Goal: Task Accomplishment & Management: Manage account settings

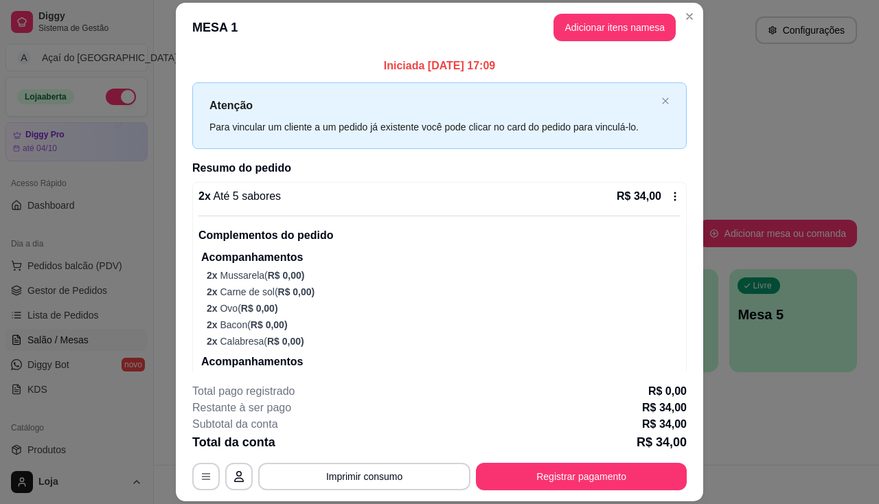
click at [618, 497] on footer "**********" at bounding box center [439, 436] width 527 height 129
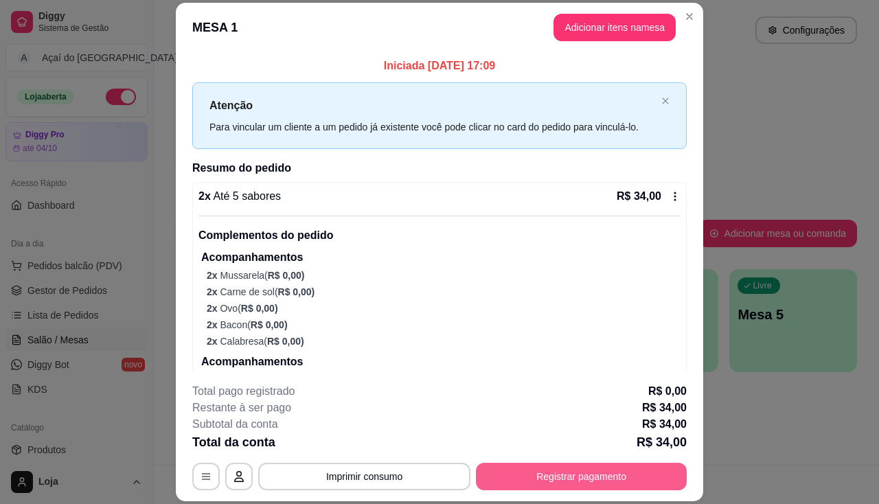
click at [621, 476] on button "Registrar pagamento" at bounding box center [581, 476] width 211 height 27
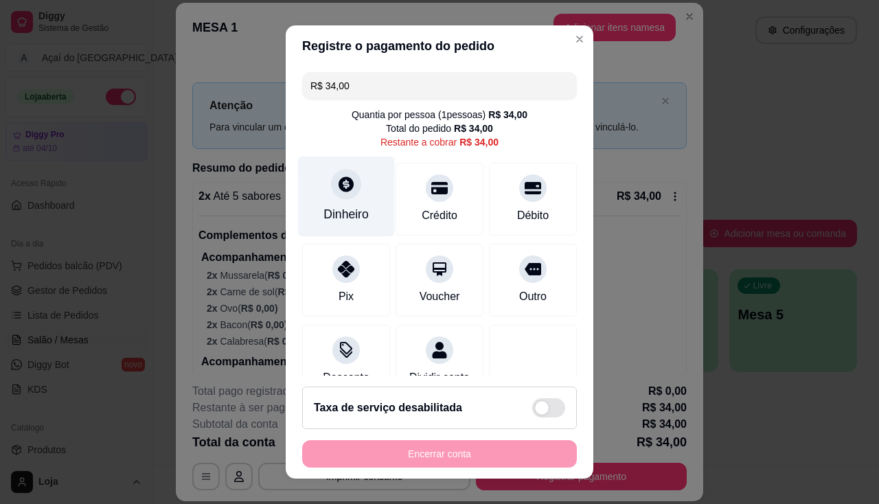
click at [314, 197] on div "Dinheiro" at bounding box center [346, 196] width 97 height 80
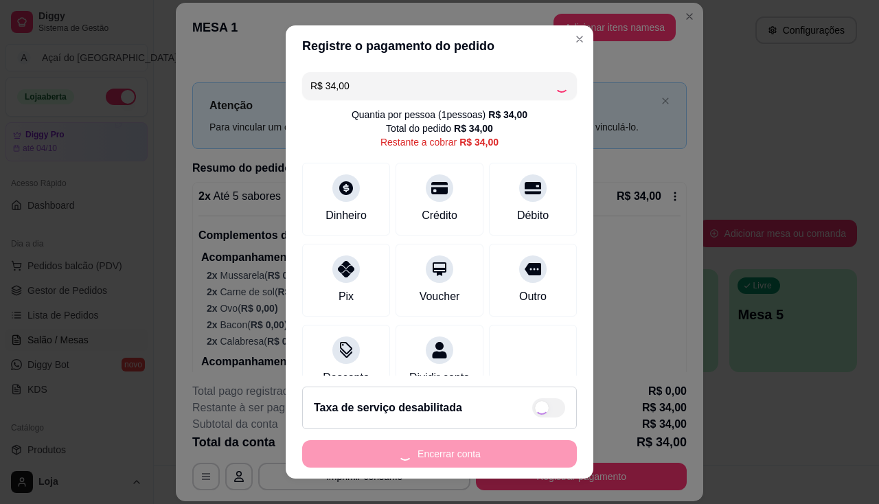
type input "R$ 0,00"
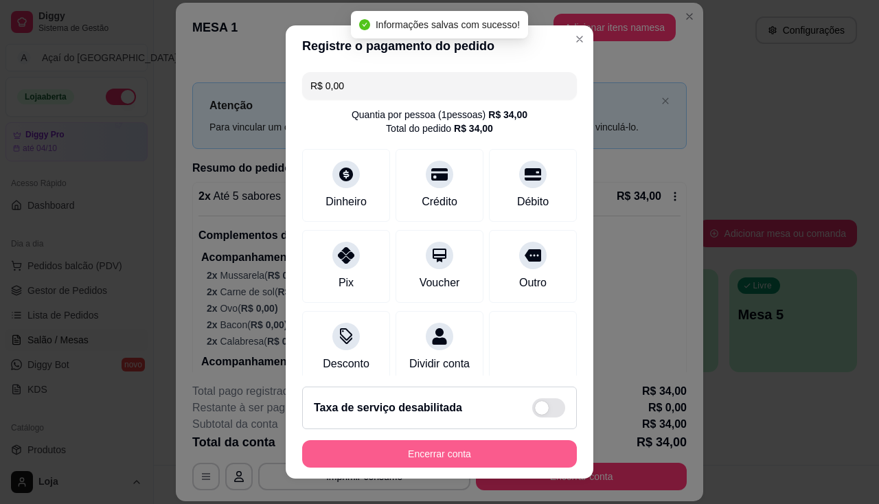
click at [456, 456] on button "Encerrar conta" at bounding box center [439, 453] width 275 height 27
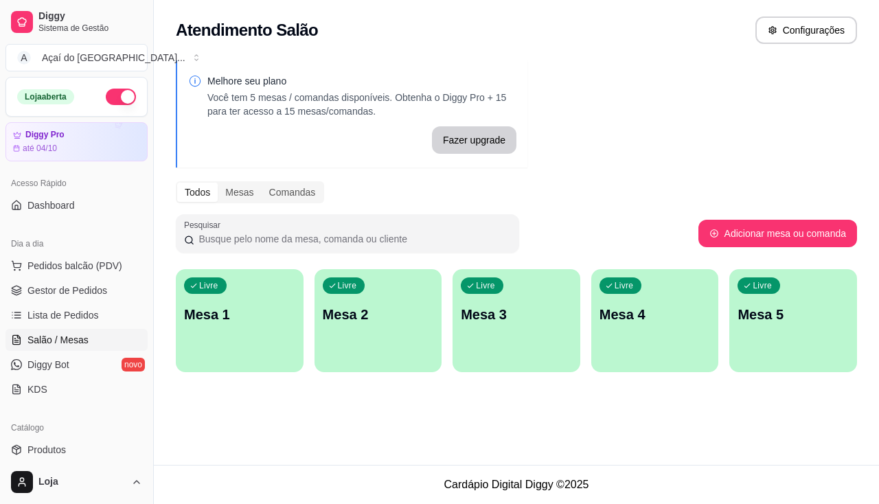
click at [273, 315] on p "Mesa 1" at bounding box center [239, 314] width 111 height 19
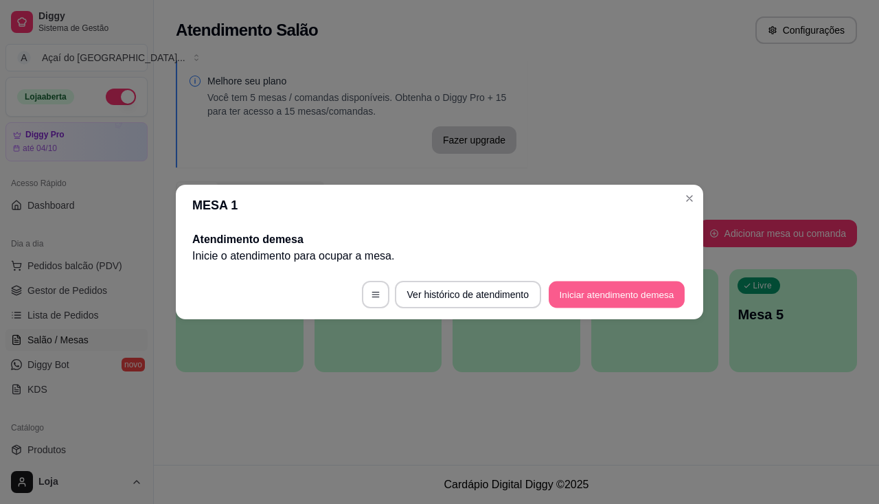
click at [576, 294] on button "Iniciar atendimento de mesa" at bounding box center [616, 294] width 136 height 27
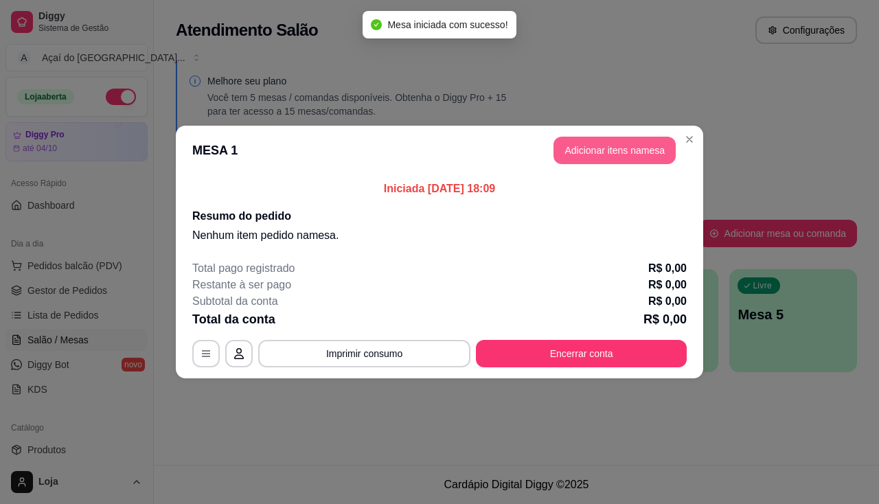
click at [634, 152] on button "Adicionar itens na mesa" at bounding box center [614, 150] width 122 height 27
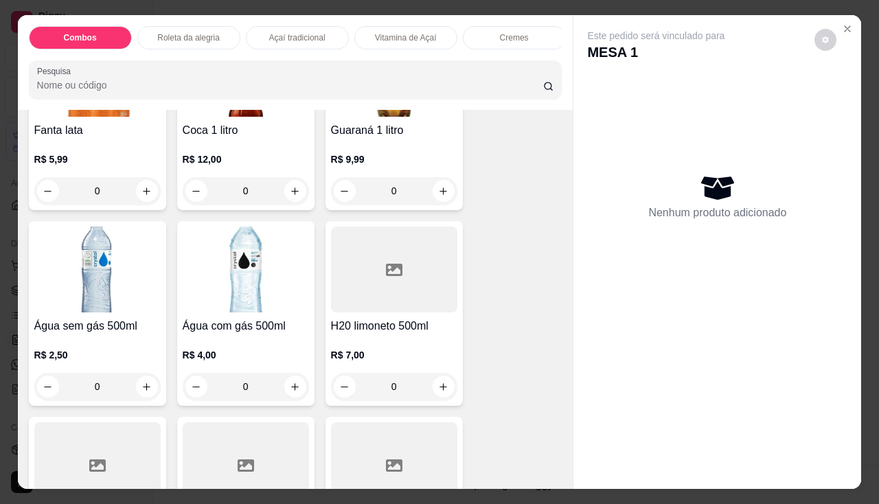
scroll to position [3844, 0]
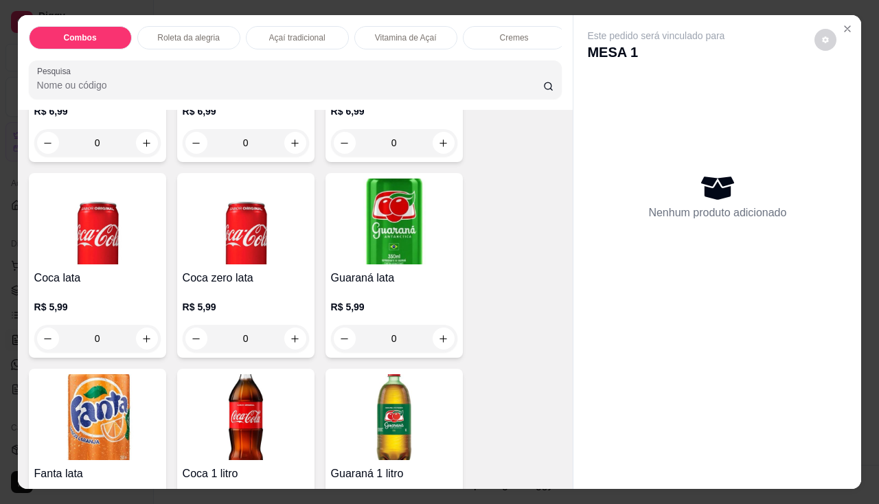
click at [262, 272] on div "Coca zero lata R$ 5,99 0" at bounding box center [245, 265] width 137 height 185
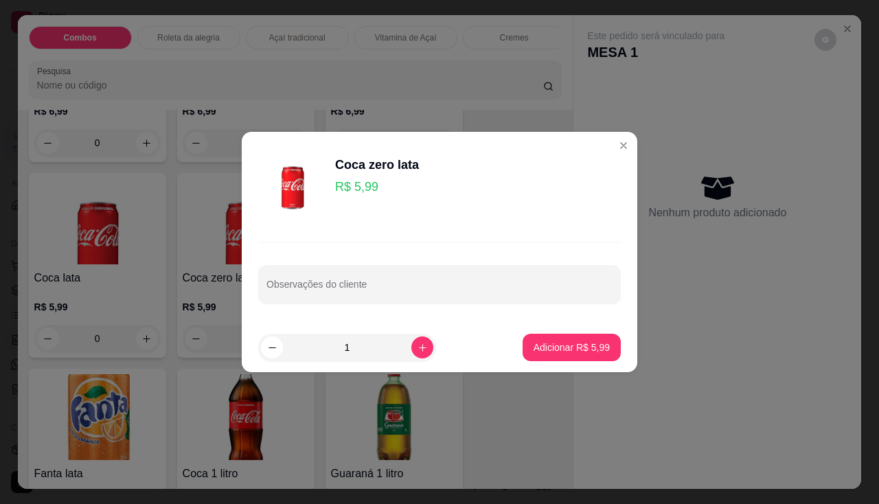
click at [522, 339] on button "Adicionar R$ 5,99" at bounding box center [571, 347] width 98 height 27
type input "1"
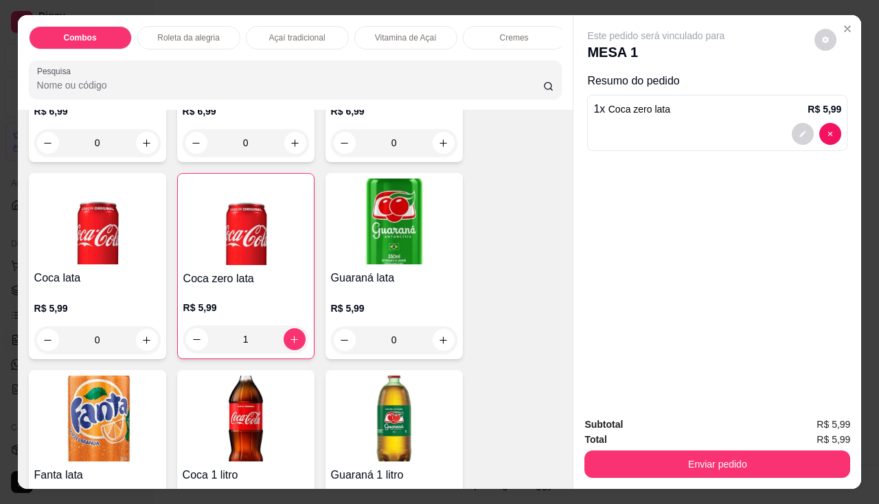
click at [520, 340] on div "Vitamina de açaí 500ml R$ 18,00 0 Suco de cajá R$ 6,99 0 Suco de cajú R$ 6,99 0…" at bounding box center [295, 372] width 533 height 1181
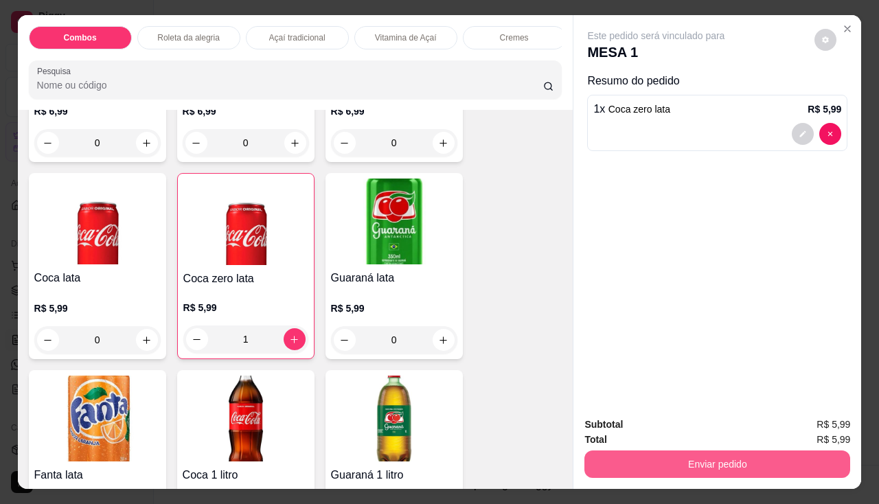
click at [693, 472] on button "Enviar pedido" at bounding box center [717, 463] width 266 height 27
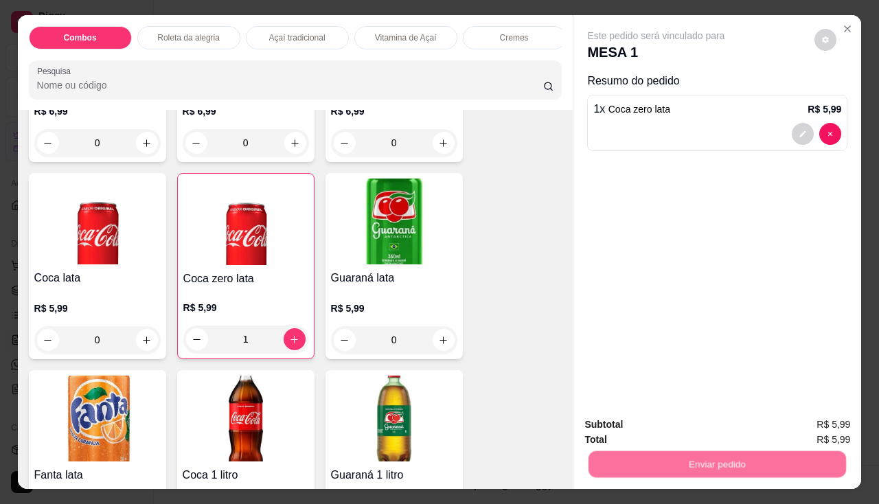
click at [687, 430] on button "Não registrar e enviar pedido" at bounding box center [672, 426] width 143 height 26
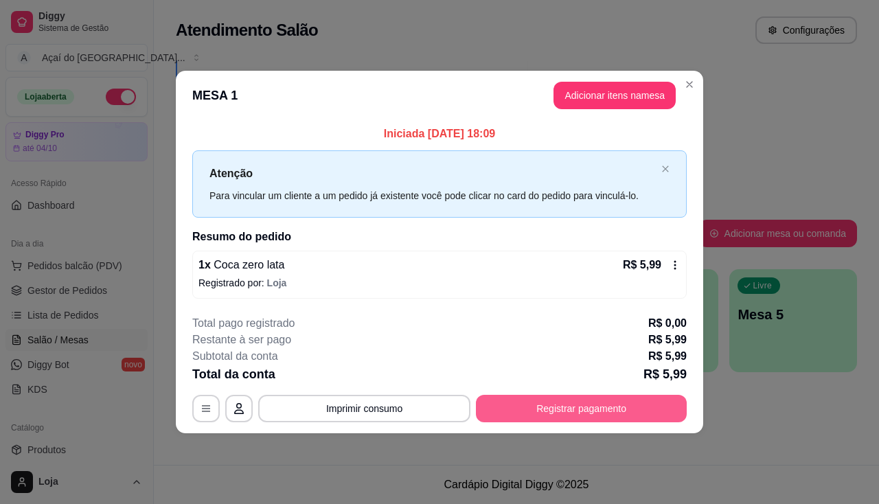
click at [551, 399] on button "Registrar pagamento" at bounding box center [581, 408] width 211 height 27
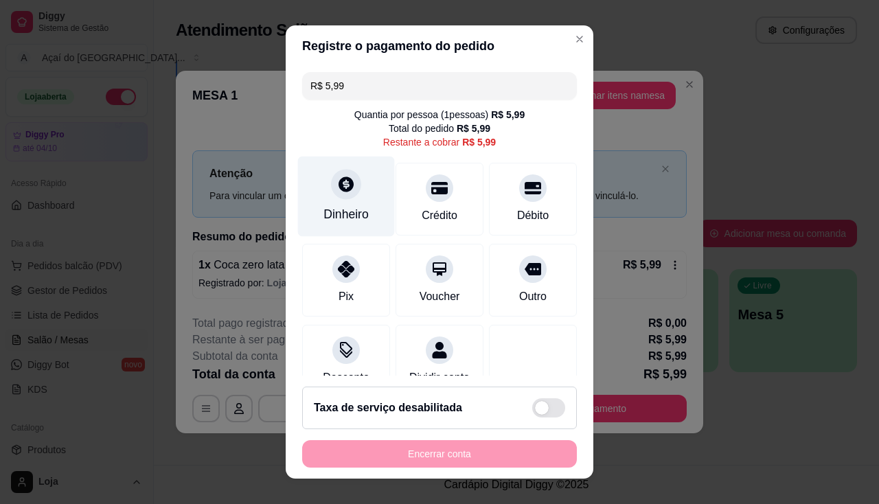
click at [351, 220] on div "Dinheiro" at bounding box center [345, 214] width 45 height 18
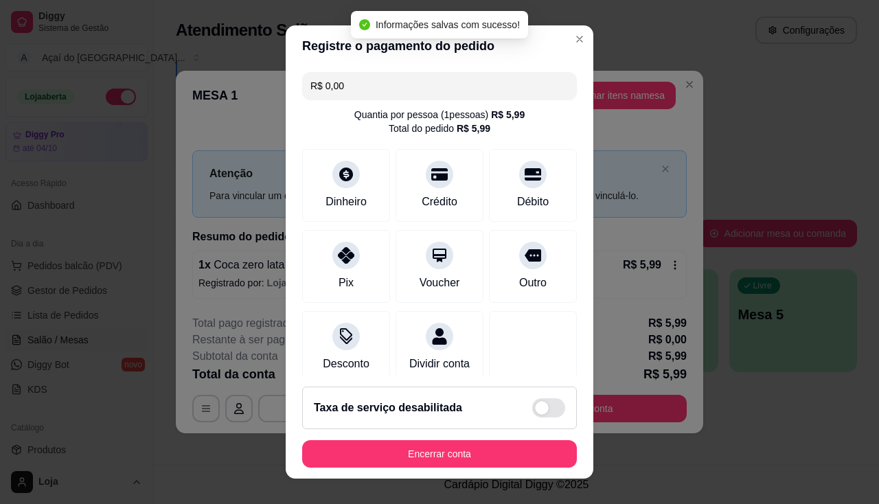
type input "R$ 0,00"
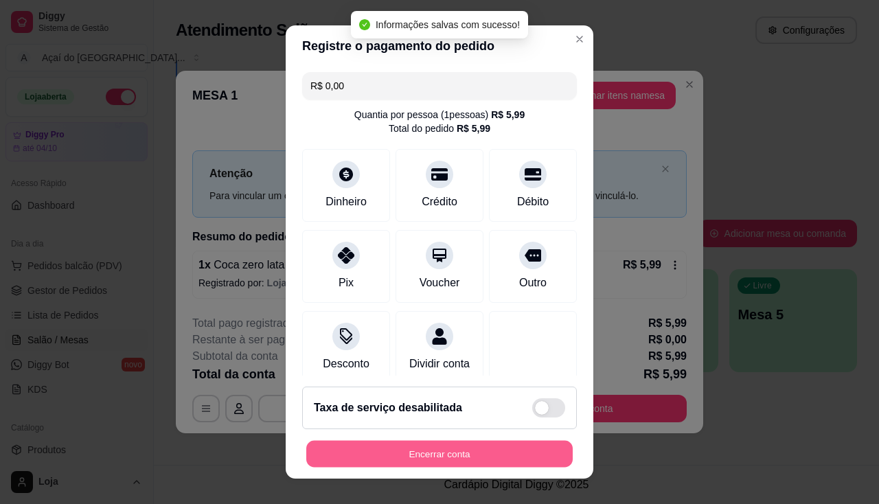
click at [533, 457] on button "Encerrar conta" at bounding box center [439, 454] width 266 height 27
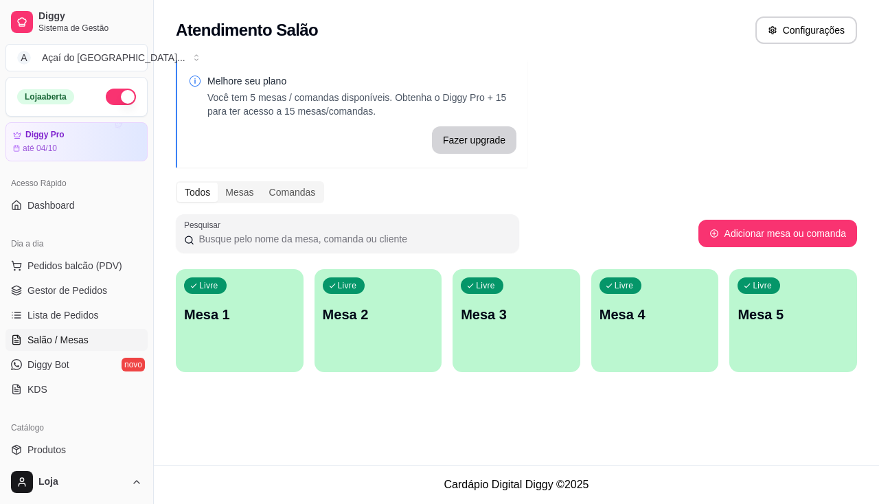
click at [254, 316] on p "Mesa 1" at bounding box center [239, 314] width 111 height 19
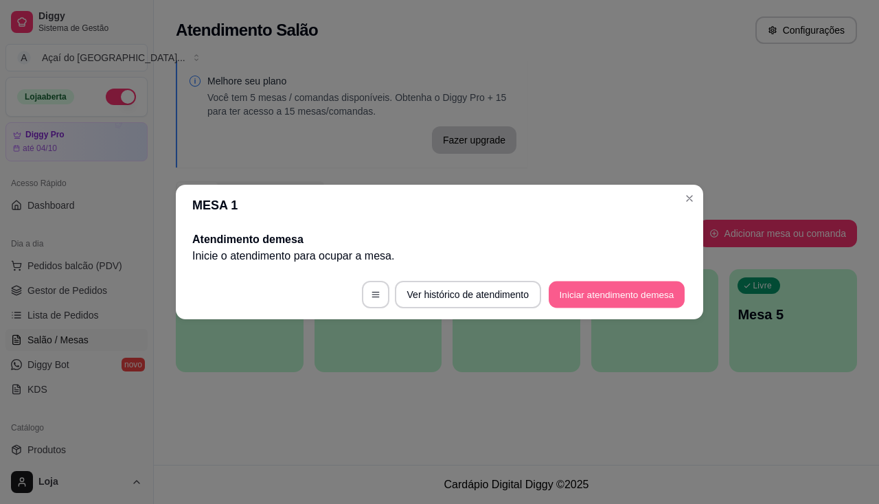
click at [561, 293] on button "Iniciar atendimento de mesa" at bounding box center [616, 294] width 136 height 27
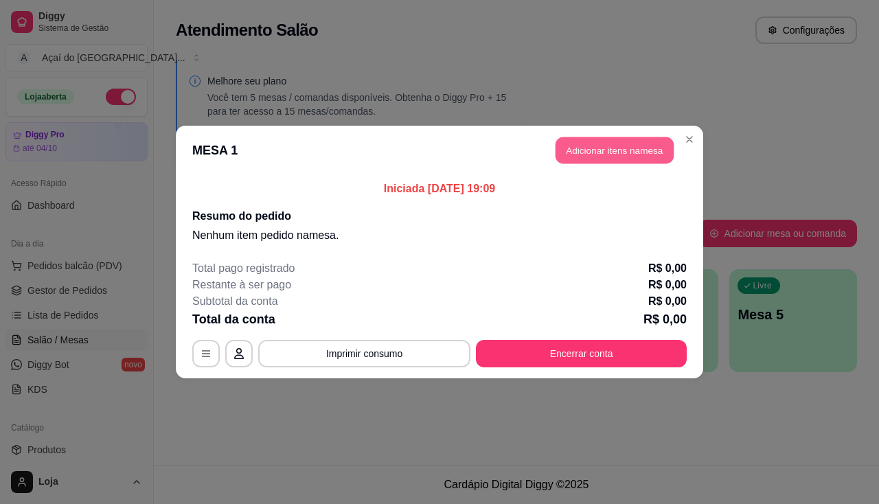
click at [657, 160] on button "Adicionar itens na mesa" at bounding box center [614, 150] width 118 height 27
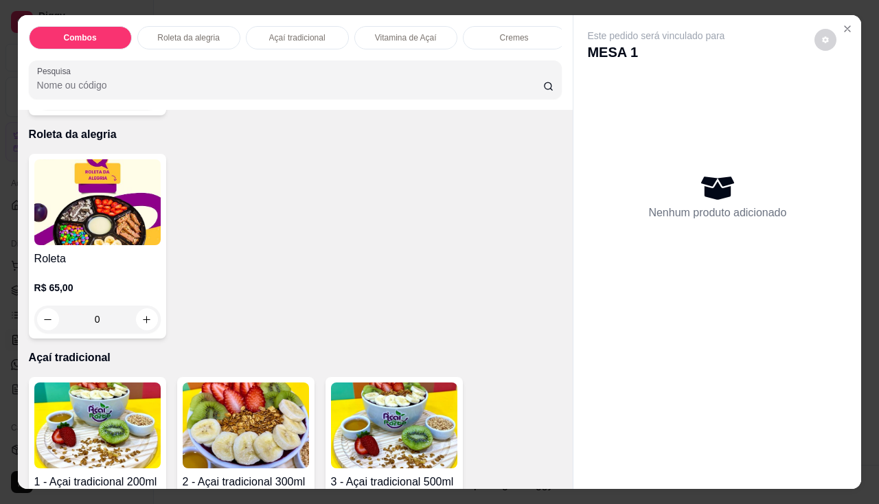
scroll to position [686, 0]
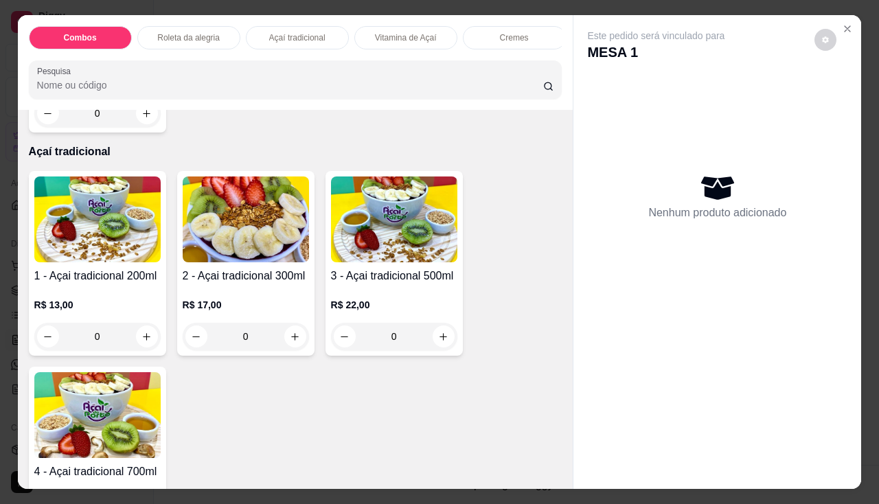
click at [380, 237] on img at bounding box center [394, 219] width 126 height 86
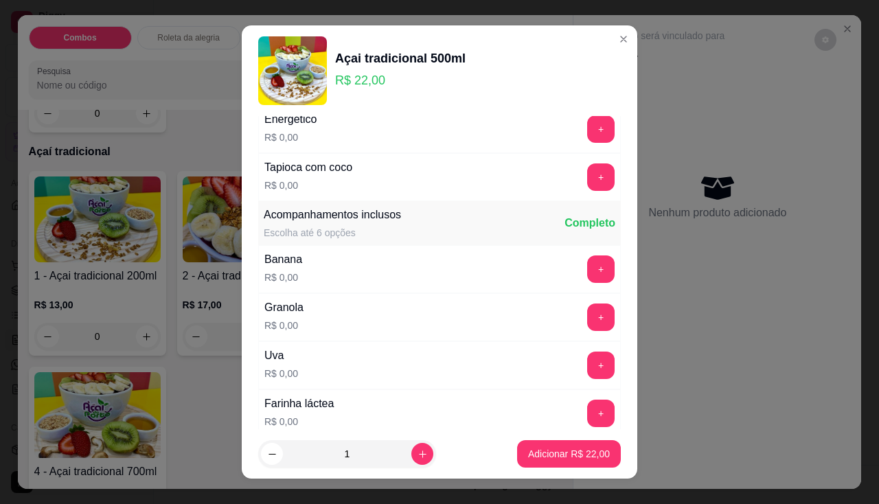
scroll to position [275, 0]
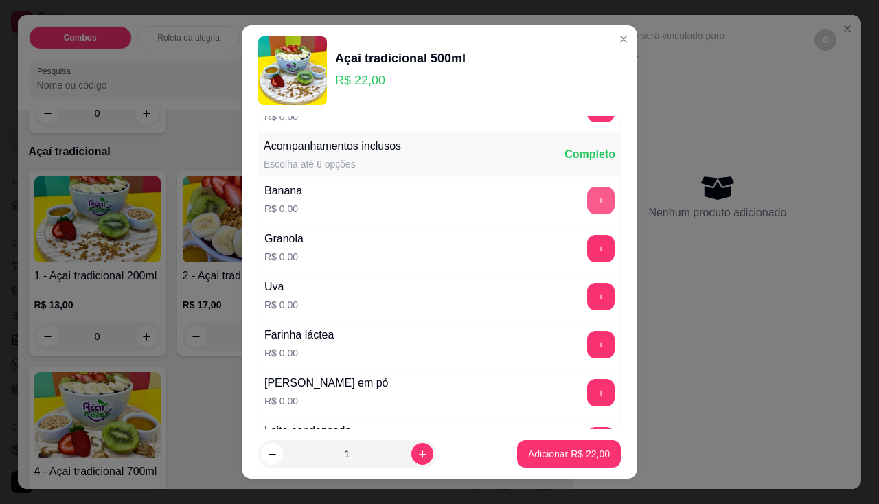
click at [587, 209] on button "+" at bounding box center [600, 200] width 27 height 27
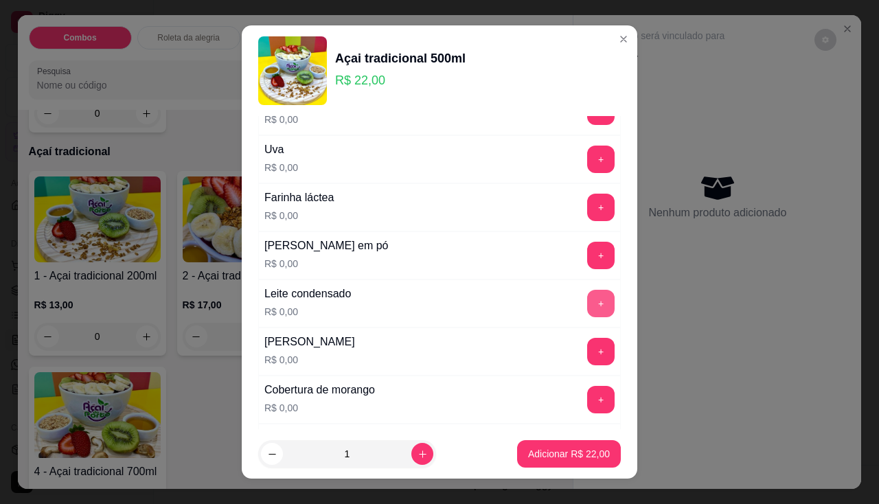
click at [587, 316] on button "+" at bounding box center [600, 303] width 27 height 27
click at [588, 264] on button "+" at bounding box center [601, 255] width 27 height 27
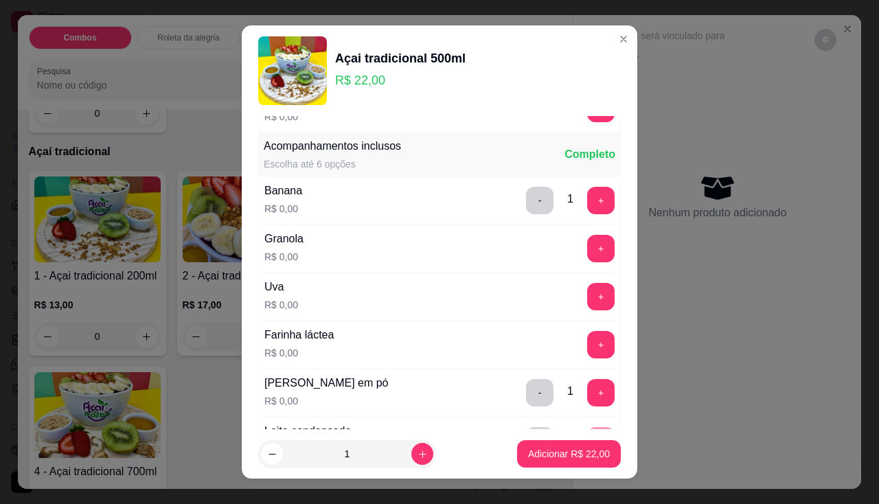
click at [581, 263] on div "Granola R$ 0,00 +" at bounding box center [439, 248] width 362 height 48
click at [587, 258] on button "+" at bounding box center [600, 248] width 27 height 27
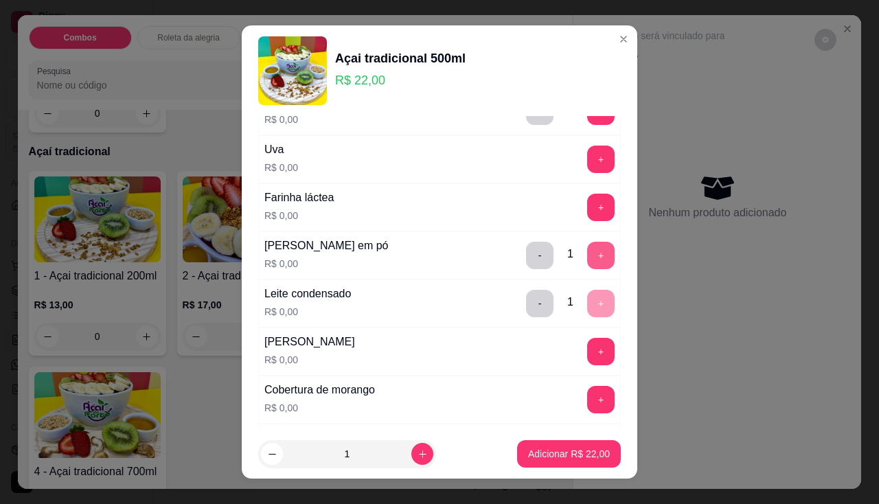
scroll to position [549, 0]
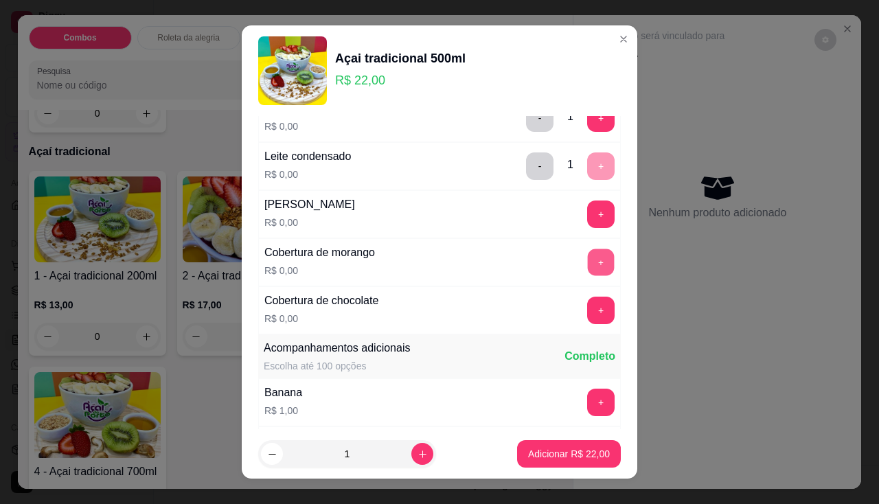
click at [588, 266] on button "+" at bounding box center [601, 261] width 27 height 27
click at [537, 444] on button "Adicionar R$ 22,00" at bounding box center [569, 453] width 104 height 27
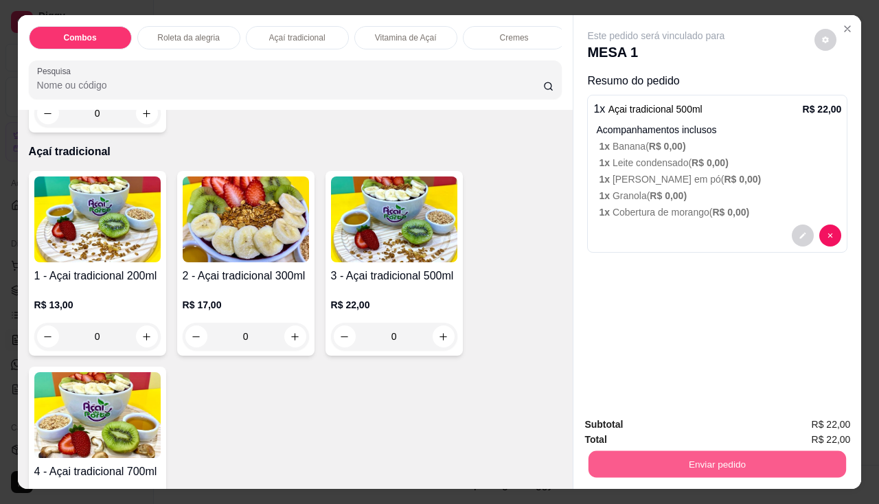
click at [588, 451] on button "Enviar pedido" at bounding box center [716, 464] width 257 height 27
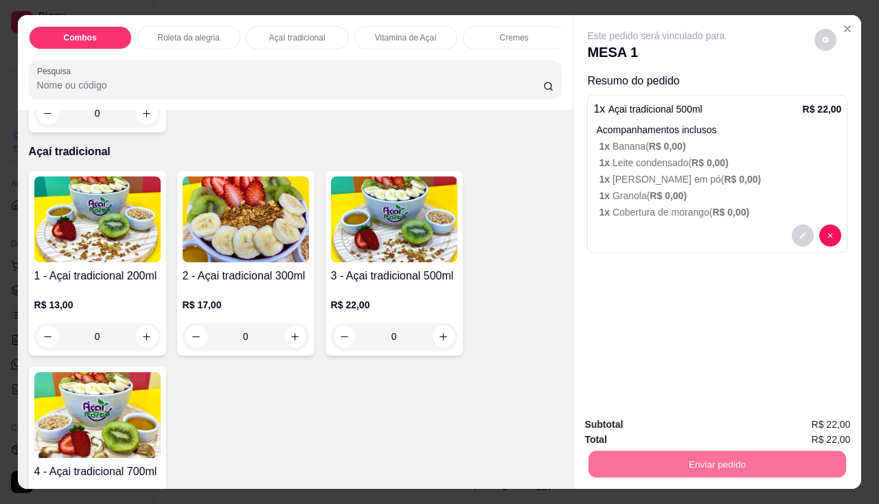
click at [627, 413] on button "Não registrar e enviar pedido" at bounding box center [672, 426] width 143 height 26
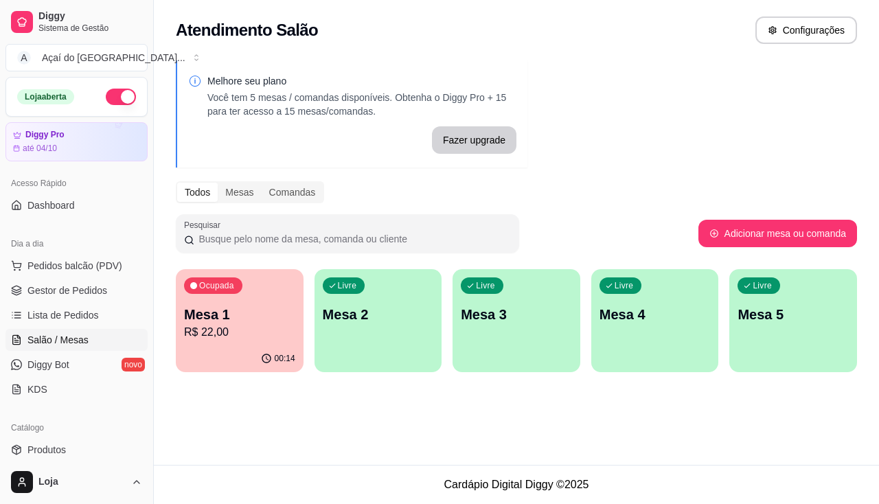
click at [382, 318] on p "Mesa 2" at bounding box center [378, 314] width 111 height 19
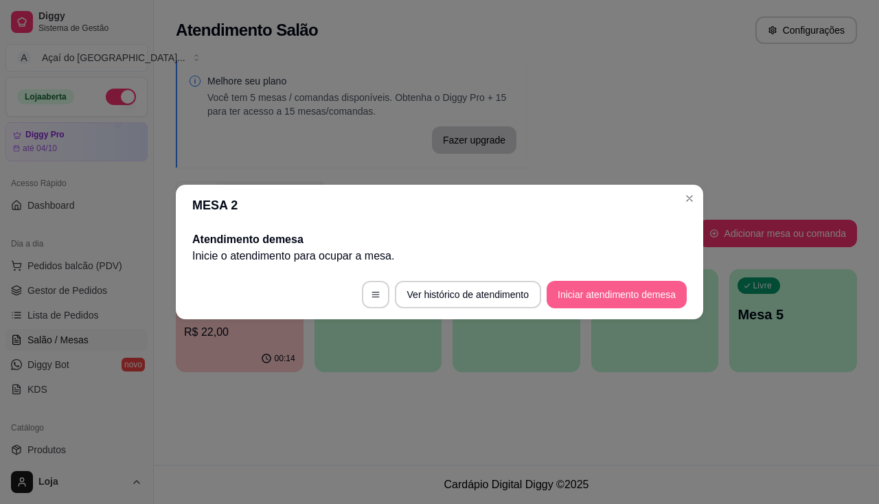
click at [673, 299] on button "Iniciar atendimento de mesa" at bounding box center [616, 294] width 140 height 27
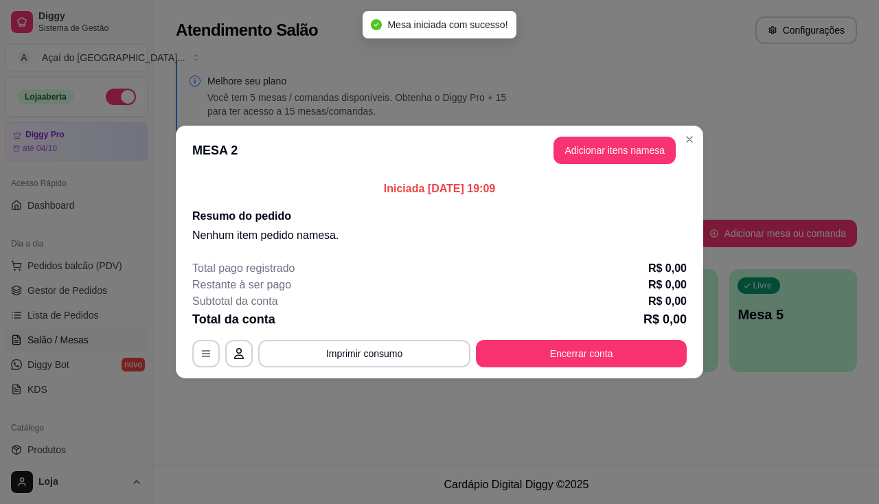
click at [640, 167] on header "MESA 2 Adicionar itens na mesa" at bounding box center [439, 150] width 527 height 49
click at [637, 156] on button "Adicionar itens na mesa" at bounding box center [614, 150] width 122 height 27
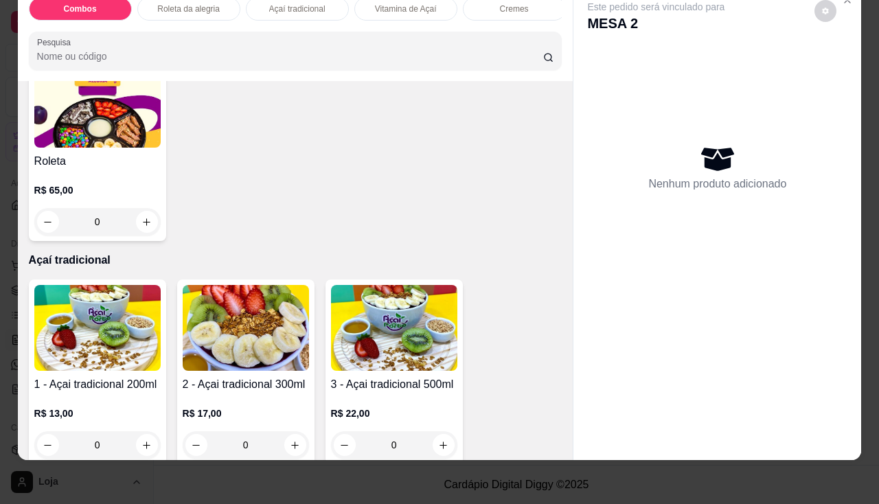
click at [376, 354] on img at bounding box center [394, 328] width 126 height 86
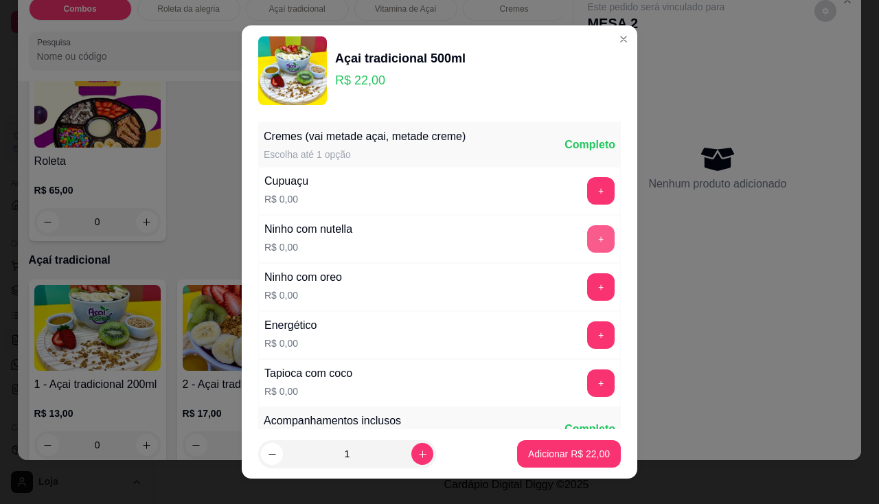
click at [587, 235] on button "+" at bounding box center [600, 238] width 27 height 27
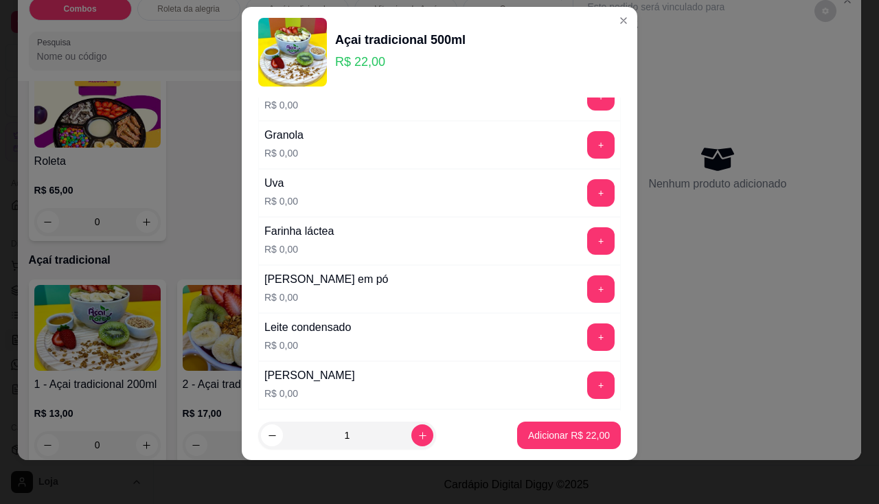
scroll to position [222, 0]
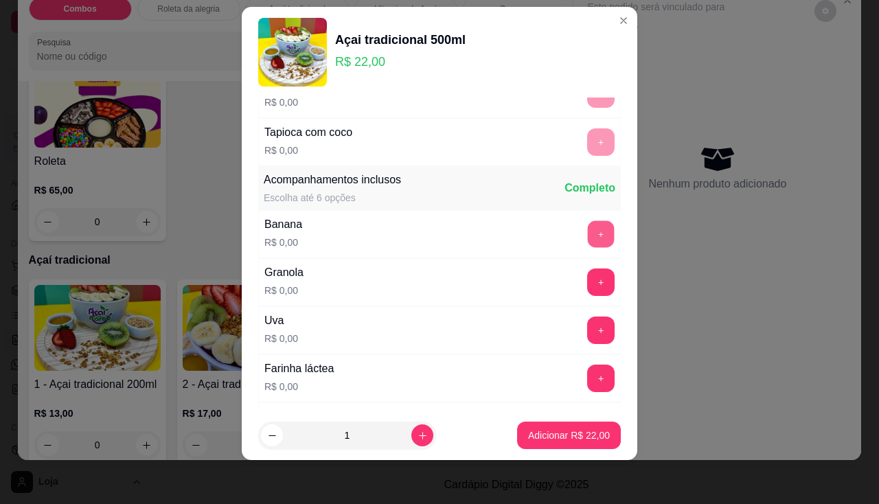
click at [588, 235] on button "+" at bounding box center [601, 233] width 27 height 27
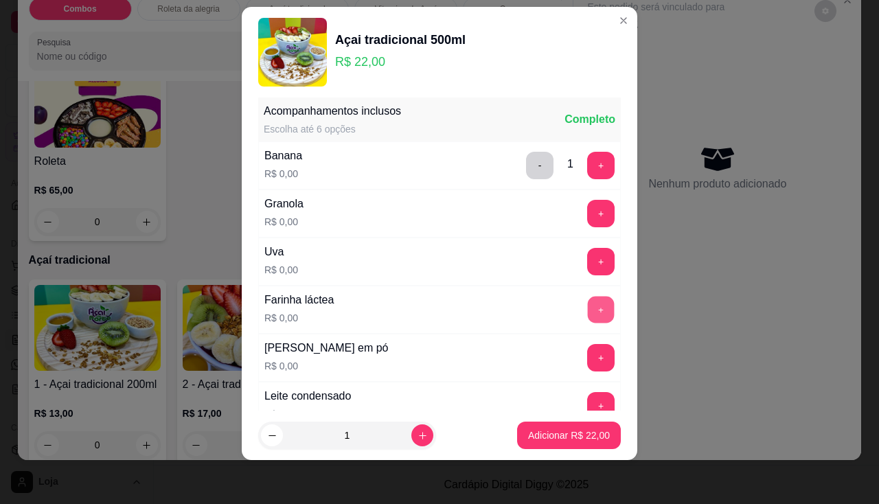
click at [588, 308] on button "+" at bounding box center [601, 309] width 27 height 27
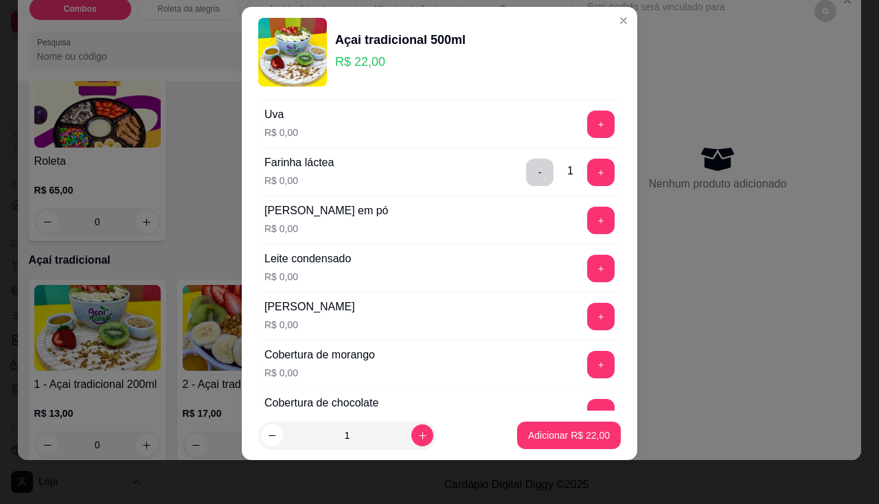
scroll to position [497, 0]
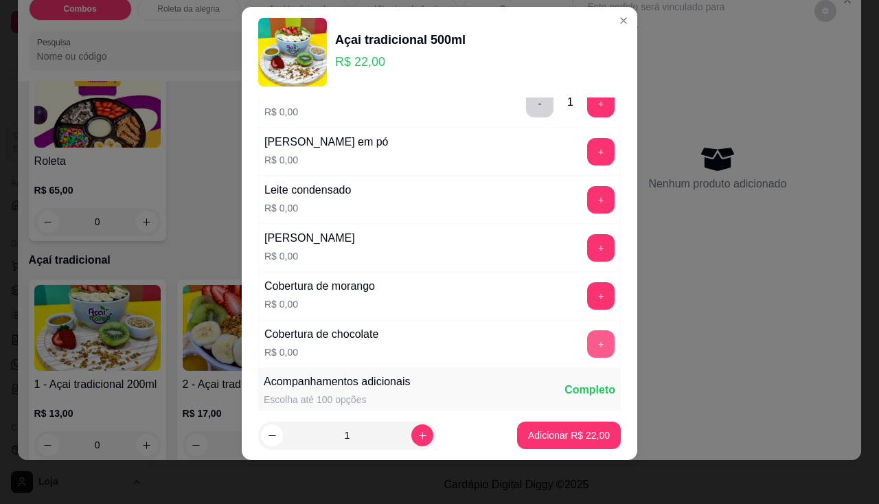
click at [587, 330] on button "+" at bounding box center [600, 343] width 27 height 27
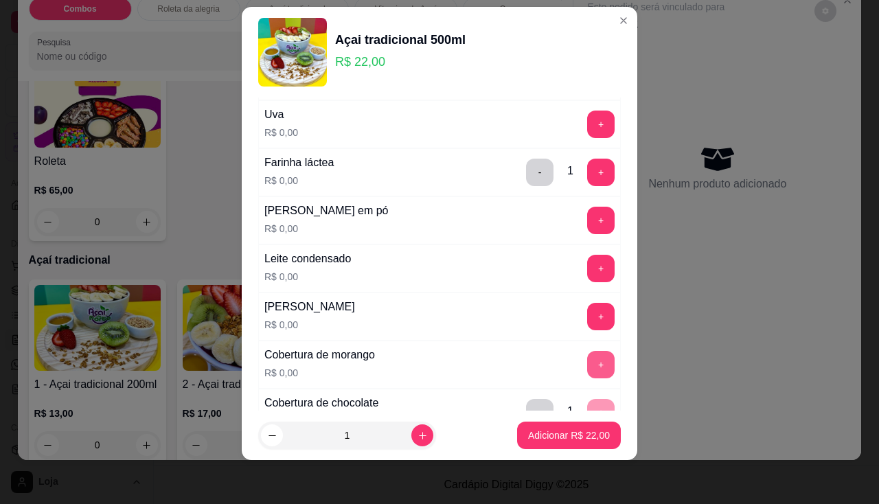
scroll to position [360, 0]
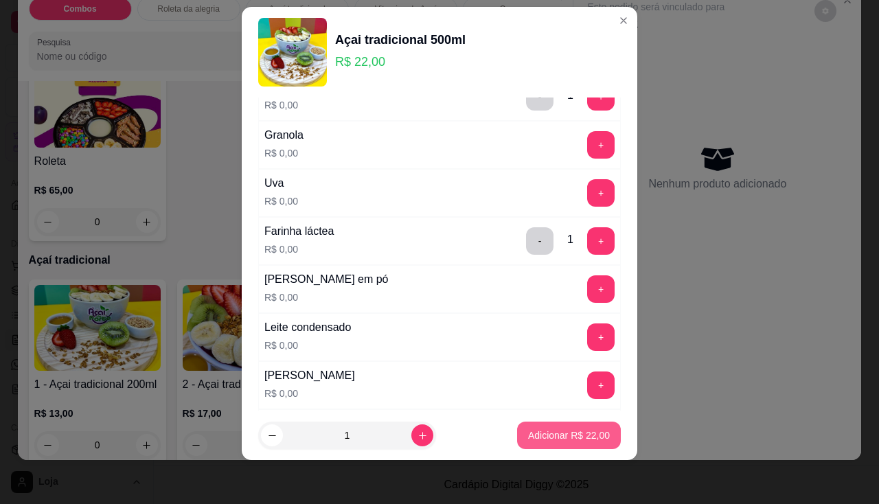
click at [571, 433] on p "Adicionar R$ 22,00" at bounding box center [569, 435] width 82 height 14
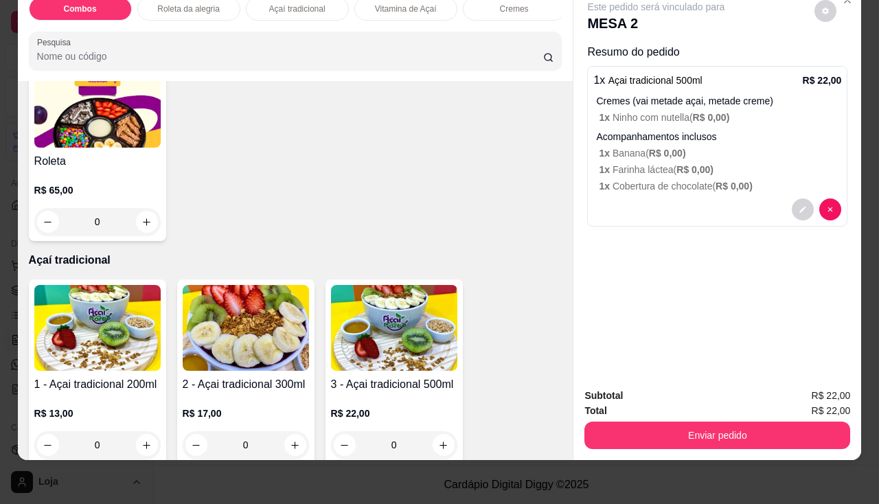
click at [360, 324] on img at bounding box center [394, 328] width 126 height 86
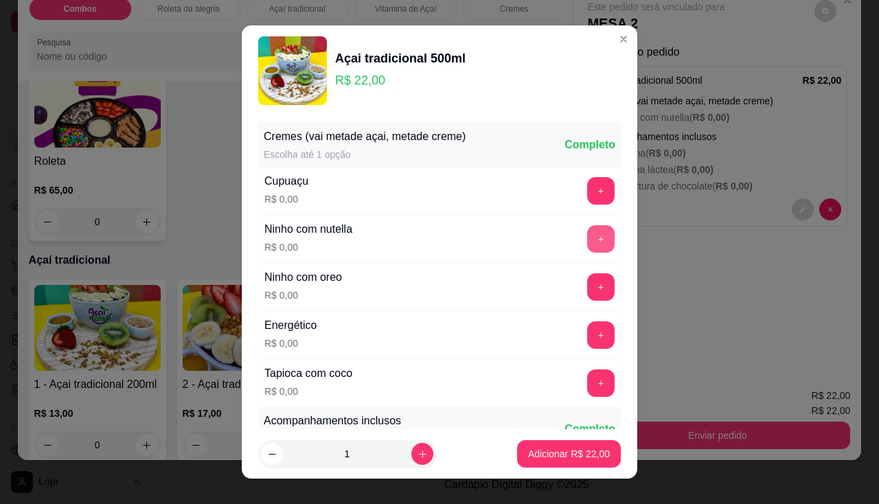
click at [587, 242] on button "+" at bounding box center [600, 238] width 27 height 27
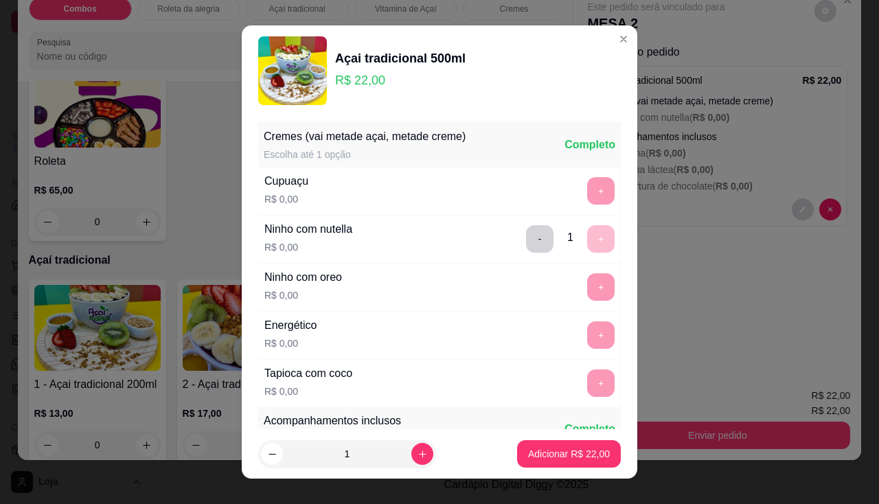
scroll to position [19, 0]
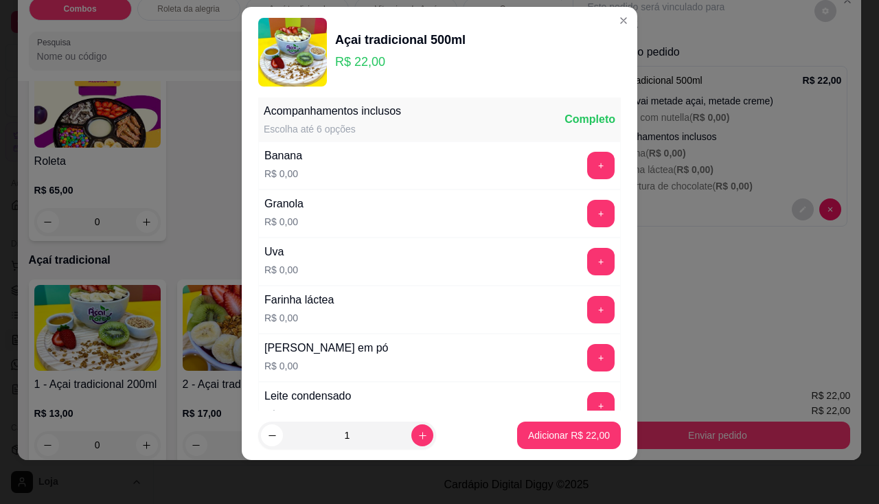
drag, startPoint x: 577, startPoint y: 242, endPoint x: 532, endPoint y: 269, distance: 52.6
click at [532, 269] on div "Uva R$ 0,00 +" at bounding box center [439, 261] width 362 height 48
click at [587, 165] on button "+" at bounding box center [600, 165] width 27 height 27
click at [588, 263] on button "+" at bounding box center [601, 261] width 27 height 27
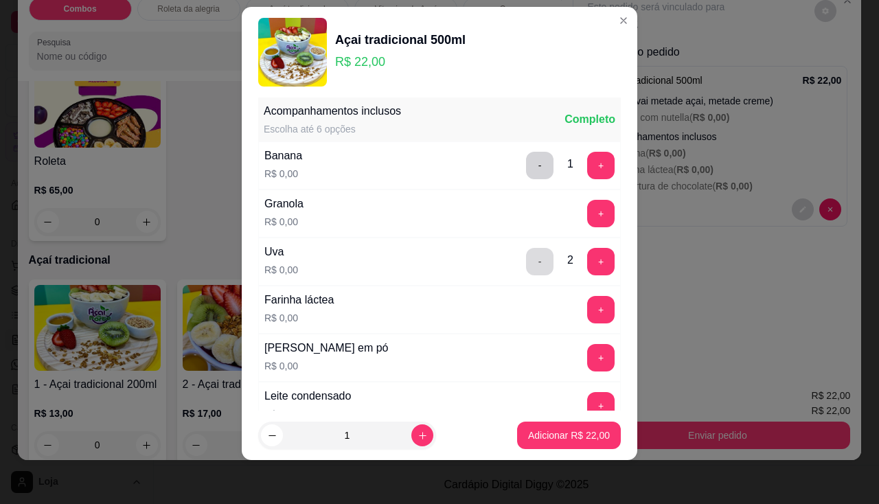
click at [526, 257] on button "-" at bounding box center [539, 261] width 27 height 27
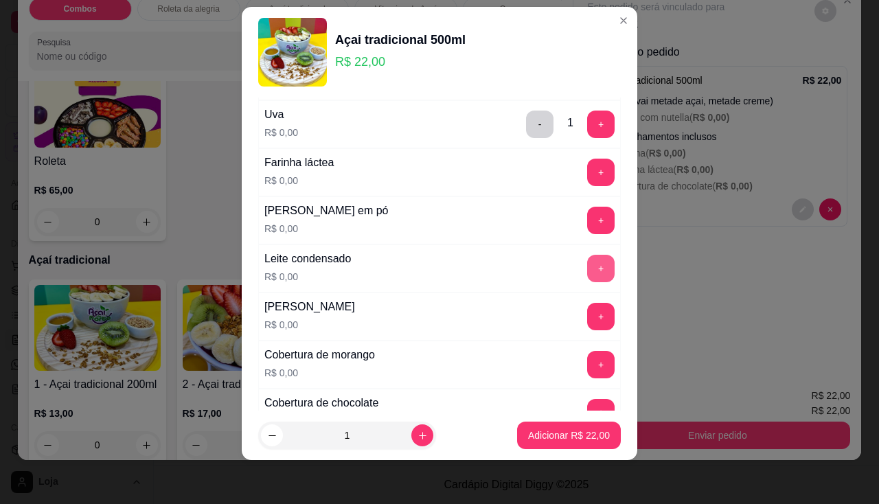
click at [588, 269] on button "+" at bounding box center [600, 268] width 27 height 27
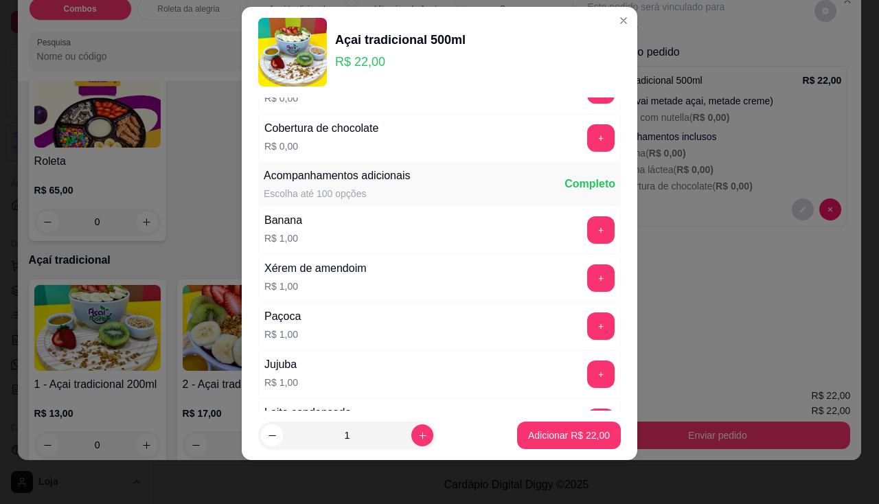
scroll to position [771, 0]
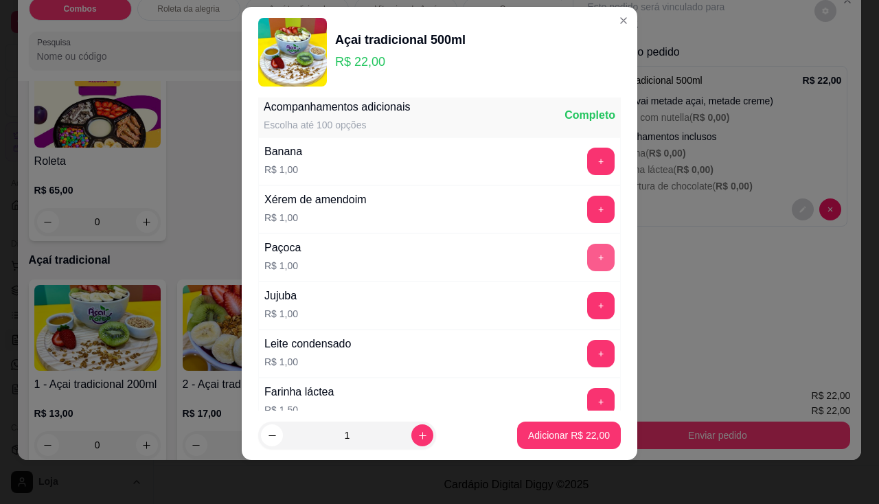
click at [587, 248] on button "+" at bounding box center [600, 257] width 27 height 27
click at [588, 248] on button "+" at bounding box center [601, 257] width 27 height 27
click at [587, 248] on button "+" at bounding box center [600, 257] width 27 height 27
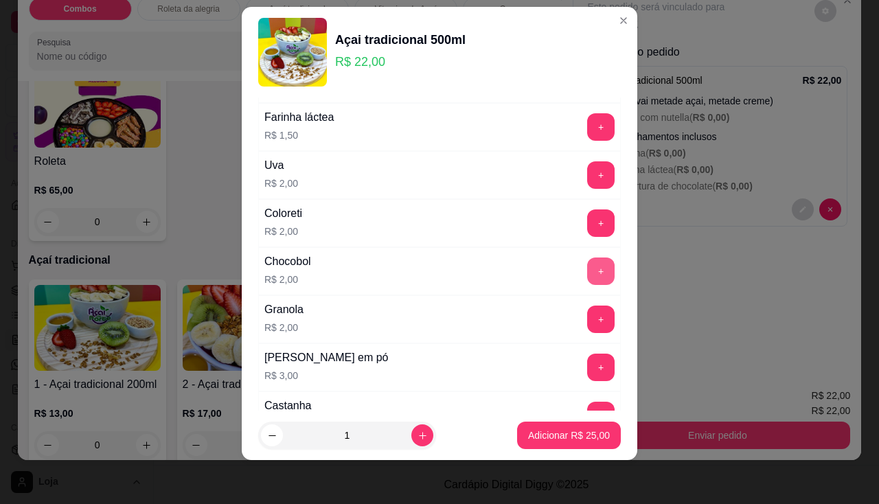
scroll to position [1115, 0]
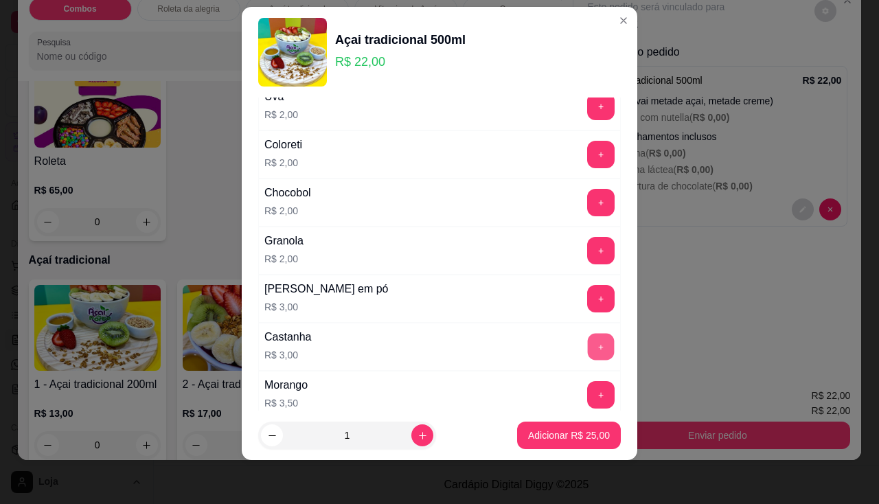
click at [588, 341] on button "+" at bounding box center [601, 346] width 27 height 27
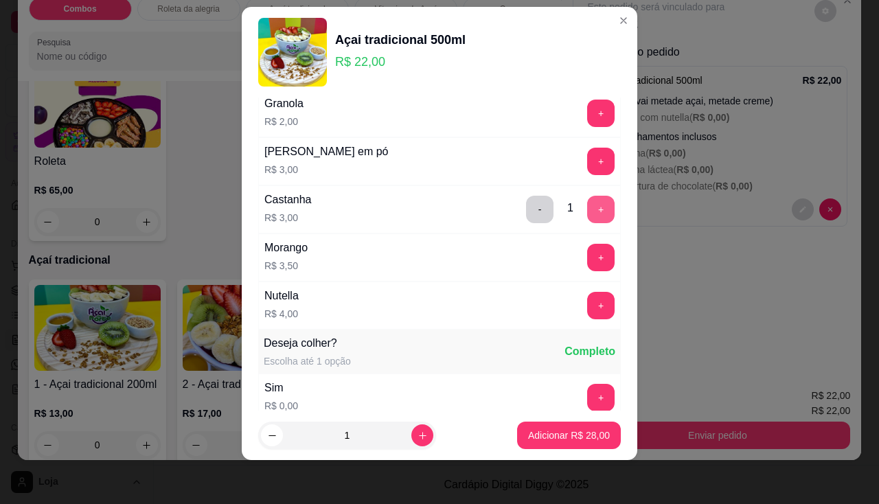
scroll to position [1321, 0]
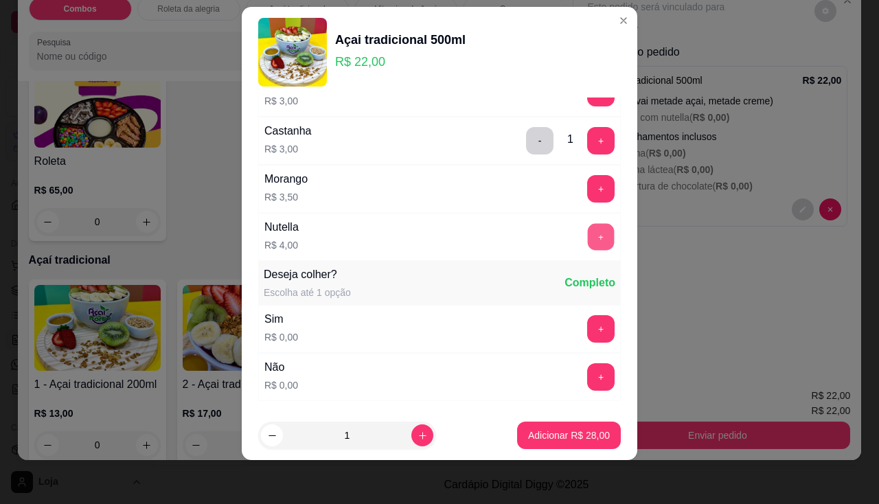
click at [588, 231] on button "+" at bounding box center [601, 236] width 27 height 27
click at [574, 435] on p "Adicionar R$ 32,00" at bounding box center [569, 435] width 80 height 13
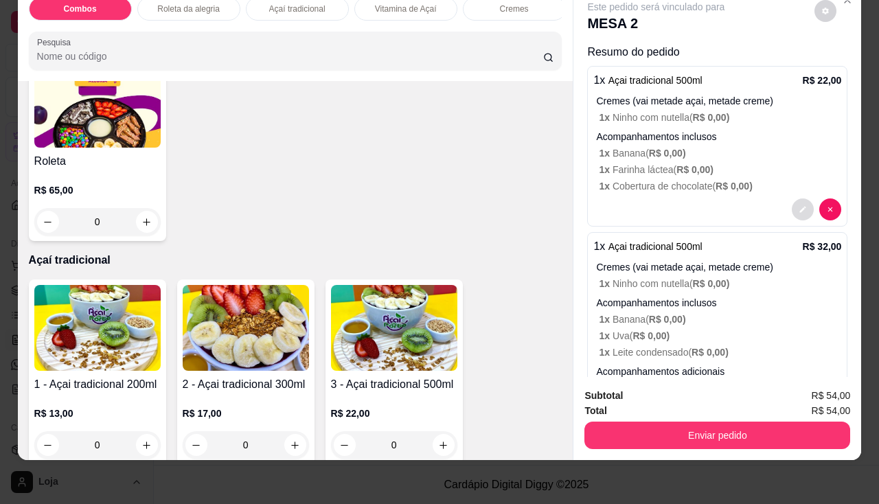
click at [791, 201] on button "decrease-product-quantity" at bounding box center [802, 209] width 22 height 22
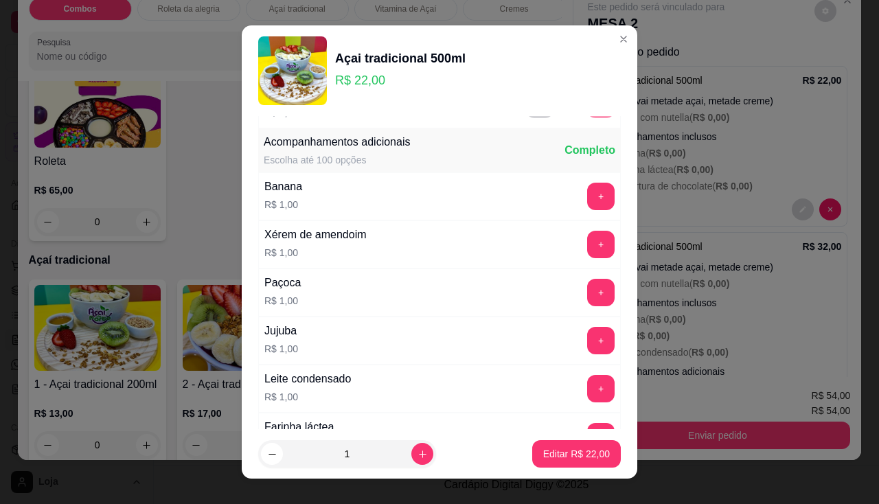
scroll to position [824, 0]
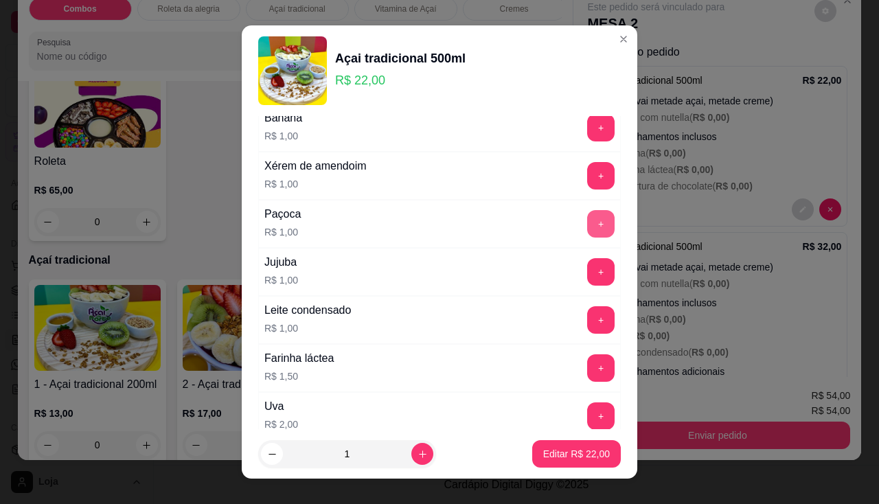
click at [587, 220] on button "+" at bounding box center [600, 223] width 27 height 27
click at [588, 220] on button "+" at bounding box center [601, 223] width 27 height 27
click at [569, 448] on p "Editar R$ 25,00" at bounding box center [576, 454] width 67 height 14
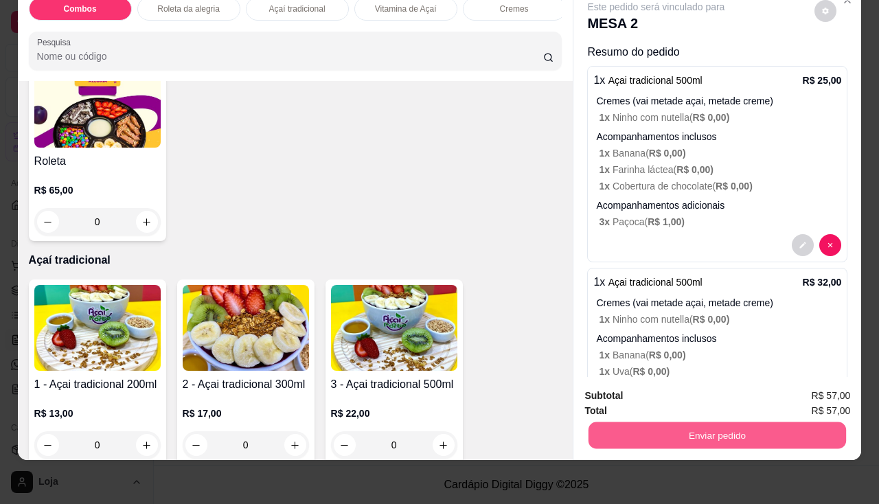
click at [643, 422] on button "Enviar pedido" at bounding box center [716, 435] width 257 height 27
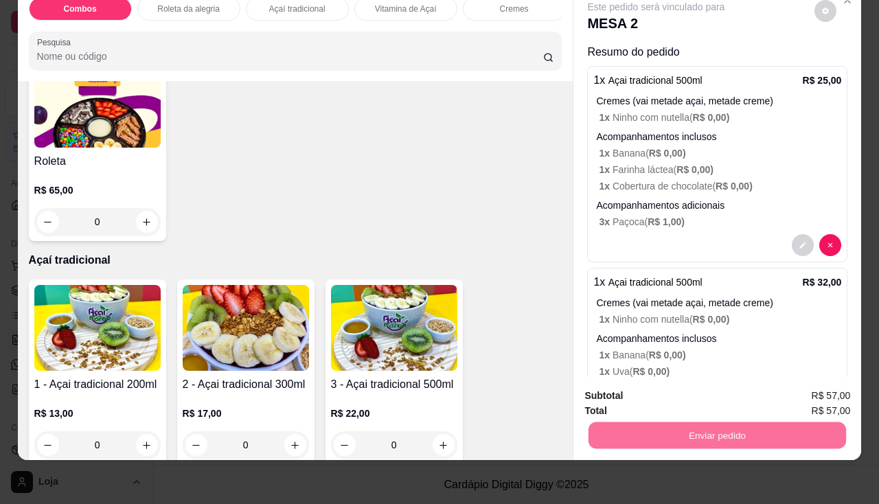
click at [647, 399] on button "Não registrar e enviar pedido" at bounding box center [672, 391] width 139 height 25
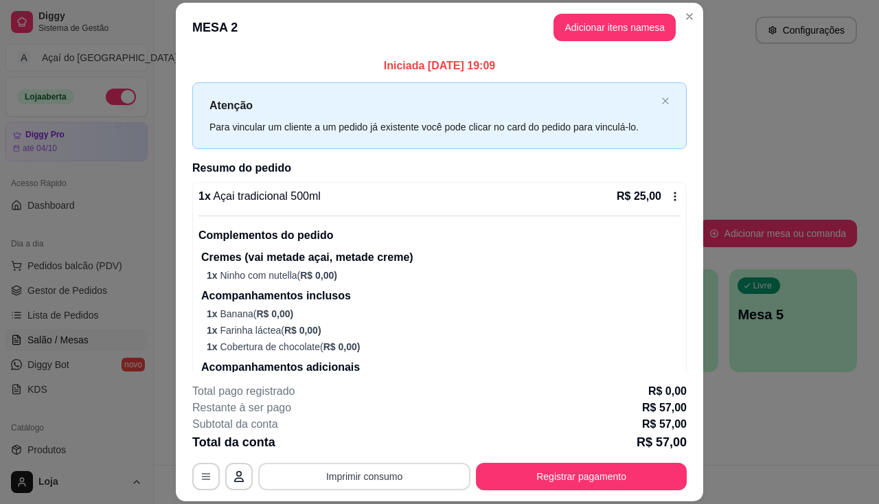
click at [349, 472] on button "Imprimir consumo" at bounding box center [364, 476] width 212 height 27
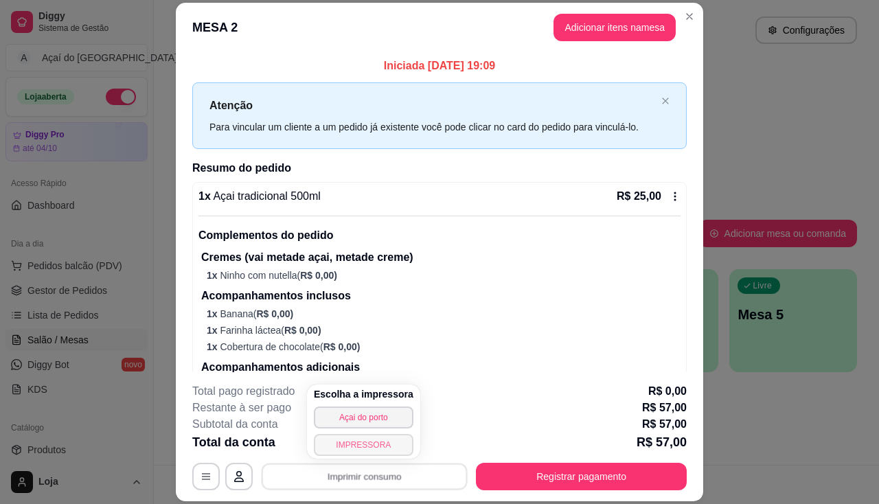
click at [381, 444] on button "IMPRESSORA" at bounding box center [364, 445] width 100 height 22
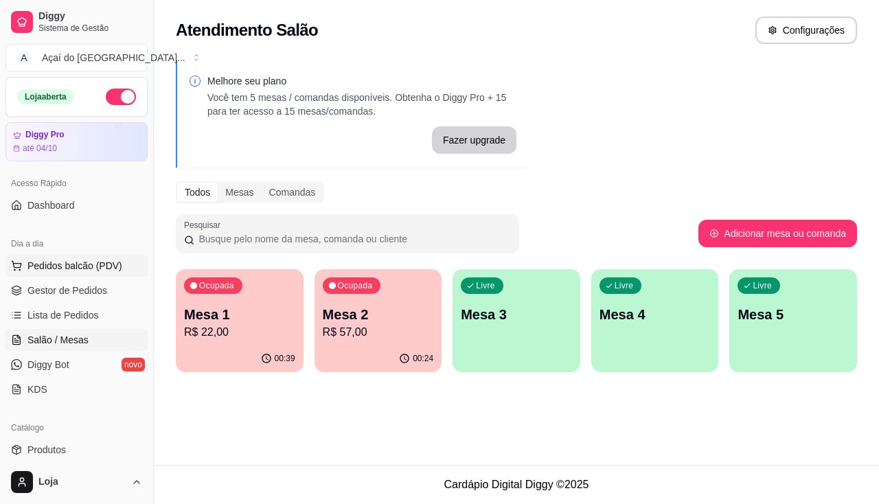
click at [66, 275] on button "Pedidos balcão (PDV)" at bounding box center [76, 266] width 142 height 22
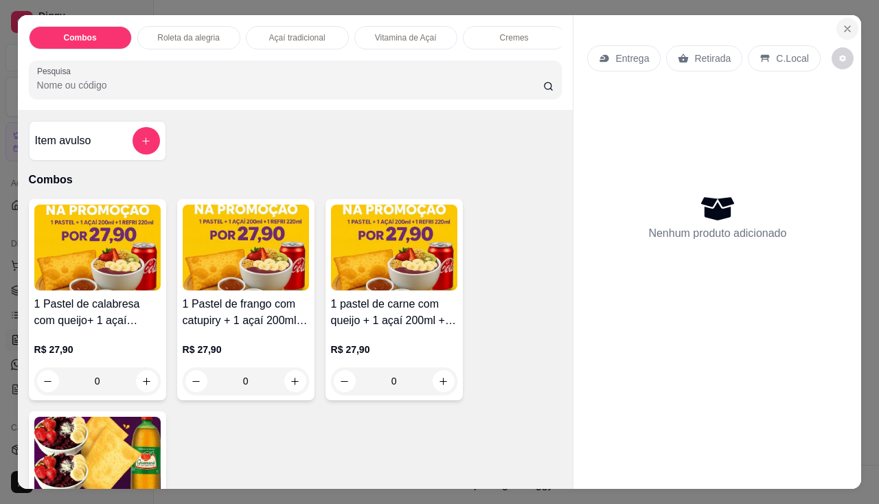
click at [844, 26] on icon "Close" at bounding box center [846, 28] width 11 height 11
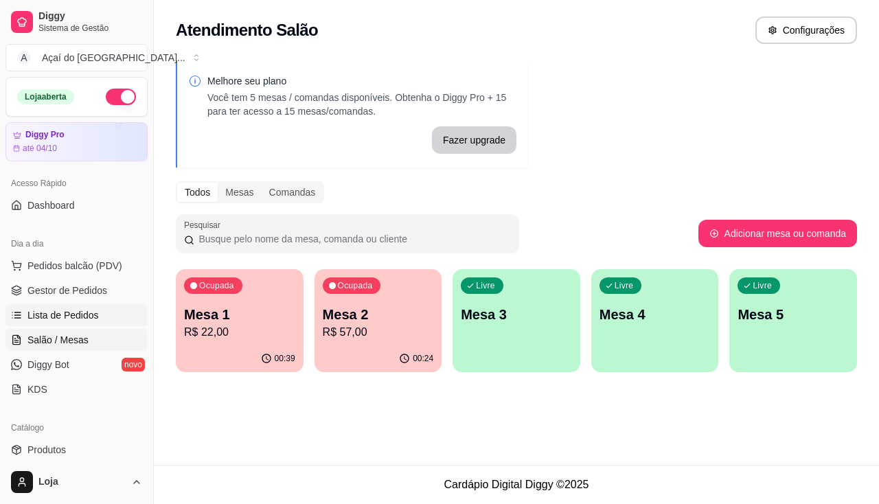
click at [43, 310] on span "Lista de Pedidos" at bounding box center [62, 315] width 71 height 14
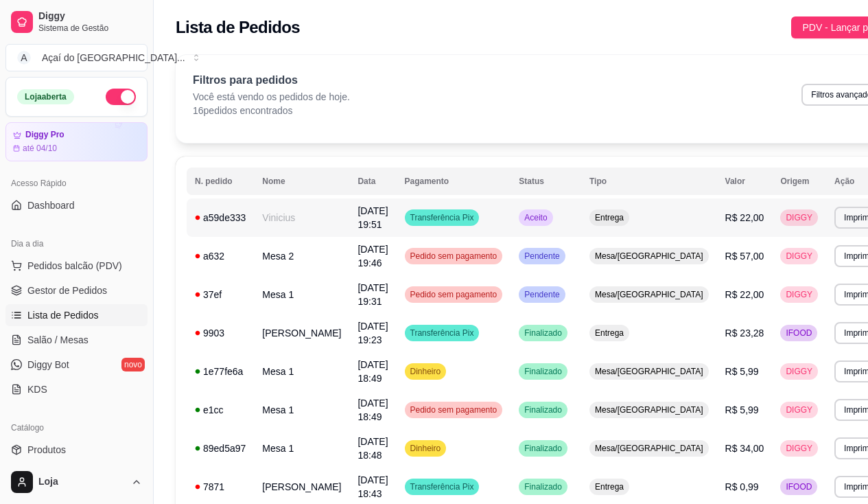
click at [261, 213] on td "Vinicius" at bounding box center [301, 217] width 95 height 38
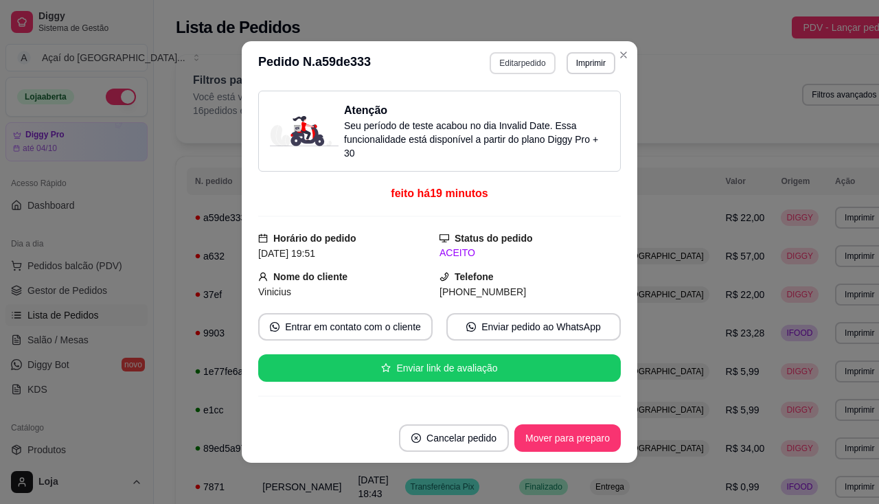
click at [524, 56] on button "Editar pedido" at bounding box center [521, 63] width 65 height 22
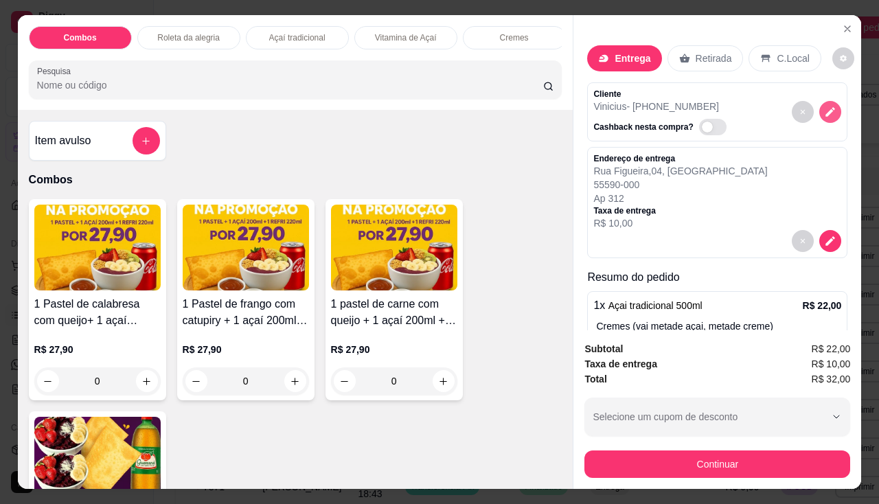
click at [824, 106] on icon "decrease-product-quantity" at bounding box center [830, 112] width 12 height 12
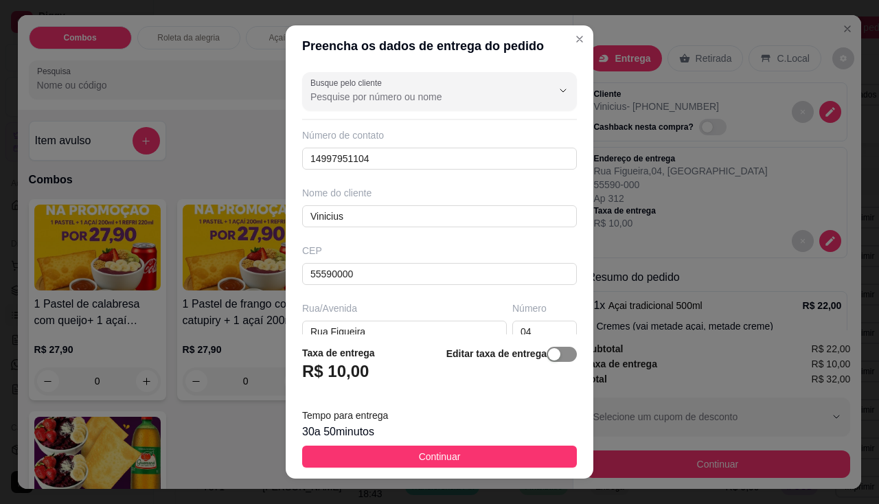
click at [553, 357] on span "button" at bounding box center [561, 354] width 30 height 15
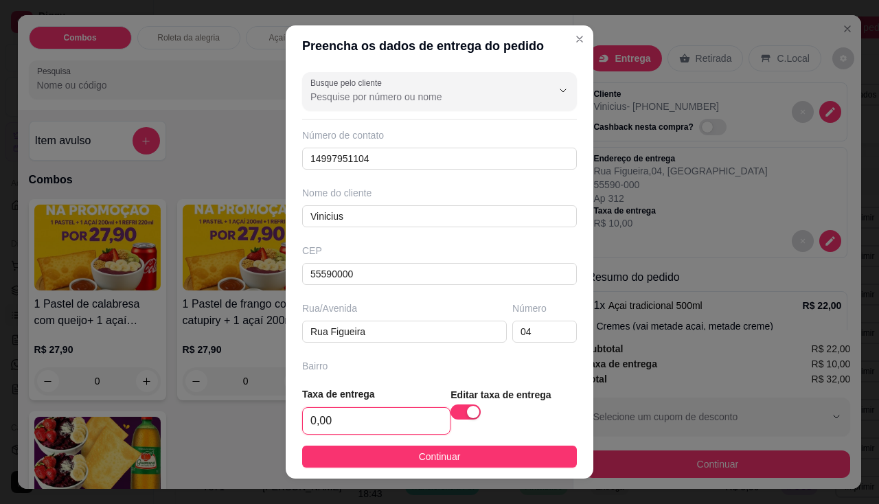
click at [359, 415] on input "0,00" at bounding box center [376, 421] width 147 height 26
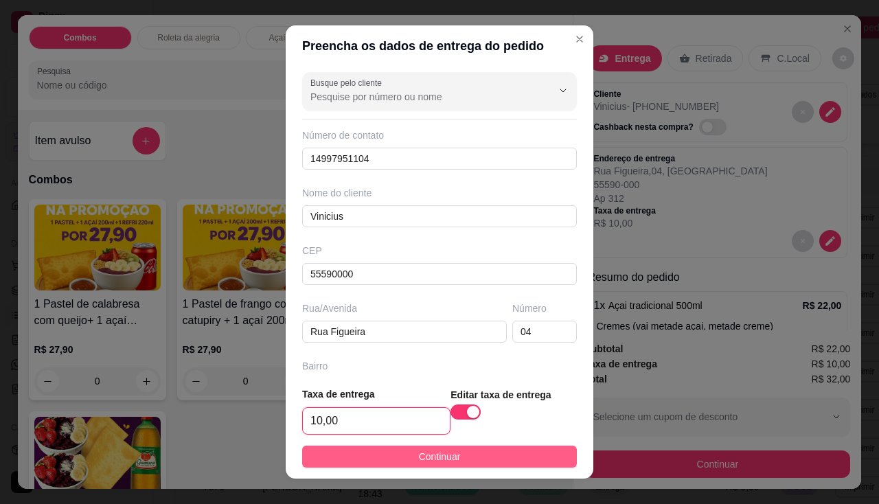
type input "10,00"
click at [375, 458] on button "Continuar" at bounding box center [439, 456] width 275 height 22
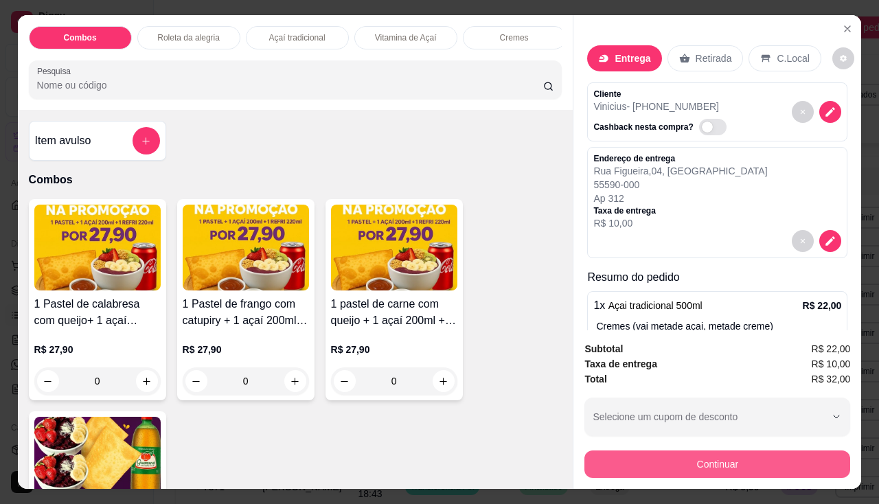
click at [636, 452] on button "Continuar" at bounding box center [717, 463] width 266 height 27
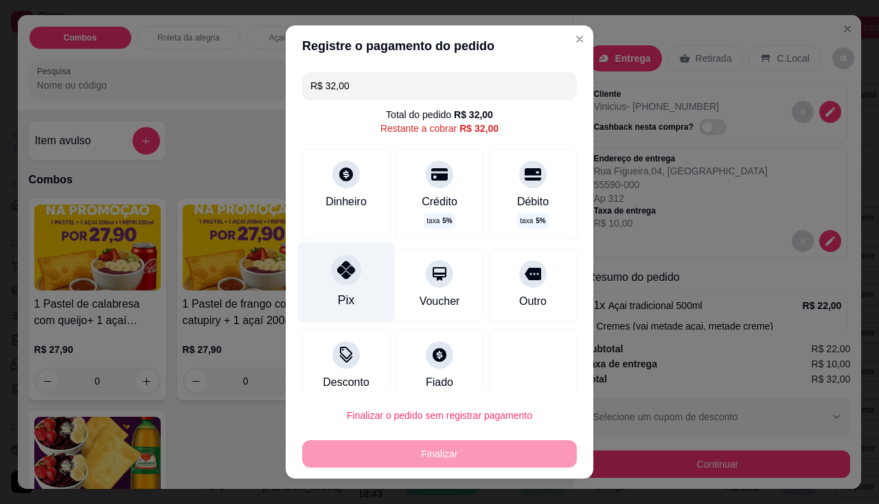
click at [340, 276] on icon at bounding box center [346, 270] width 18 height 18
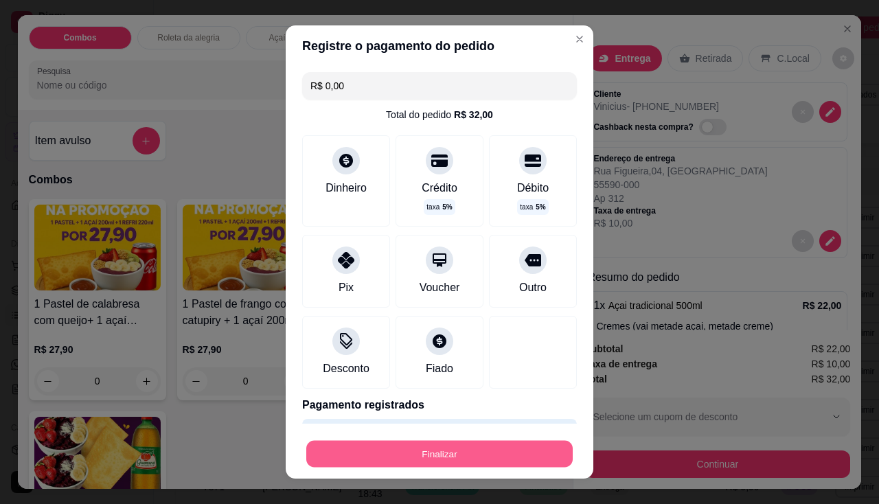
click at [407, 446] on button "Finalizar" at bounding box center [439, 454] width 266 height 27
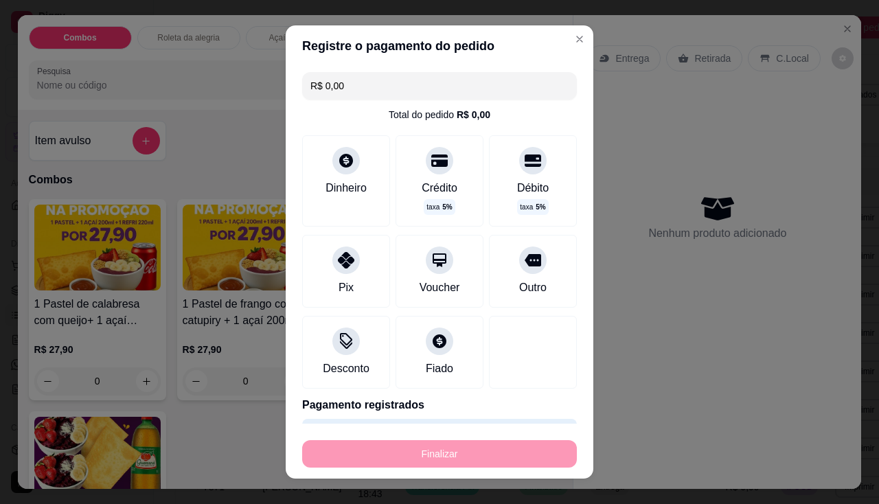
type input "-R$ 32,00"
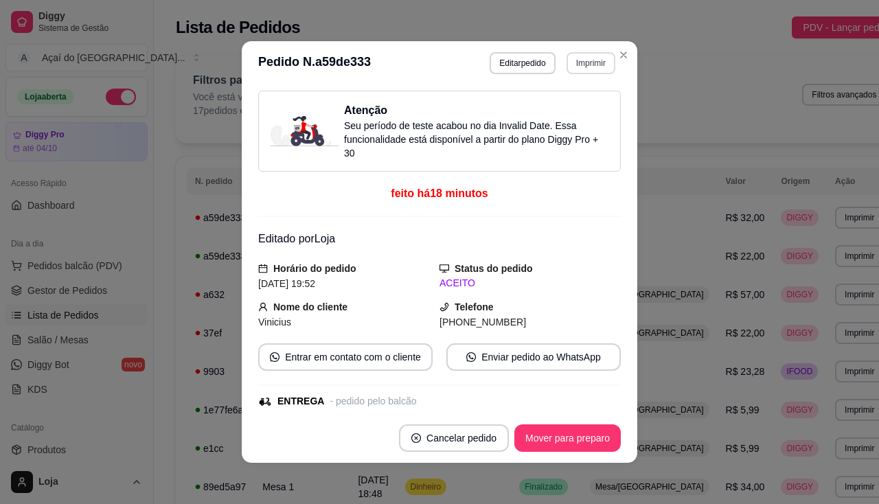
click at [585, 60] on button "Imprimir" at bounding box center [590, 63] width 49 height 22
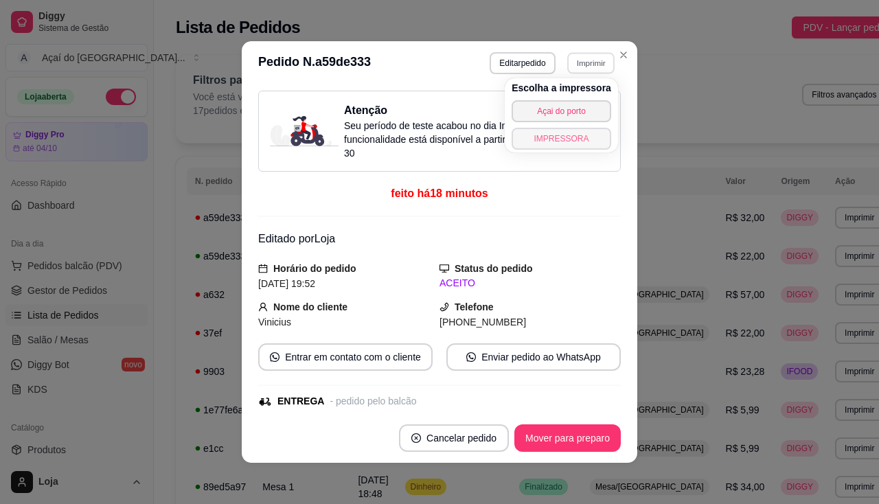
click at [576, 137] on button "IMPRESSORA" at bounding box center [561, 139] width 100 height 22
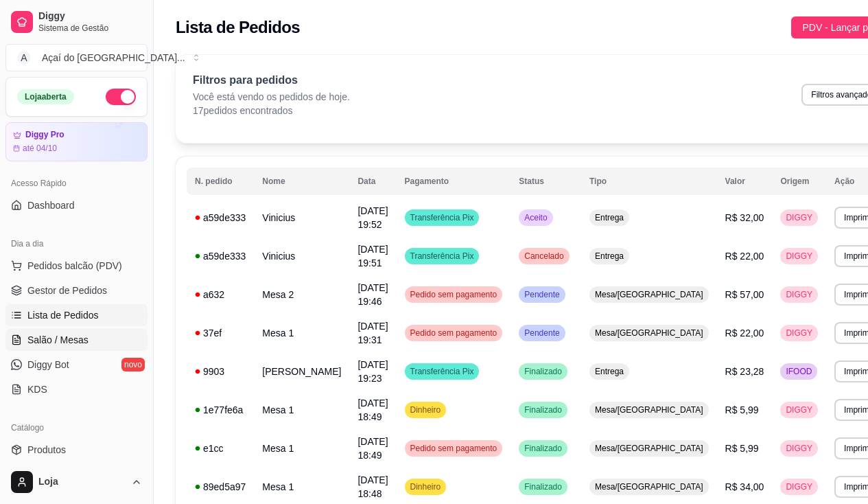
click at [56, 339] on span "Salão / Mesas" at bounding box center [57, 340] width 61 height 14
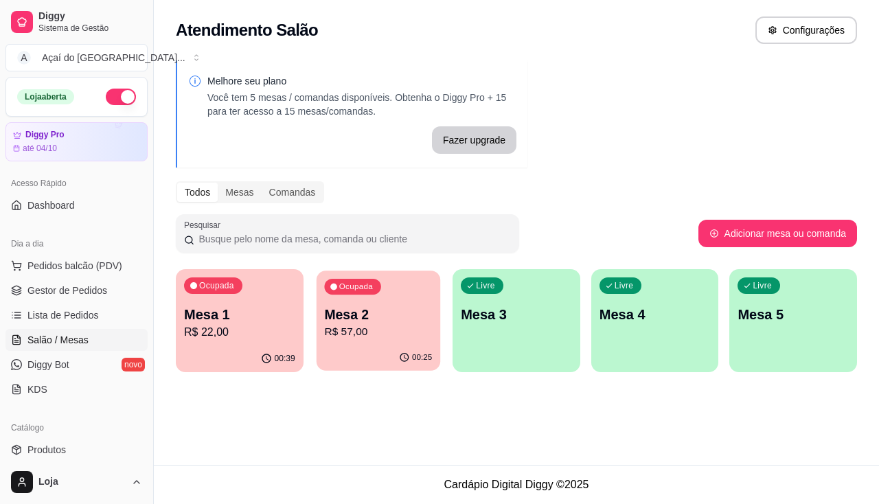
click at [375, 321] on p "Mesa 2" at bounding box center [378, 314] width 108 height 19
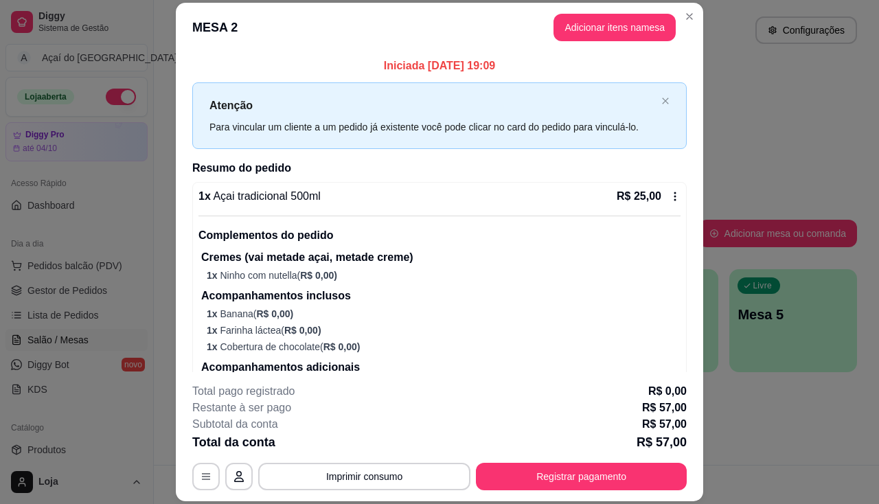
click at [185, 400] on footer "**********" at bounding box center [439, 436] width 527 height 129
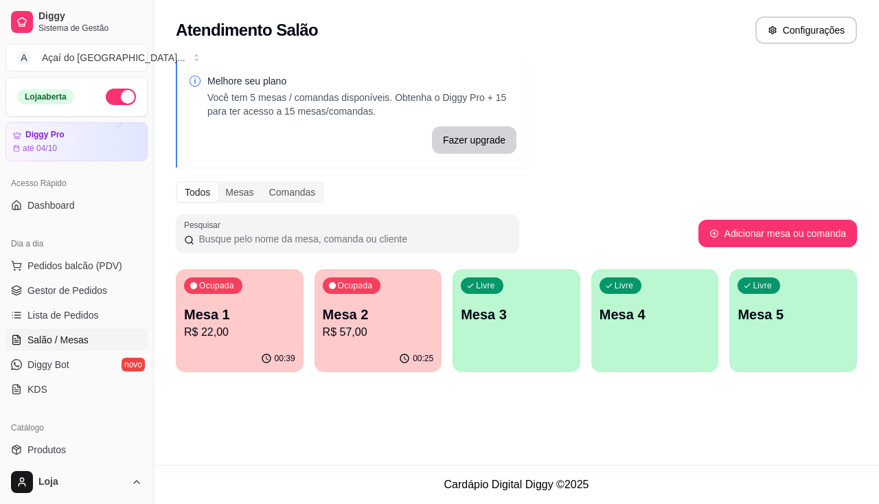
click at [298, 349] on div "00:39" at bounding box center [240, 358] width 128 height 27
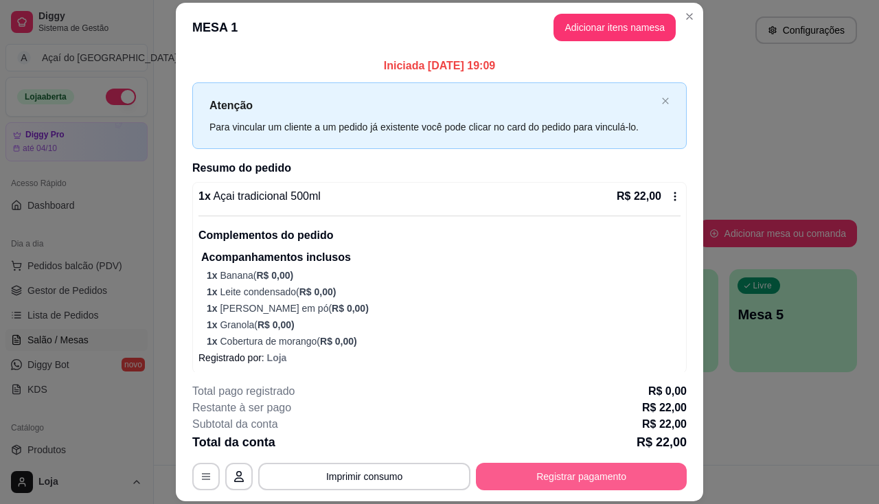
click at [576, 475] on button "Registrar pagamento" at bounding box center [581, 476] width 211 height 27
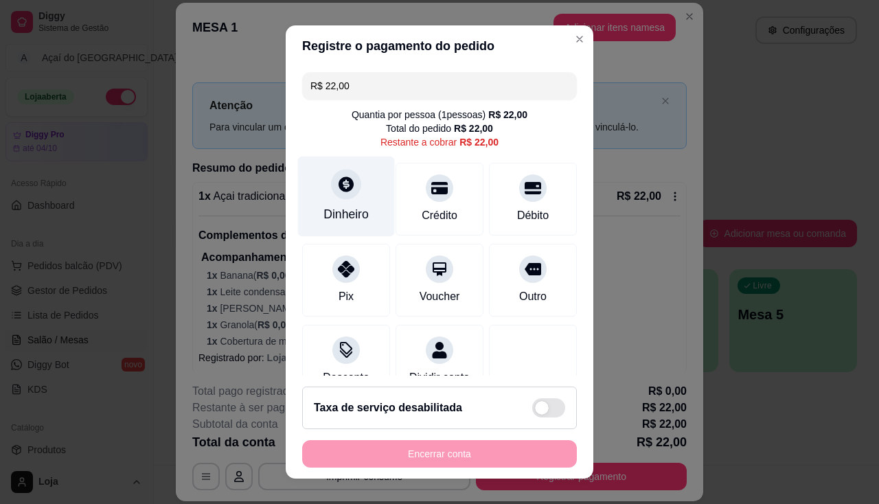
click at [332, 210] on div "Dinheiro" at bounding box center [345, 214] width 45 height 18
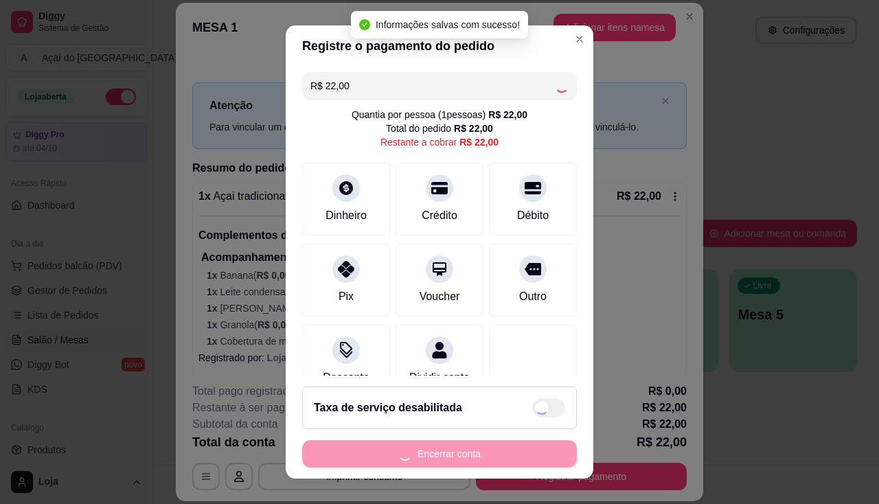
type input "R$ 0,00"
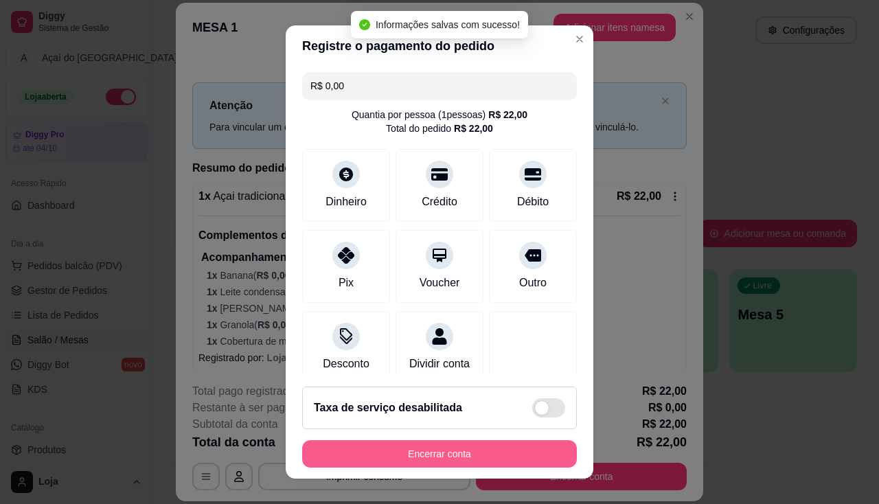
click at [480, 453] on button "Encerrar conta" at bounding box center [439, 453] width 275 height 27
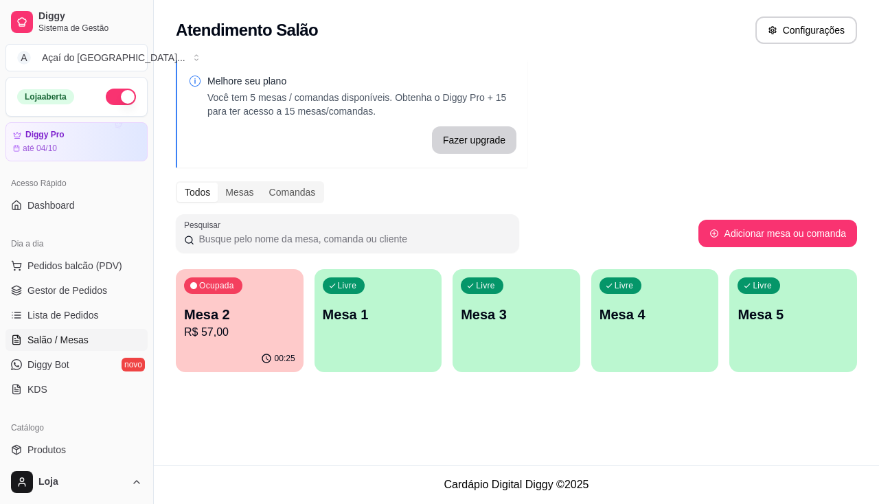
click at [336, 343] on div "Livre Mesa 1" at bounding box center [378, 312] width 128 height 86
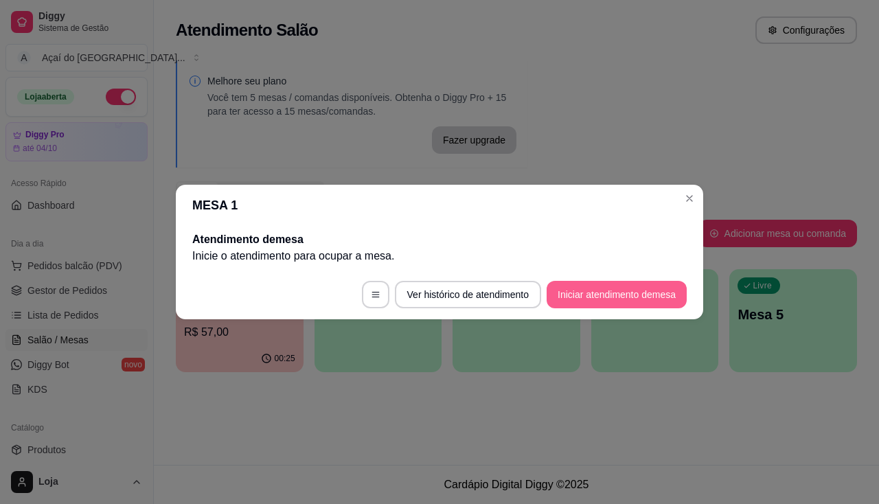
click at [577, 288] on button "Iniciar atendimento de mesa" at bounding box center [616, 294] width 140 height 27
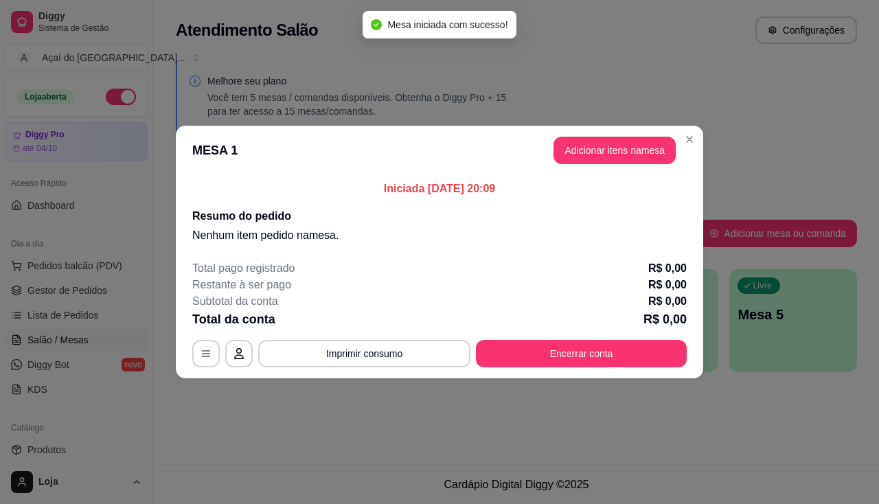
click at [581, 154] on button "Adicionar itens na mesa" at bounding box center [614, 150] width 122 height 27
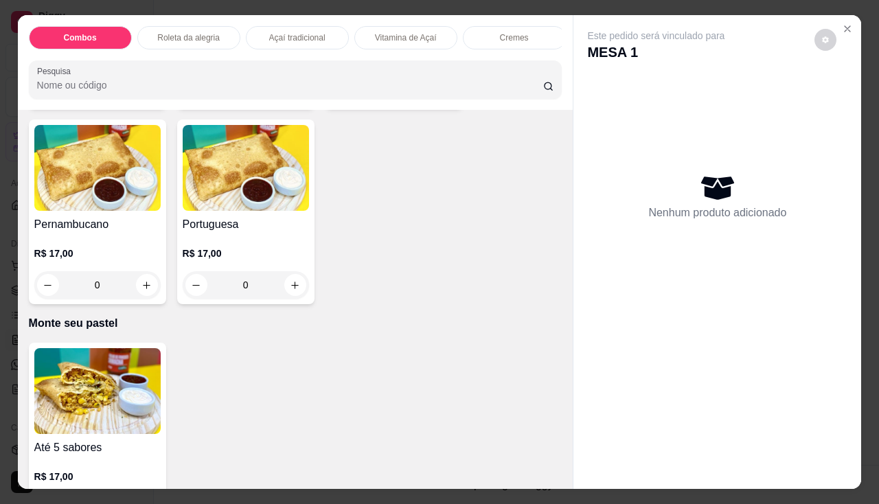
scroll to position [2814, 0]
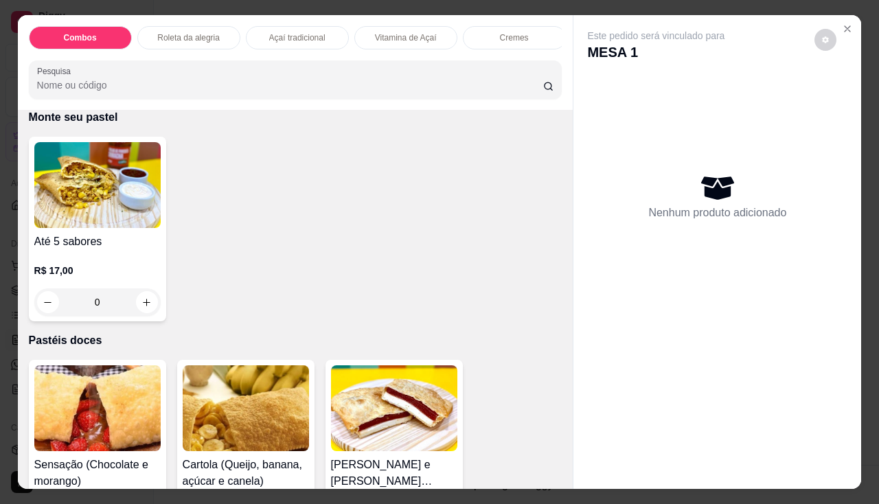
click at [67, 261] on div "R$ 17,00 0" at bounding box center [97, 283] width 126 height 66
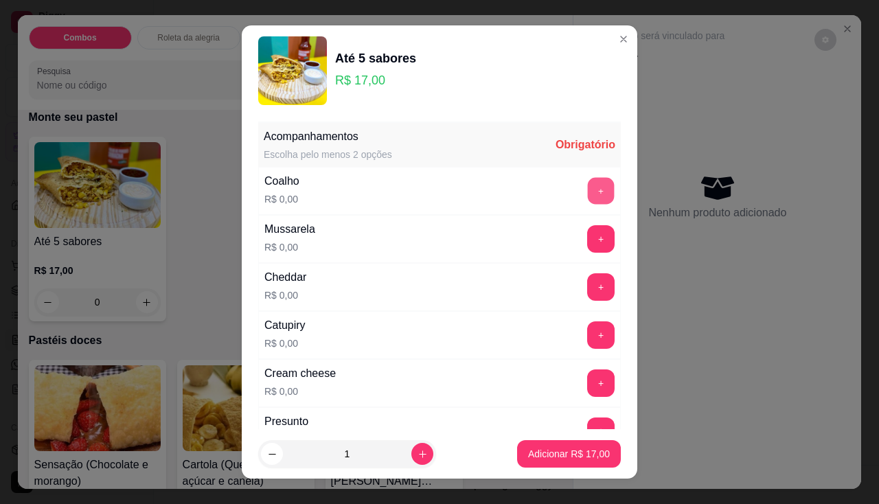
click at [588, 187] on button "+" at bounding box center [601, 190] width 27 height 27
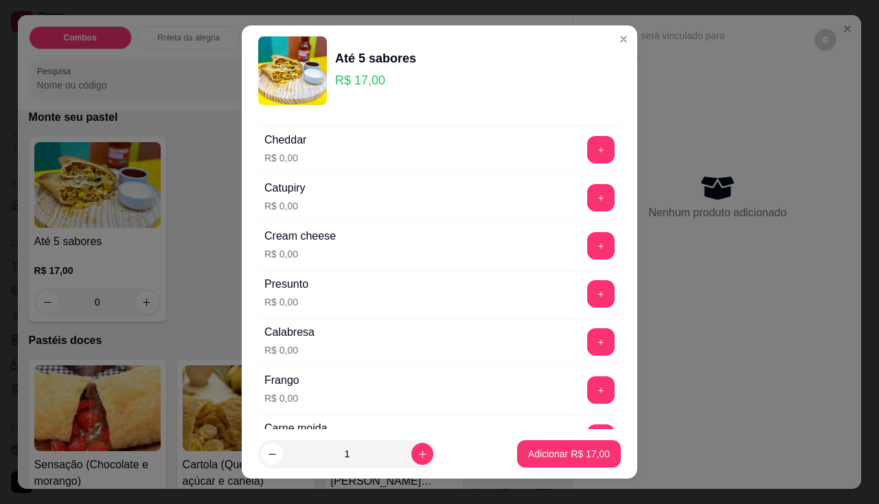
scroll to position [206, 0]
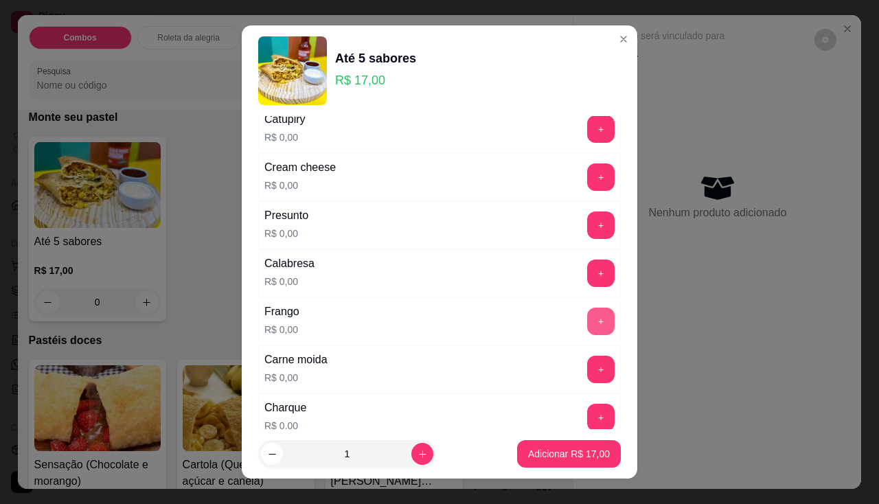
click at [587, 316] on button "+" at bounding box center [600, 320] width 27 height 27
click at [588, 364] on button "+" at bounding box center [601, 369] width 27 height 27
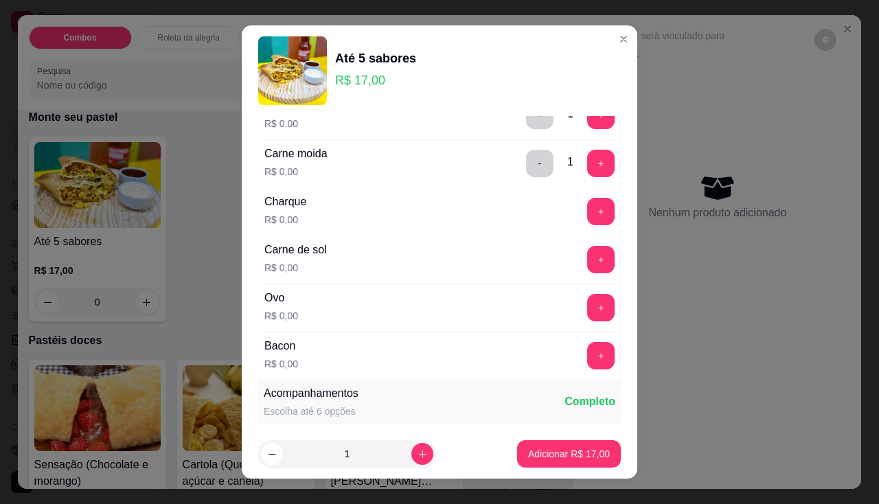
scroll to position [618, 0]
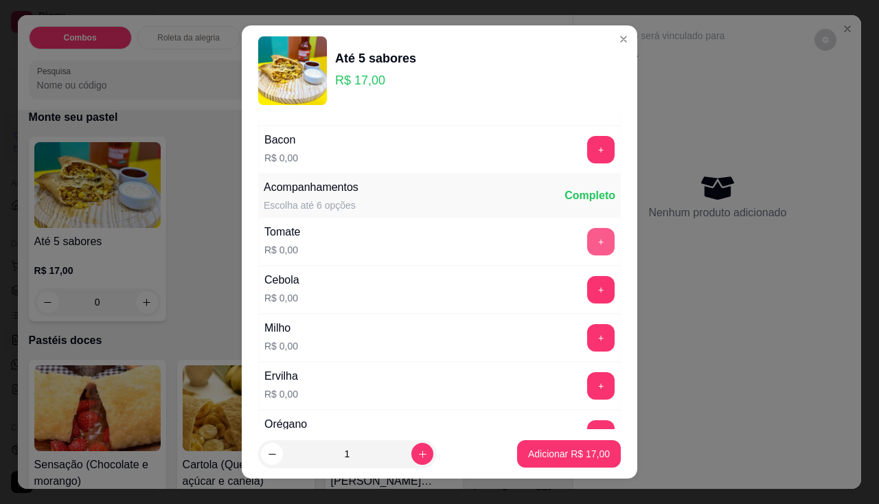
click at [587, 244] on button "+" at bounding box center [600, 241] width 27 height 27
click at [588, 333] on button "+" at bounding box center [601, 337] width 27 height 27
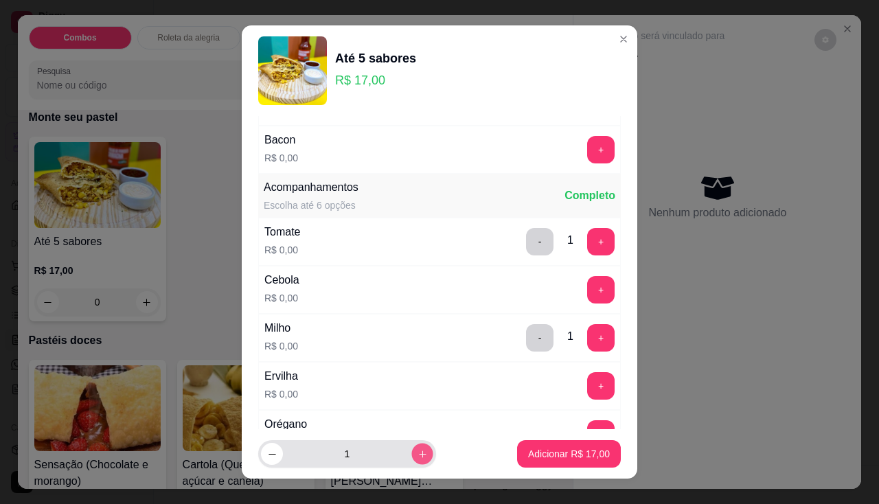
click at [413, 454] on button "increase-product-quantity" at bounding box center [421, 453] width 21 height 21
click at [413, 454] on button "increase-product-quantity" at bounding box center [422, 454] width 22 height 22
type input "5"
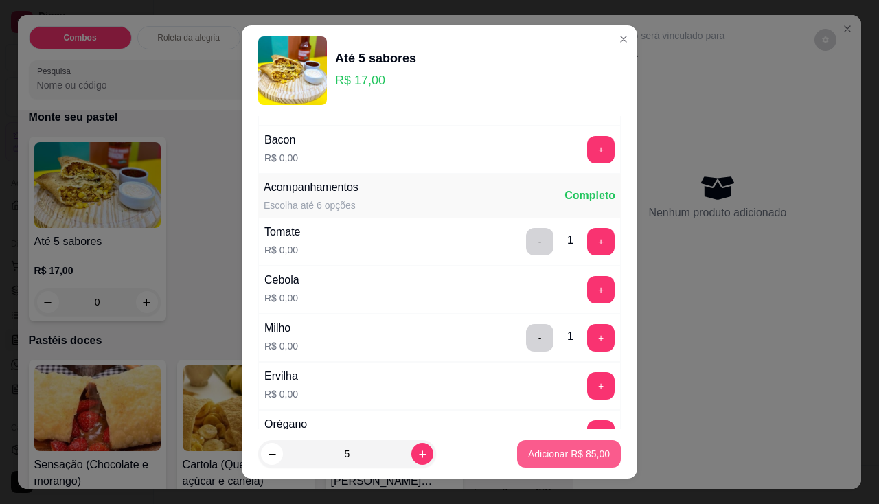
click at [517, 446] on button "Adicionar R$ 85,00" at bounding box center [569, 453] width 104 height 27
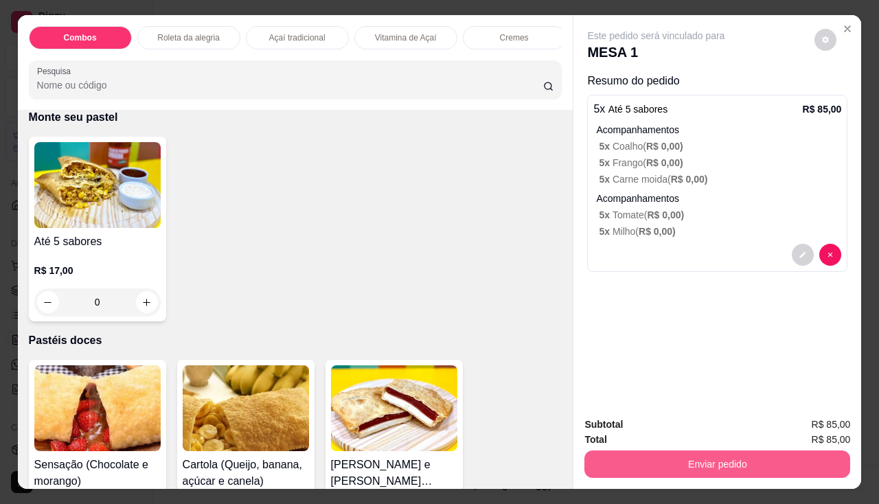
click at [639, 465] on button "Enviar pedido" at bounding box center [717, 463] width 266 height 27
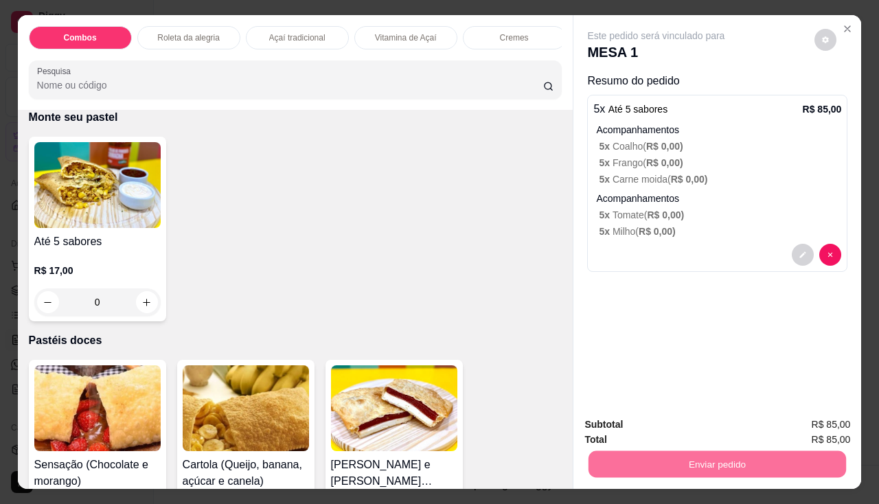
click at [664, 419] on button "Não registrar e enviar pedido" at bounding box center [672, 426] width 143 height 26
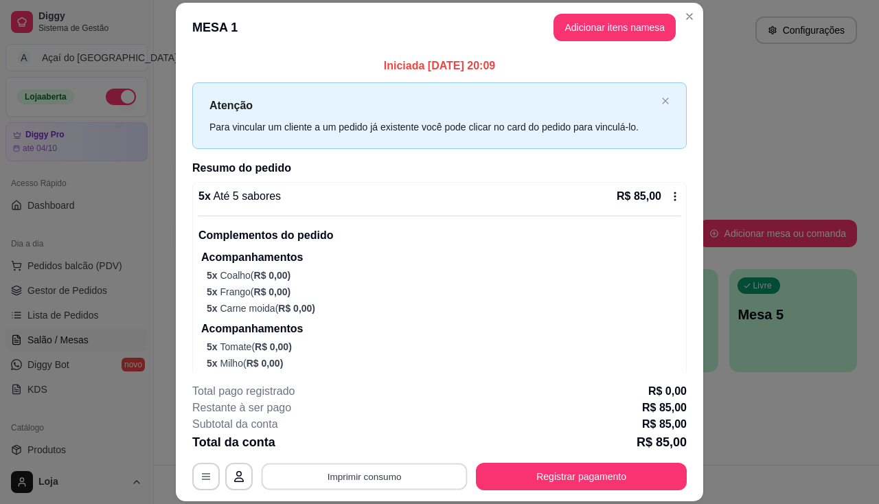
click at [401, 469] on button "Imprimir consumo" at bounding box center [365, 476] width 206 height 27
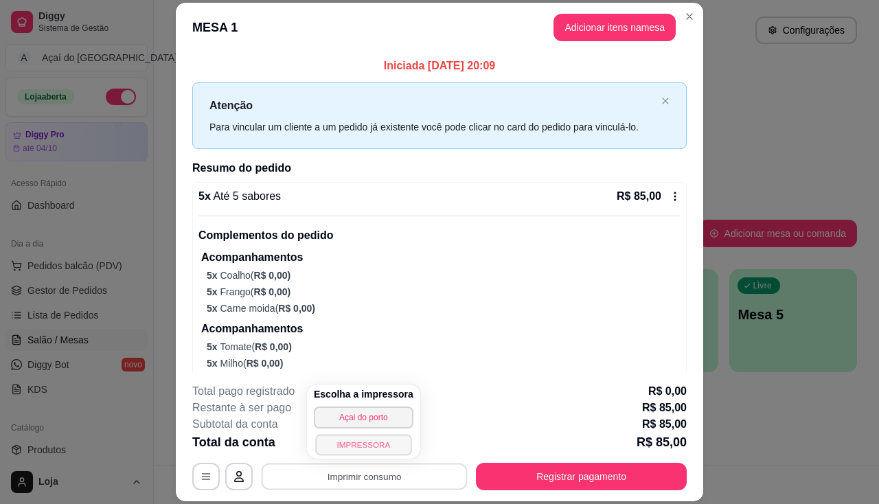
click at [349, 454] on button "IMPRESSORA" at bounding box center [363, 444] width 96 height 21
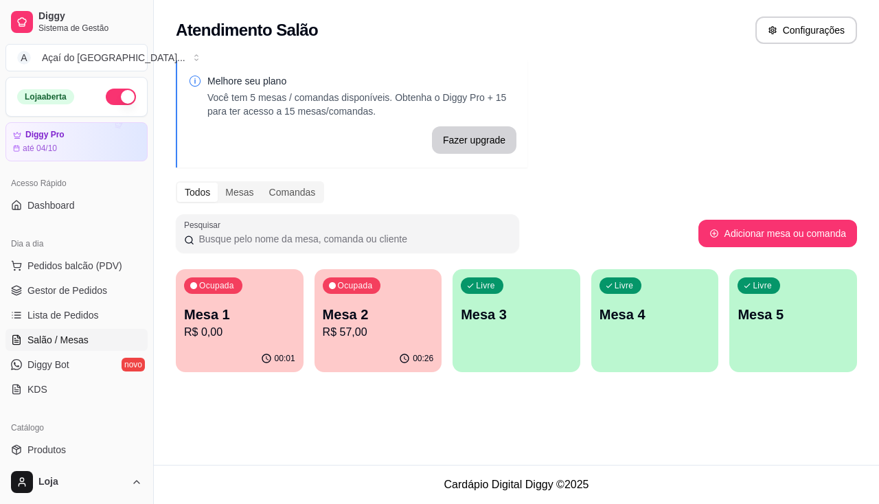
click at [281, 331] on p "R$ 0,00" at bounding box center [239, 332] width 111 height 16
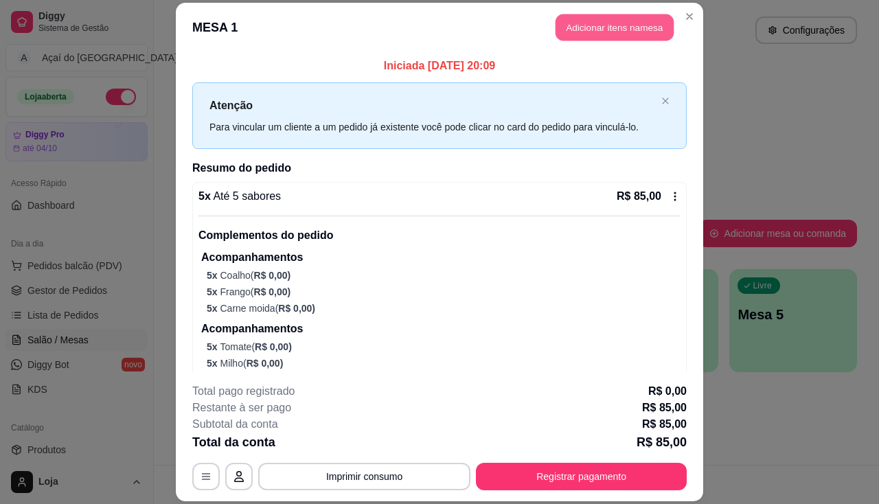
click at [561, 32] on button "Adicionar itens na mesa" at bounding box center [614, 27] width 118 height 27
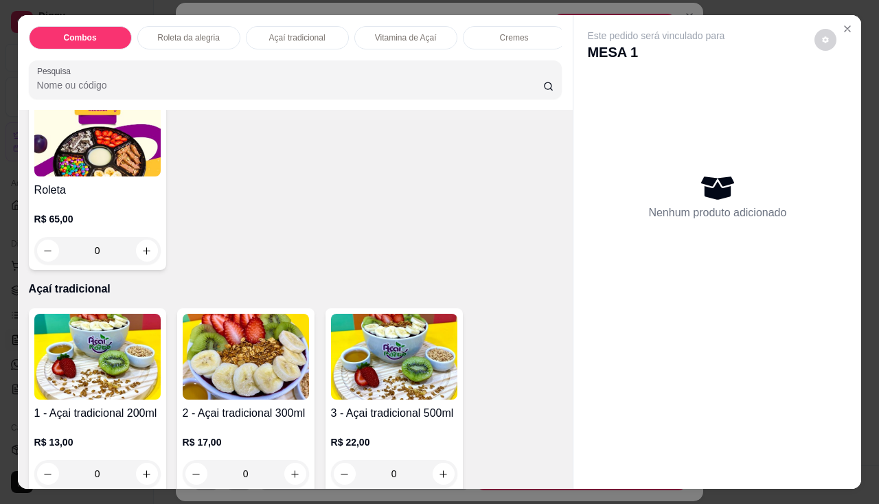
scroll to position [755, 0]
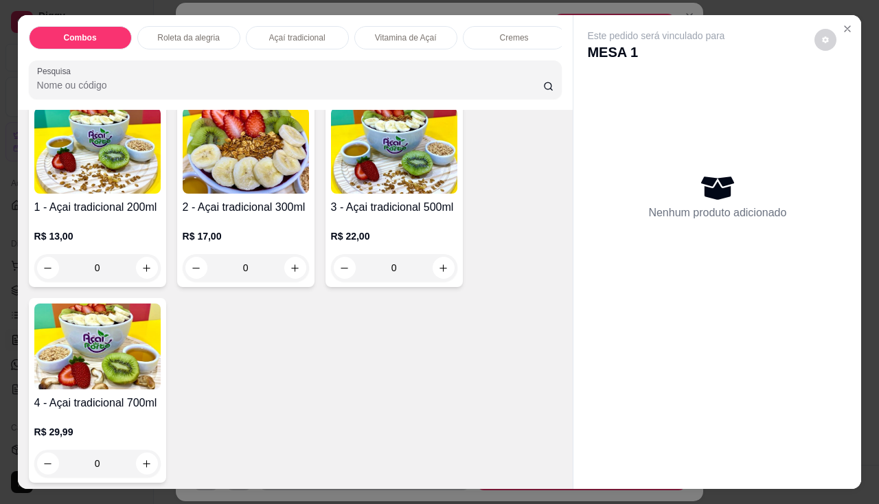
click at [356, 243] on p "R$ 22,00" at bounding box center [394, 236] width 126 height 14
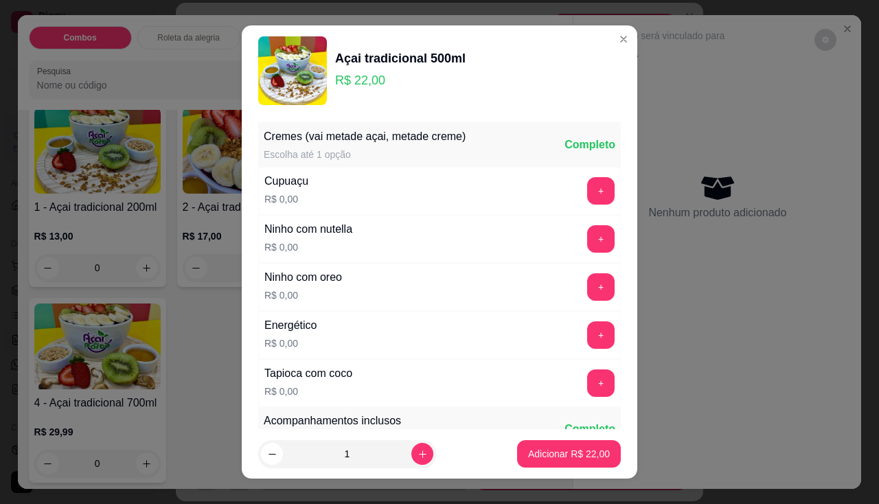
scroll to position [137, 0]
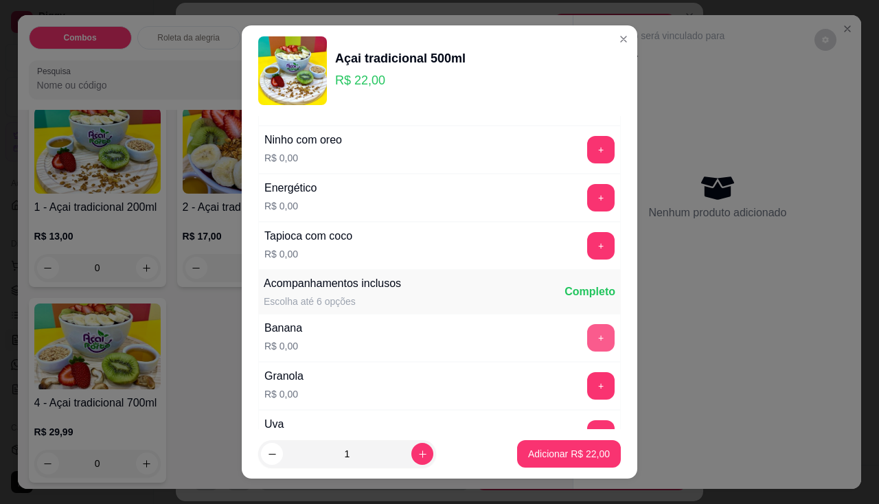
click at [587, 340] on button "+" at bounding box center [600, 337] width 27 height 27
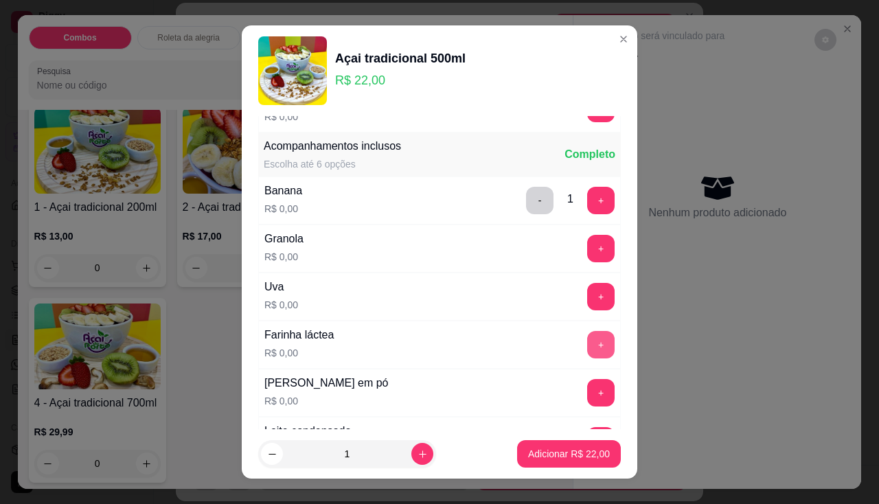
scroll to position [343, 0]
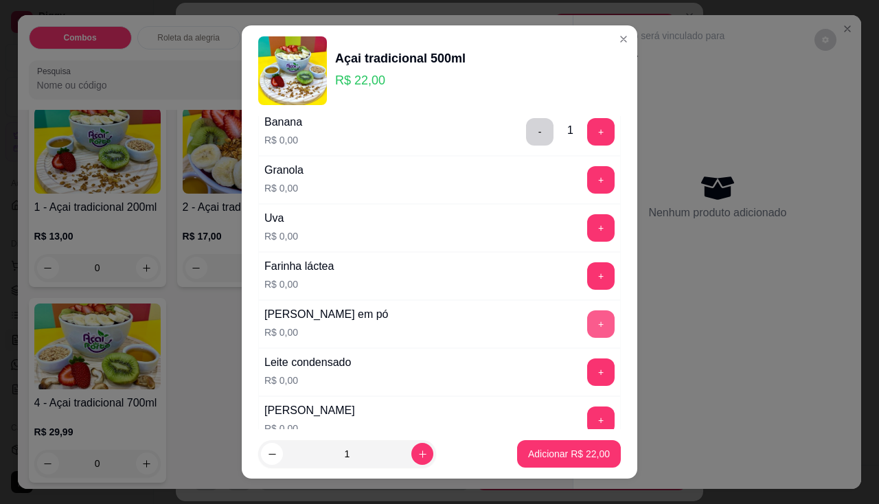
click at [587, 329] on button "+" at bounding box center [600, 323] width 27 height 27
click at [587, 368] on button "+" at bounding box center [600, 371] width 27 height 27
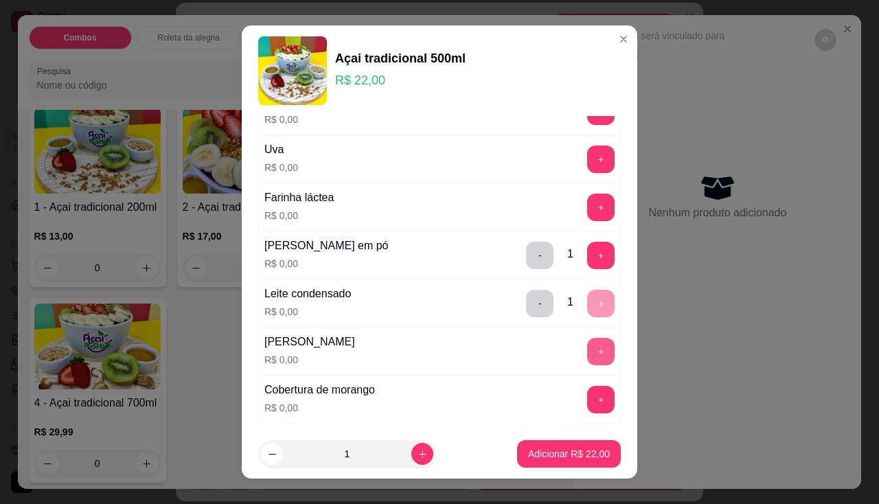
click at [587, 352] on button "+" at bounding box center [600, 351] width 27 height 27
click at [413, 454] on button "increase-product-quantity" at bounding box center [422, 454] width 22 height 22
type input "2"
click at [552, 450] on p "Adicionar R$ 44,00" at bounding box center [569, 454] width 82 height 14
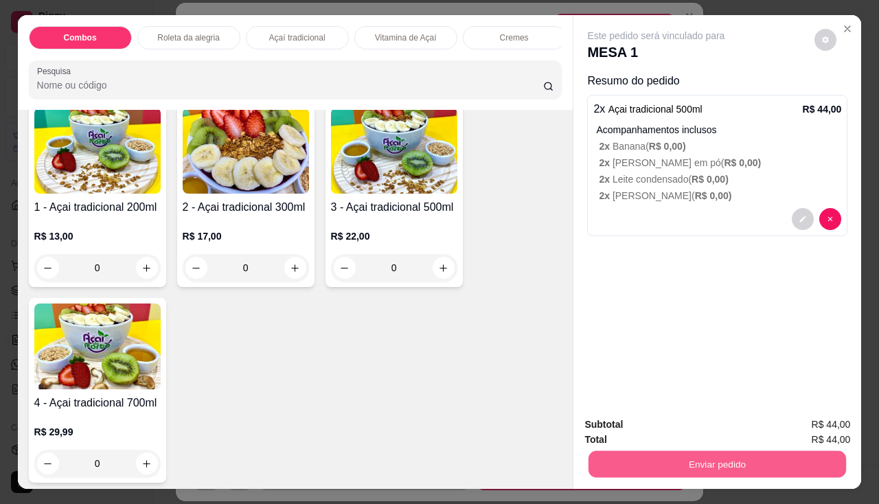
click at [652, 464] on button "Enviar pedido" at bounding box center [716, 464] width 257 height 27
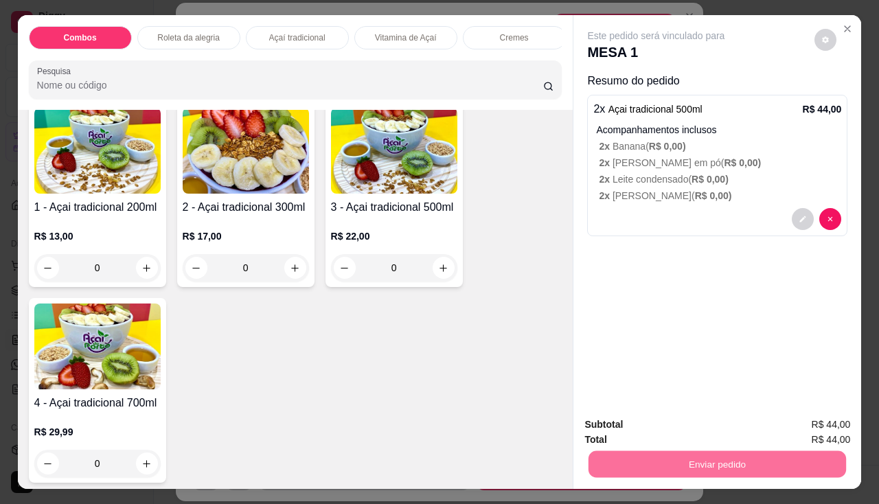
click at [664, 434] on button "Não registrar e enviar pedido" at bounding box center [672, 426] width 143 height 26
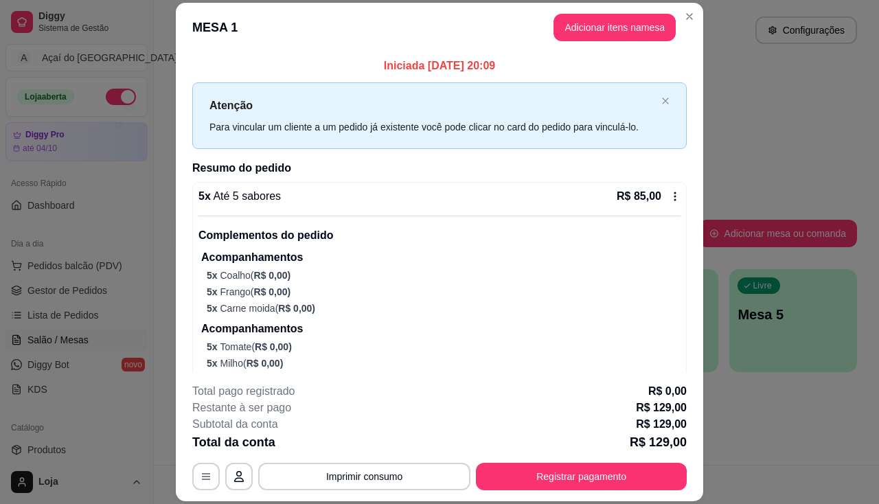
scroll to position [41, 0]
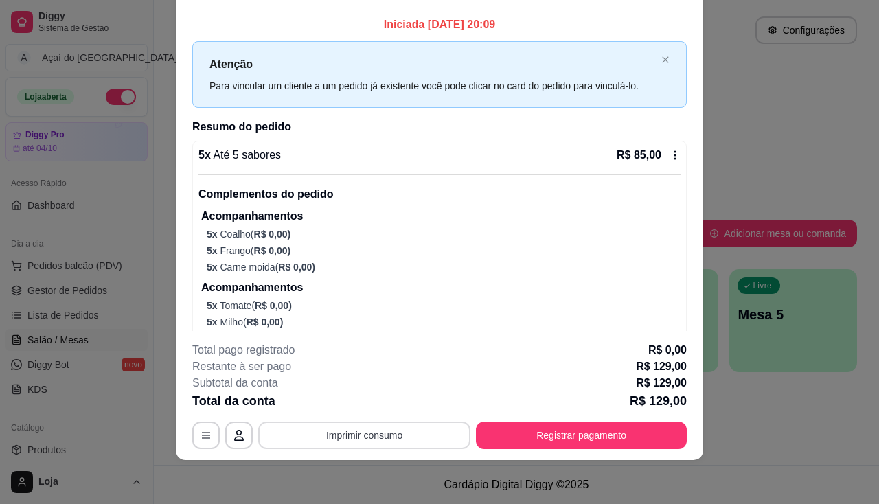
click at [413, 433] on button "Imprimir consumo" at bounding box center [364, 434] width 212 height 27
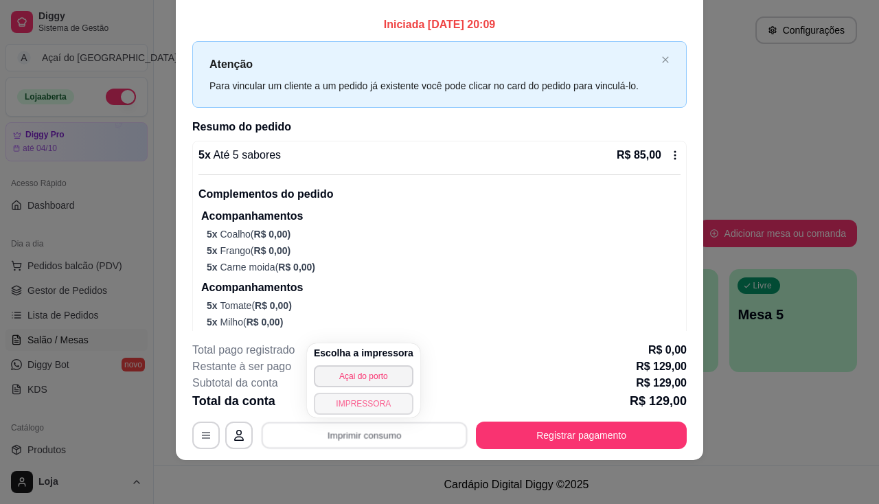
click at [385, 409] on button "IMPRESSORA" at bounding box center [364, 404] width 100 height 22
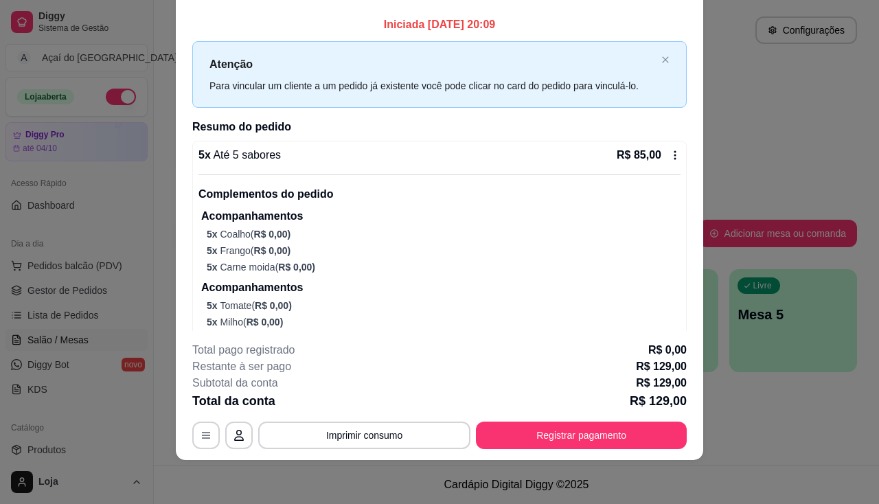
click at [176, 399] on footer "**********" at bounding box center [439, 395] width 527 height 129
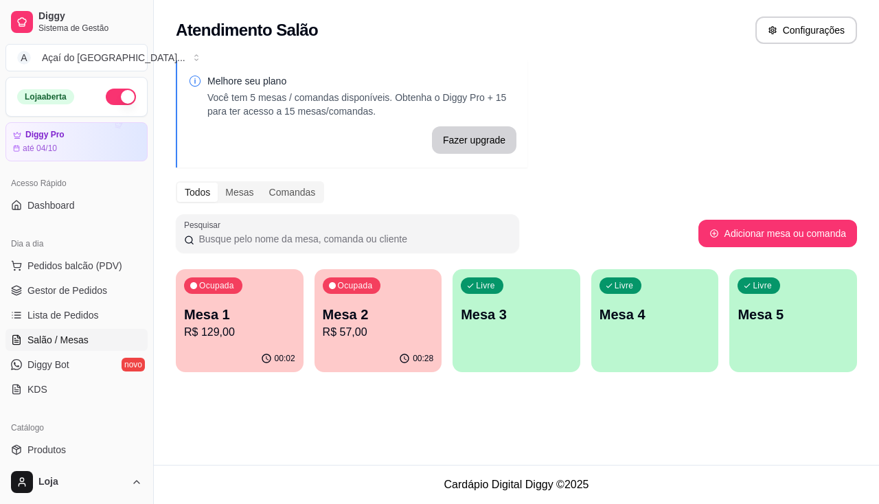
click at [364, 355] on div "00:28" at bounding box center [378, 358] width 128 height 27
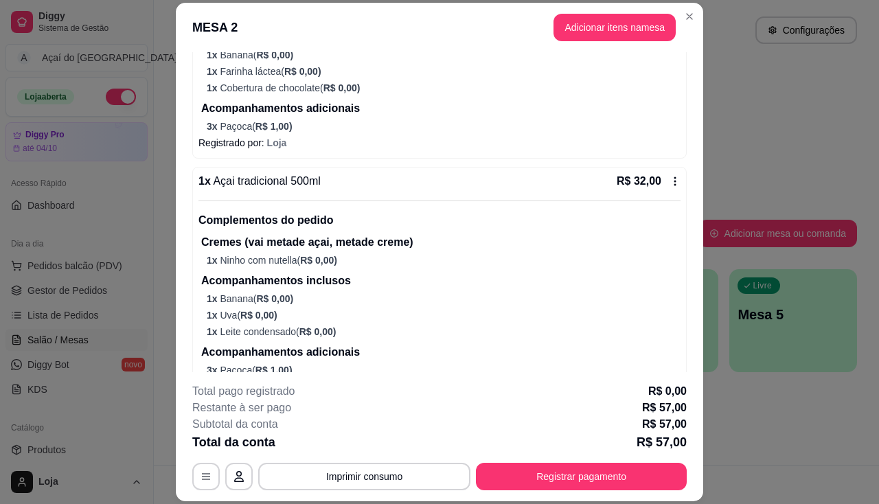
scroll to position [327, 0]
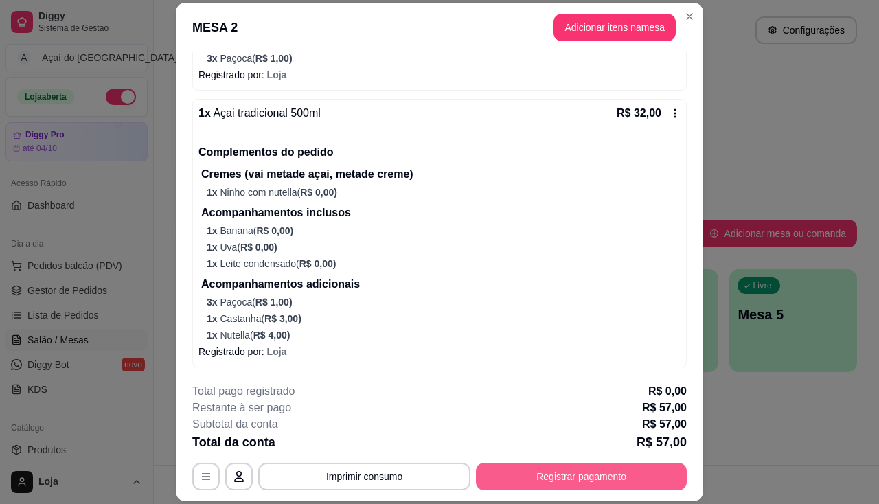
click at [539, 476] on button "Registrar pagamento" at bounding box center [581, 476] width 211 height 27
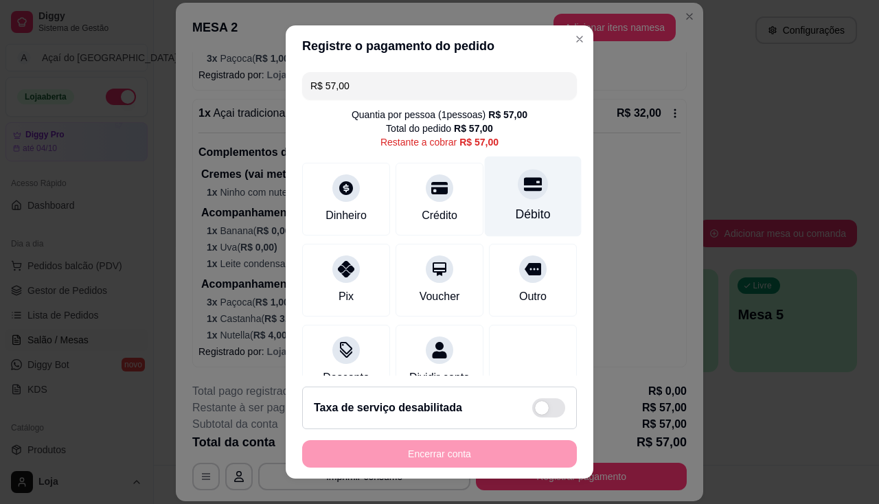
click at [520, 200] on div "Débito" at bounding box center [533, 196] width 97 height 80
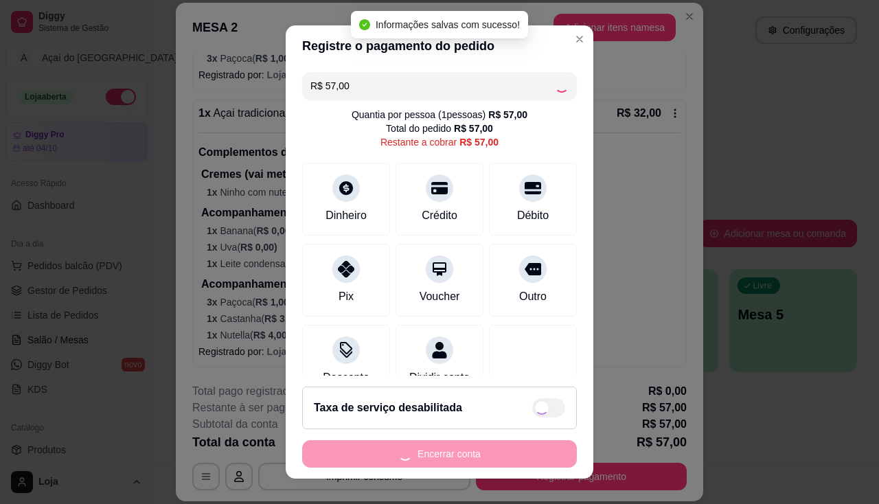
type input "R$ 0,00"
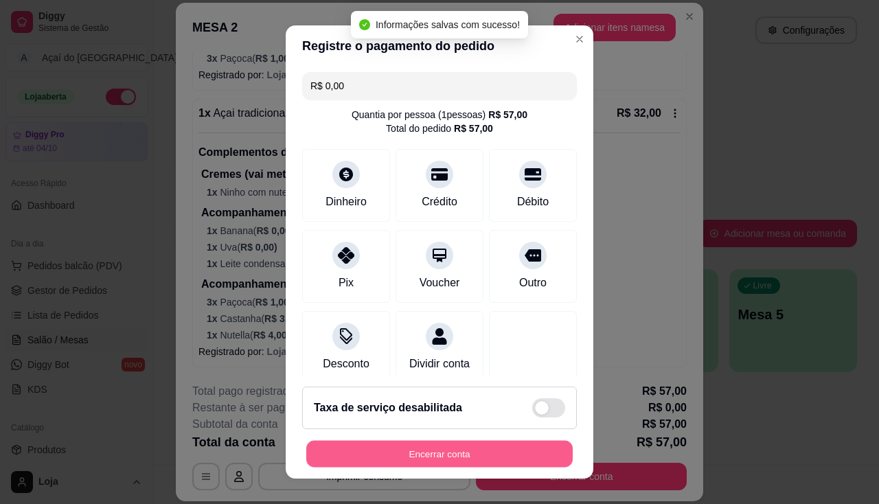
click at [495, 449] on button "Encerrar conta" at bounding box center [439, 454] width 266 height 27
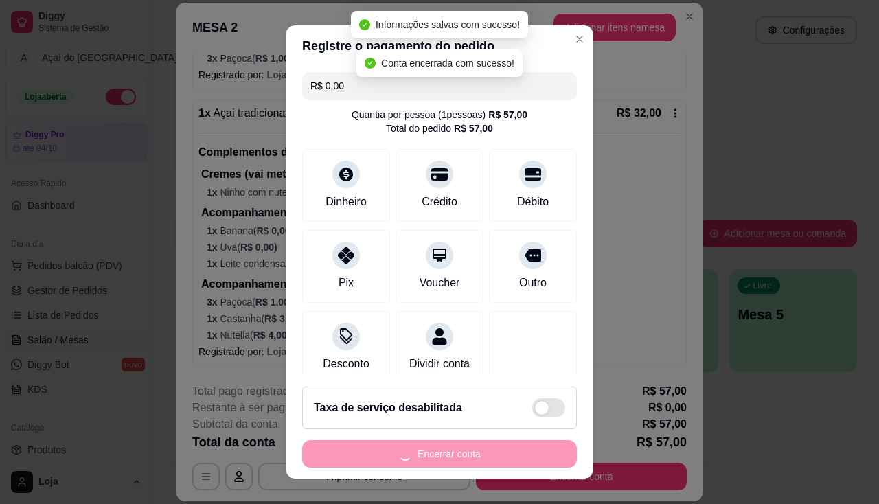
scroll to position [0, 0]
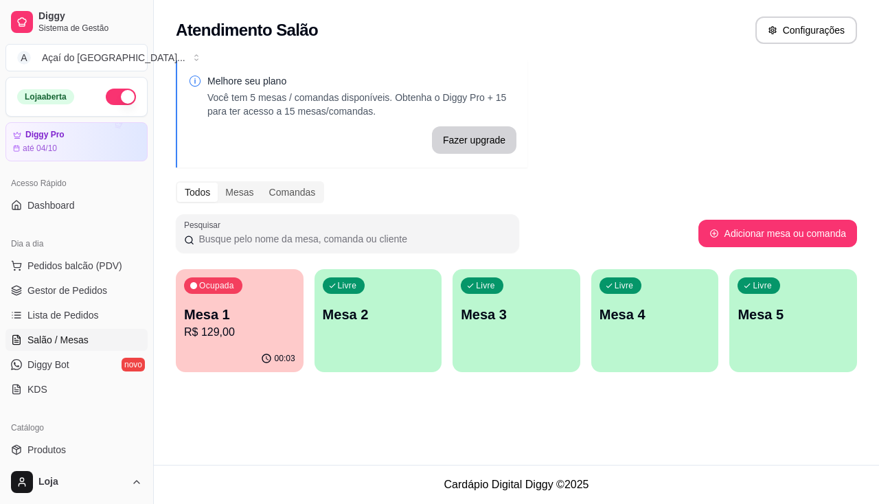
click at [285, 338] on p "R$ 129,00" at bounding box center [239, 332] width 111 height 16
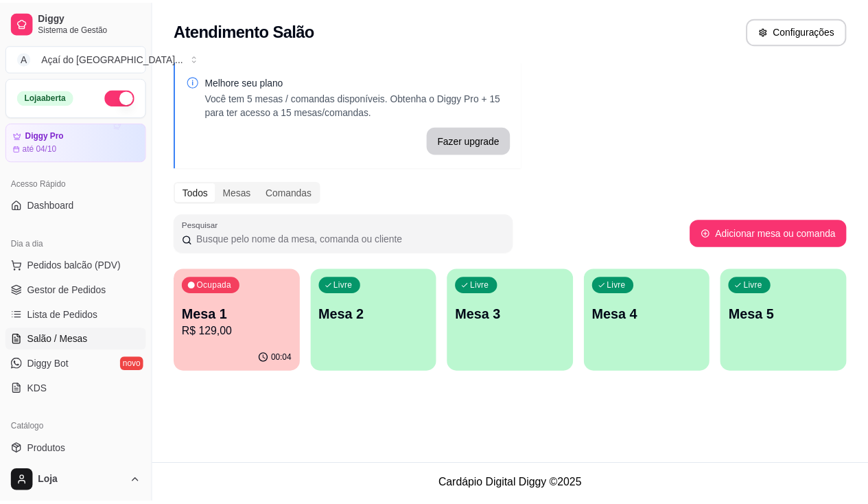
scroll to position [206, 0]
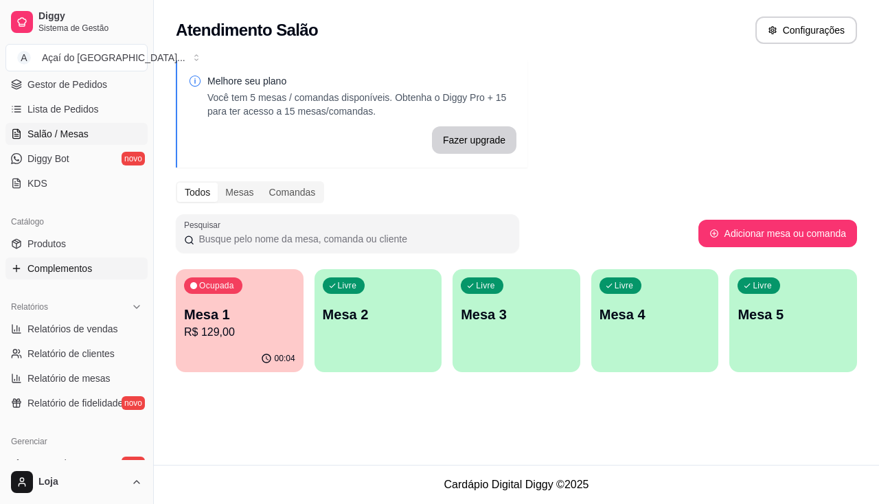
click at [81, 266] on span "Complementos" at bounding box center [59, 269] width 65 height 14
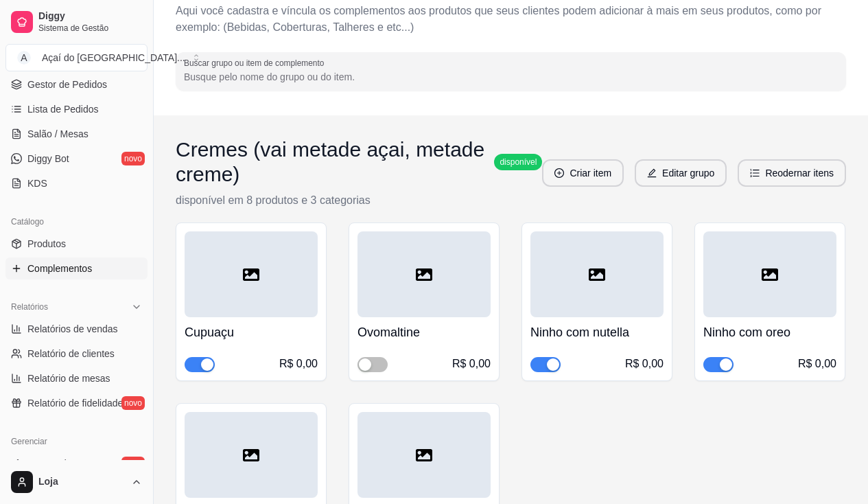
scroll to position [137, 0]
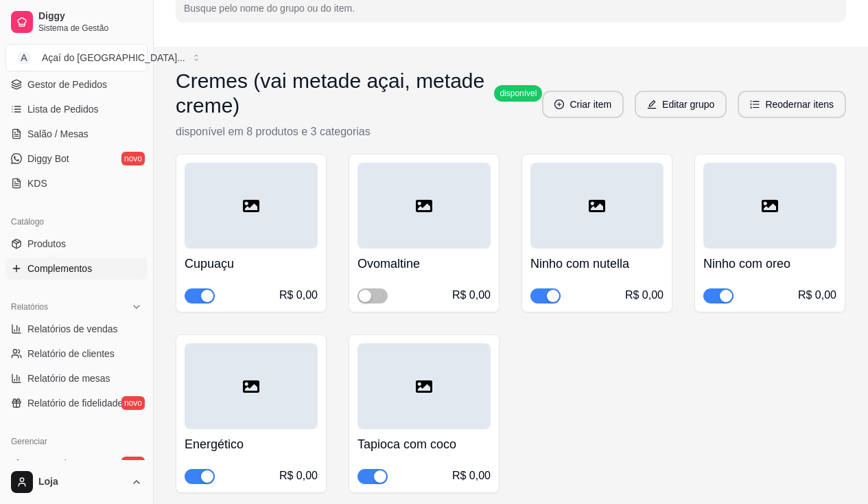
click at [539, 295] on span "button" at bounding box center [546, 295] width 30 height 15
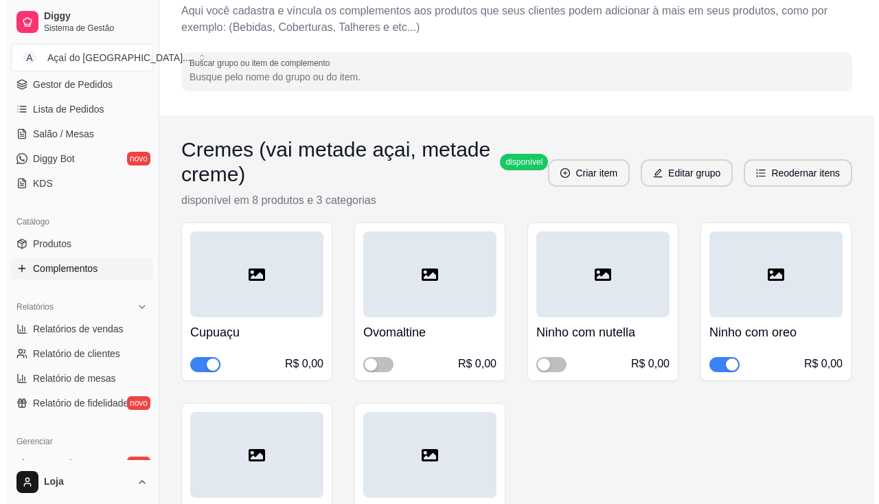
scroll to position [0, 0]
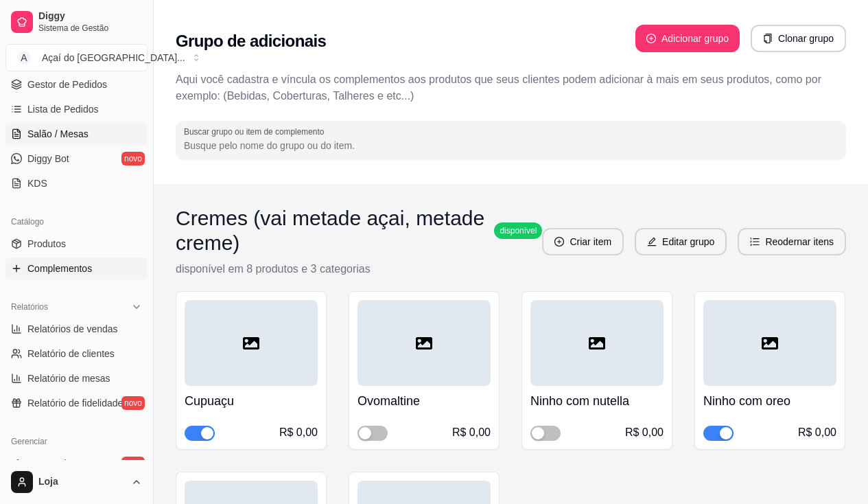
click at [86, 141] on link "Salão / Mesas" at bounding box center [76, 134] width 142 height 22
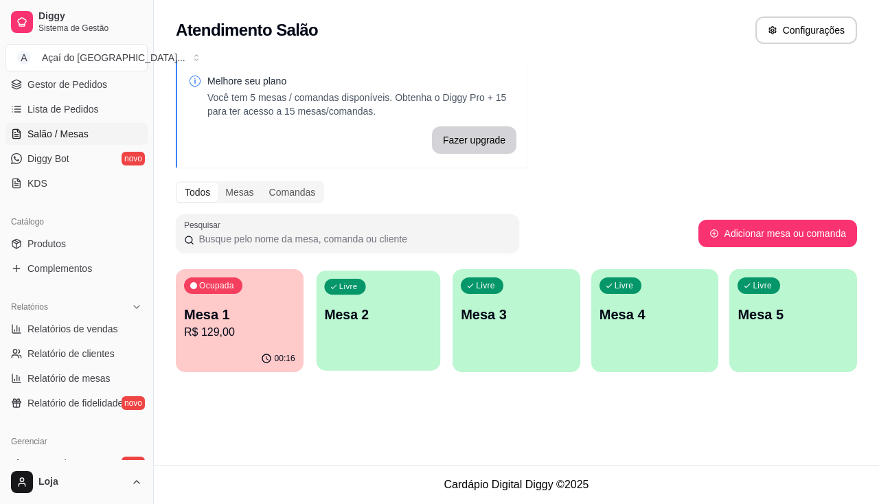
click at [325, 317] on p "Mesa 2" at bounding box center [378, 314] width 108 height 19
click at [211, 346] on div "00:16" at bounding box center [240, 358] width 128 height 27
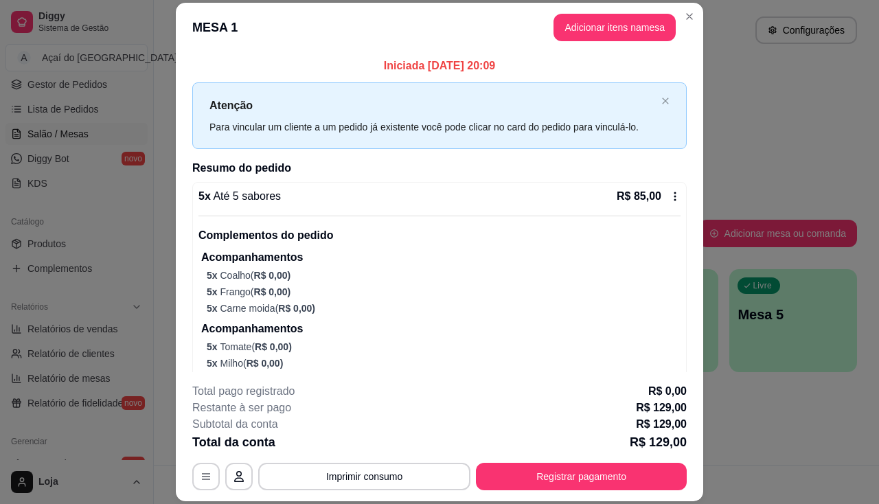
scroll to position [211, 0]
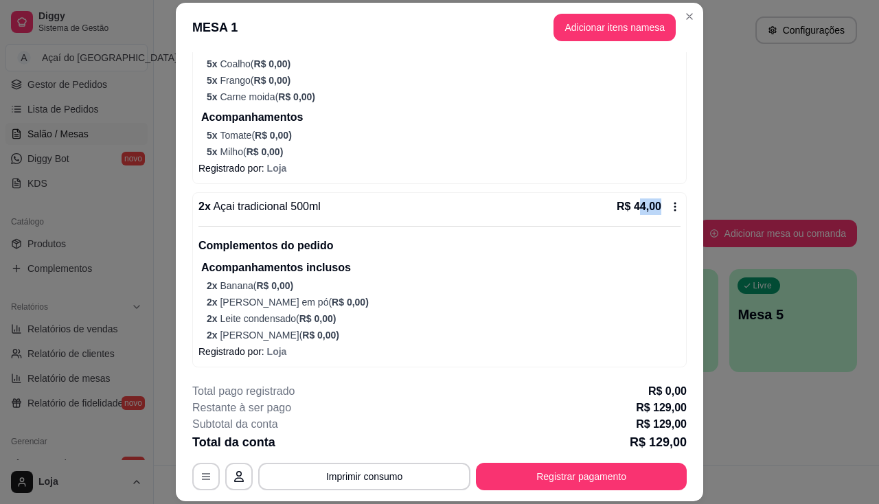
drag, startPoint x: 623, startPoint y: 204, endPoint x: 646, endPoint y: 216, distance: 25.5
click at [646, 216] on div "2 x Açai tradicional 500ml R$ 44,00 Complementos do pedido Acompanhamentos incl…" at bounding box center [439, 269] width 482 height 143
click at [645, 233] on div "Complementos do pedido Acompanhamentos inclusos 2 x Banana ( R$ 0,00 ) 2 x Leit…" at bounding box center [439, 284] width 482 height 116
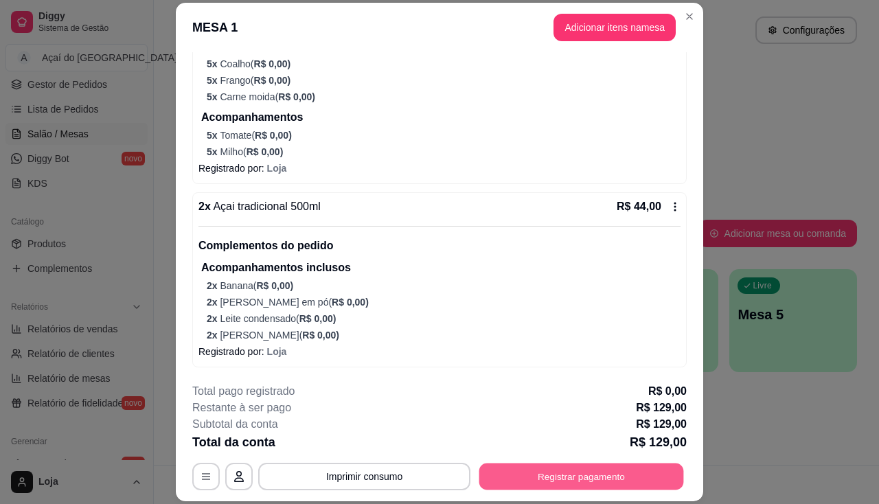
click at [572, 472] on button "Registrar pagamento" at bounding box center [581, 476] width 205 height 27
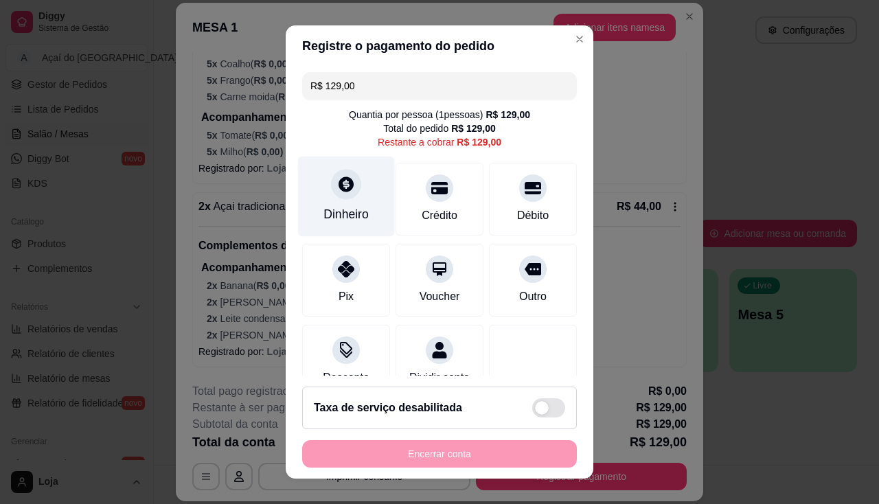
click at [349, 196] on div "Dinheiro" at bounding box center [346, 196] width 97 height 80
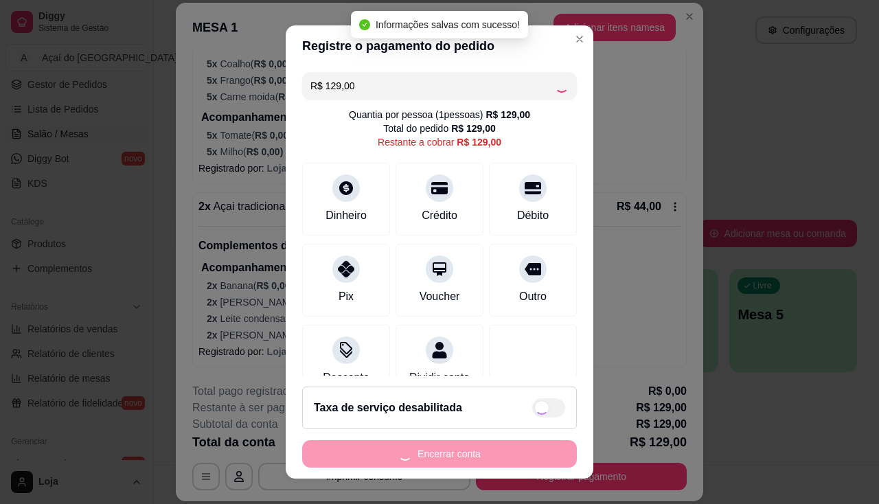
type input "R$ 0,00"
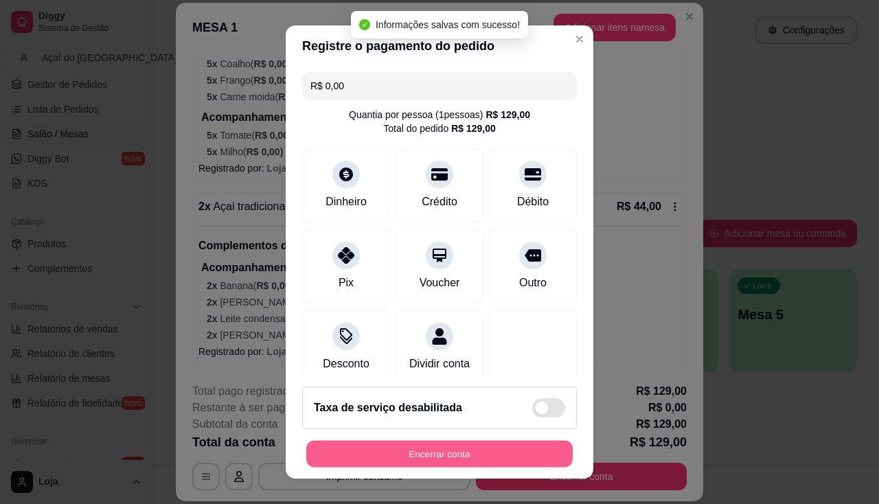
click at [537, 453] on button "Encerrar conta" at bounding box center [439, 454] width 266 height 27
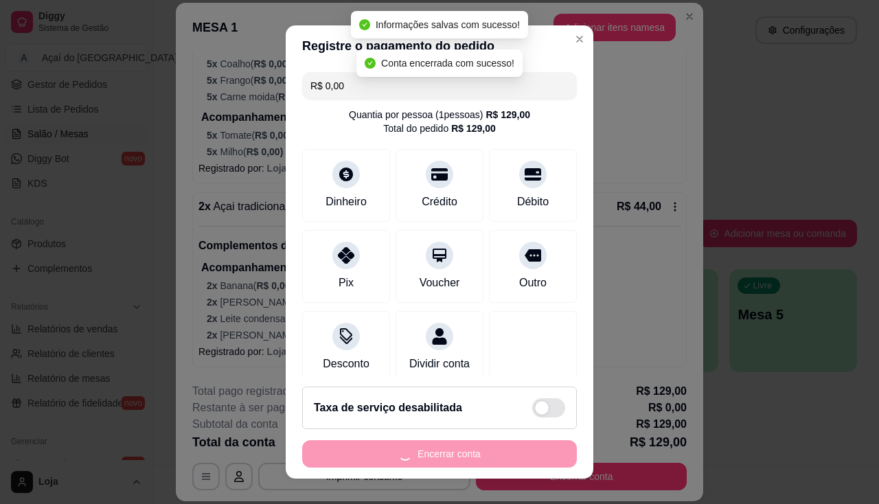
scroll to position [0, 0]
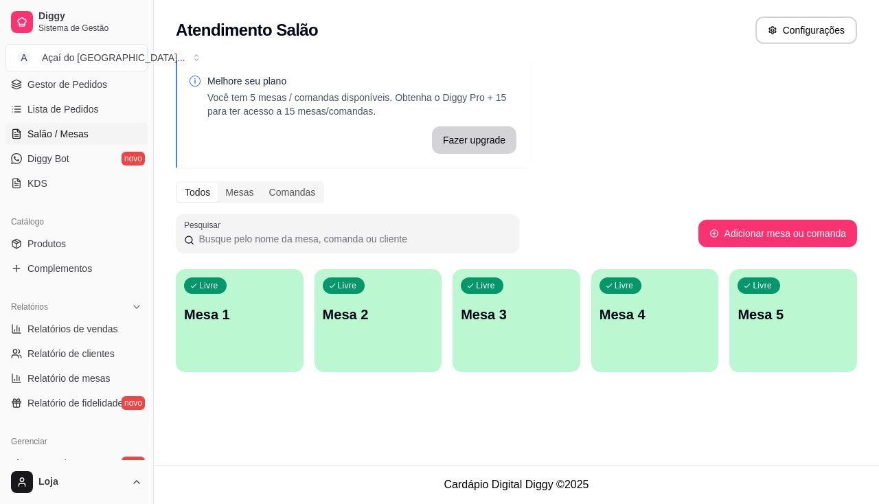
click at [277, 349] on div "Livre Mesa 1" at bounding box center [240, 312] width 128 height 86
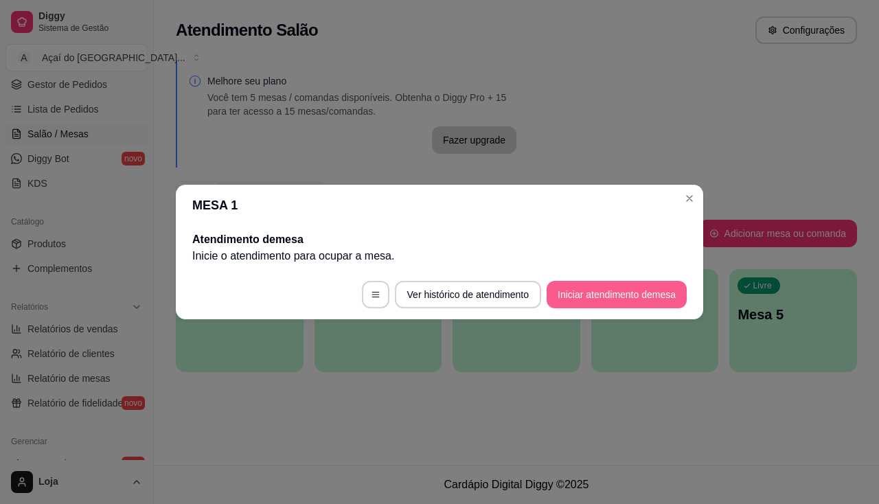
click at [583, 283] on button "Iniciar atendimento de mesa" at bounding box center [616, 294] width 140 height 27
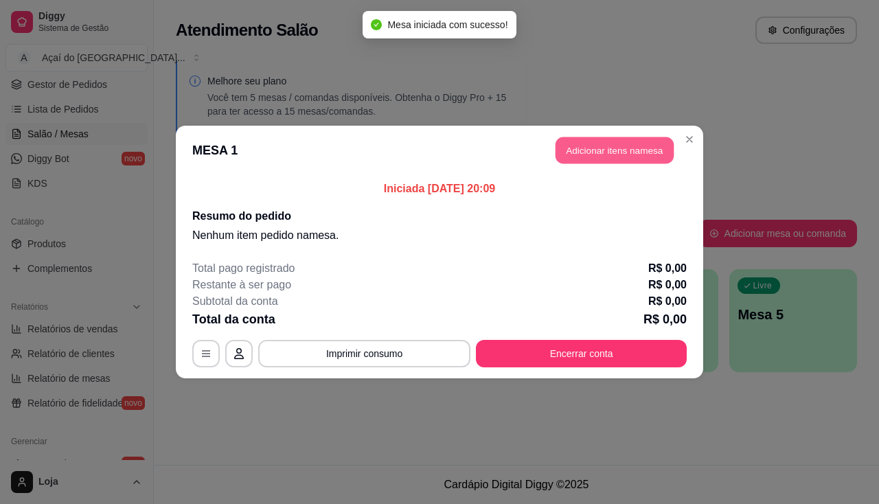
click at [603, 157] on button "Adicionar itens na mesa" at bounding box center [614, 150] width 118 height 27
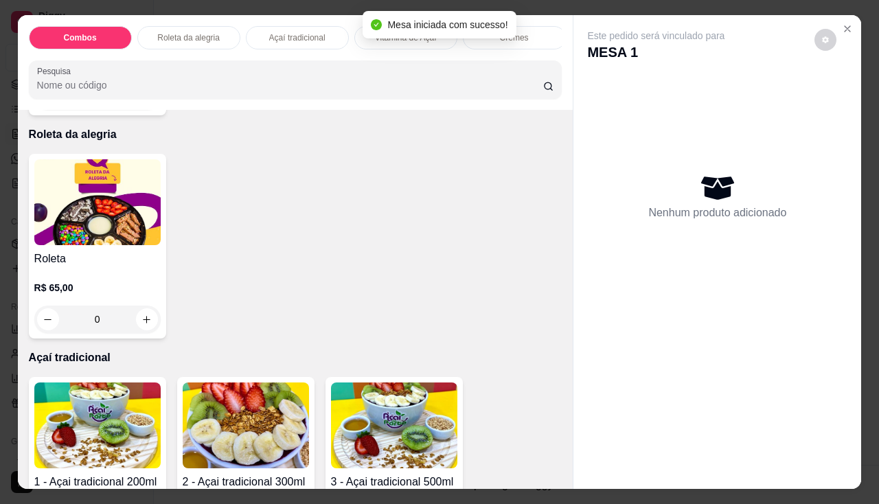
scroll to position [755, 0]
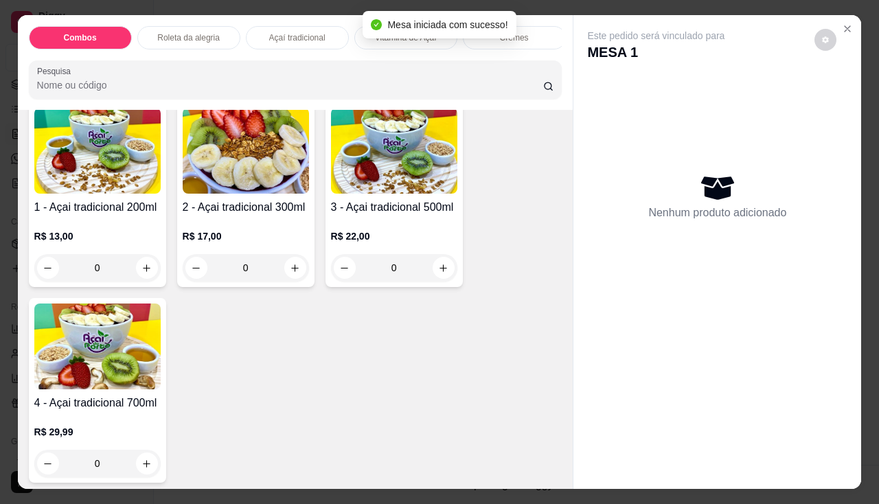
click at [264, 226] on div "R$ 17,00 0" at bounding box center [246, 249] width 126 height 66
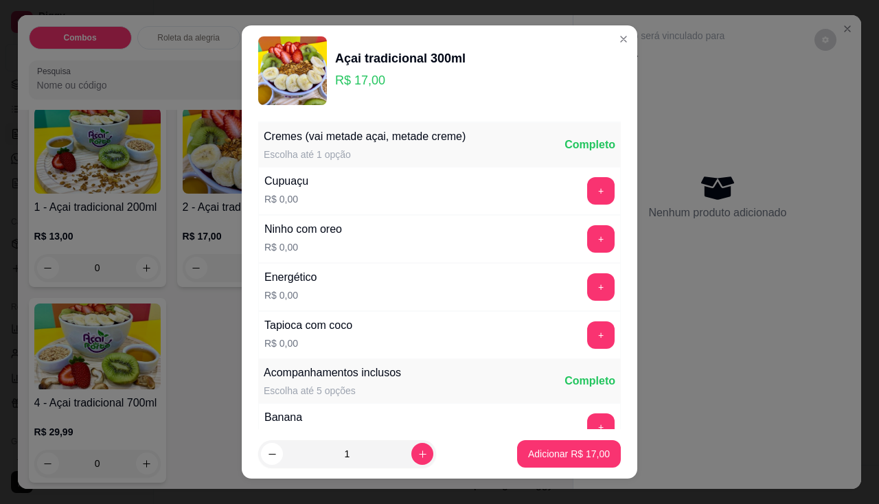
scroll to position [206, 0]
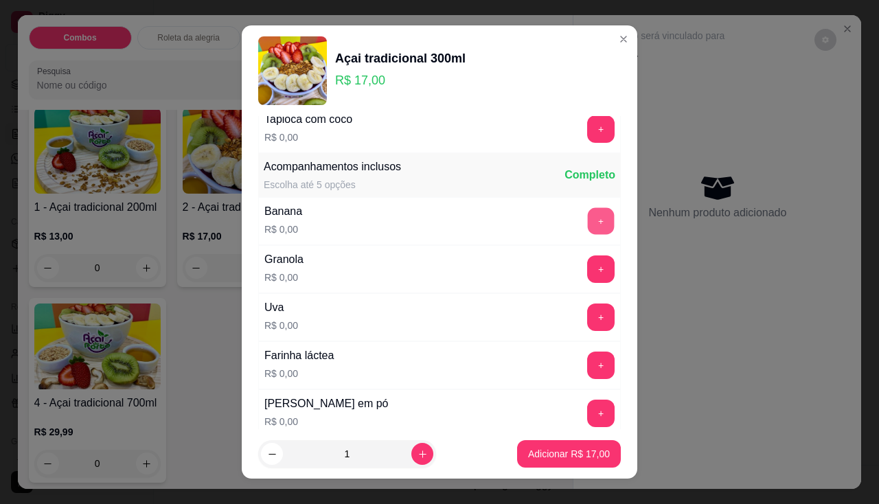
click at [588, 222] on button "+" at bounding box center [601, 220] width 27 height 27
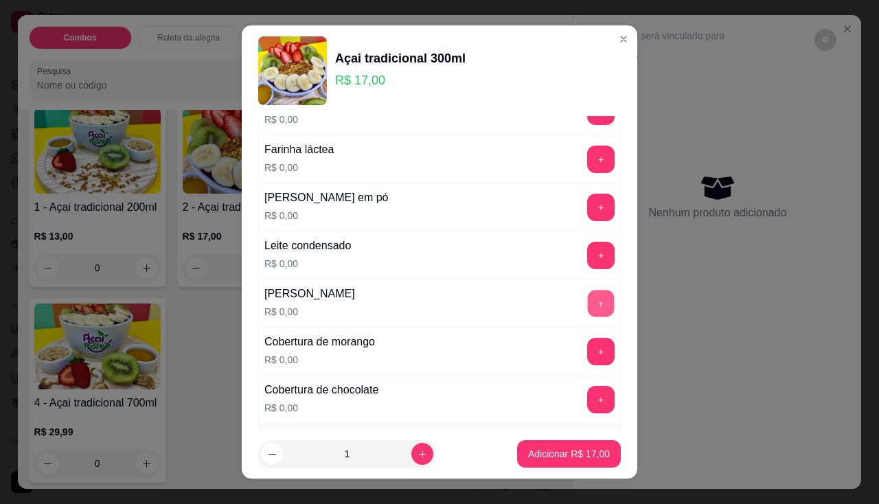
click at [588, 301] on button "+" at bounding box center [601, 303] width 27 height 27
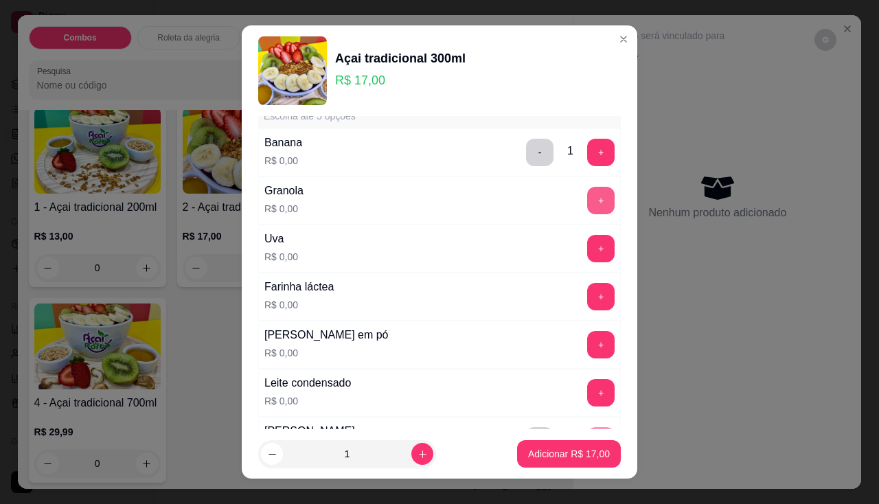
click at [587, 207] on button "+" at bounding box center [600, 200] width 27 height 27
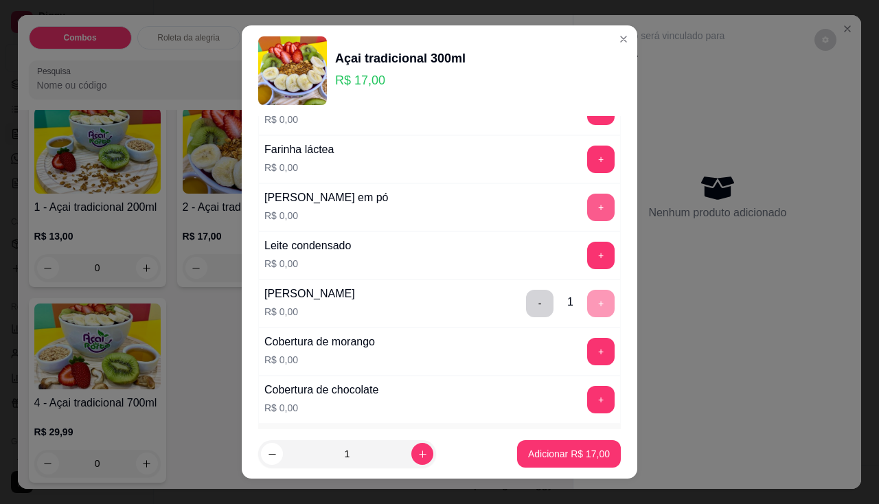
click at [566, 222] on div "Leite em pó R$ 0,00 +" at bounding box center [439, 207] width 362 height 48
click at [588, 256] on button "+" at bounding box center [601, 255] width 27 height 27
click at [588, 212] on button "+" at bounding box center [601, 207] width 27 height 27
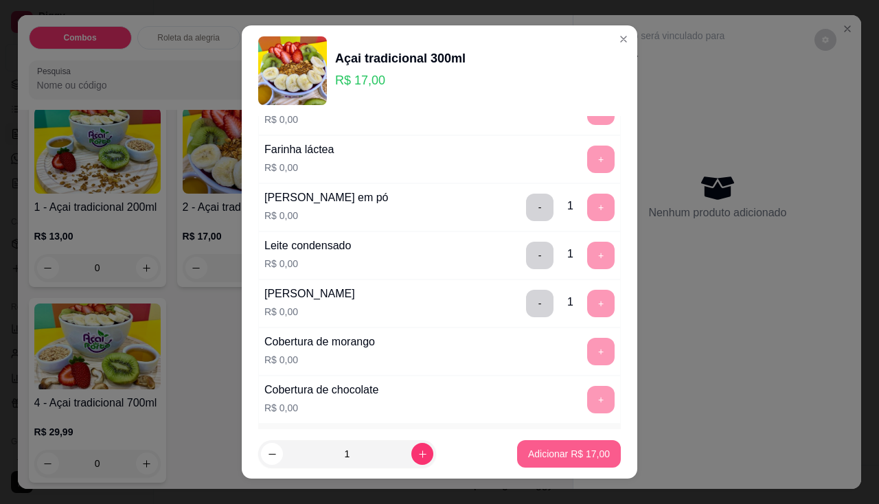
click at [565, 461] on button "Adicionar R$ 17,00" at bounding box center [569, 453] width 104 height 27
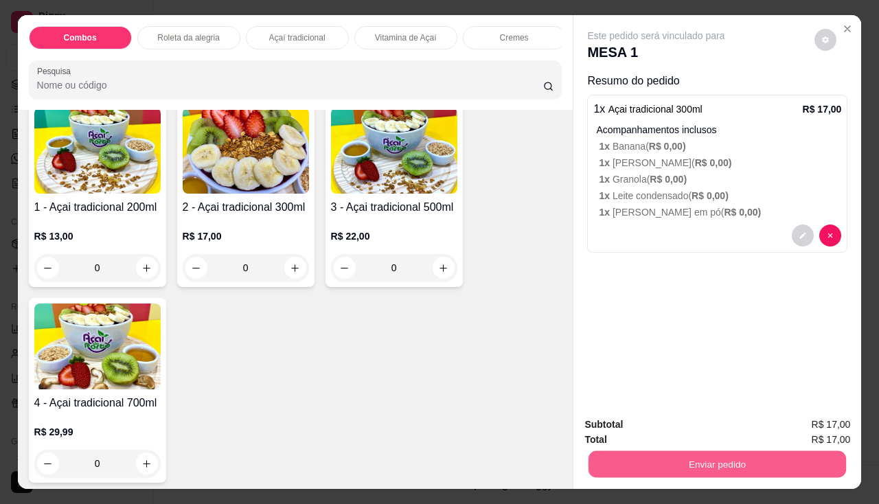
click at [629, 470] on button "Enviar pedido" at bounding box center [716, 464] width 257 height 27
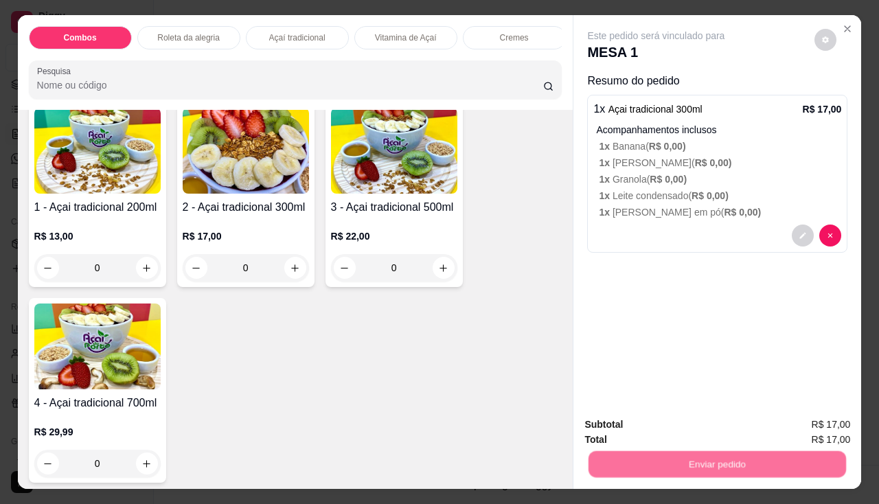
click at [647, 424] on button "Não registrar e enviar pedido" at bounding box center [672, 425] width 139 height 25
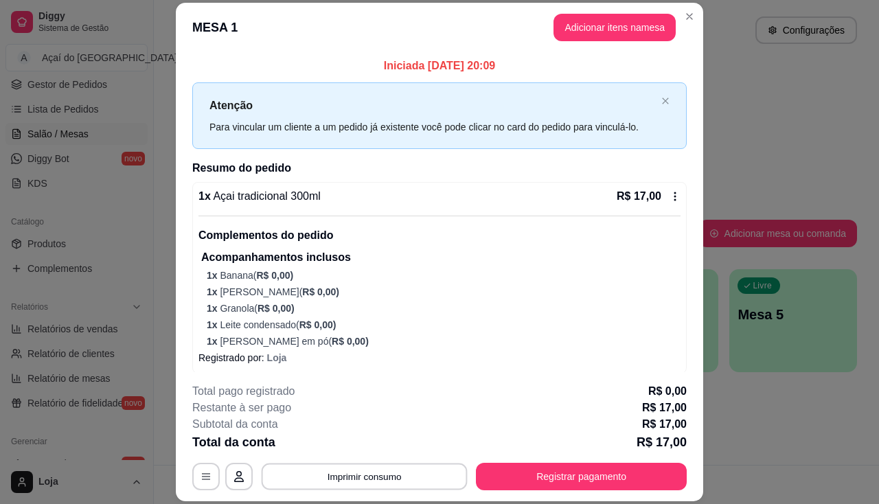
click at [365, 482] on button "Imprimir consumo" at bounding box center [365, 476] width 206 height 27
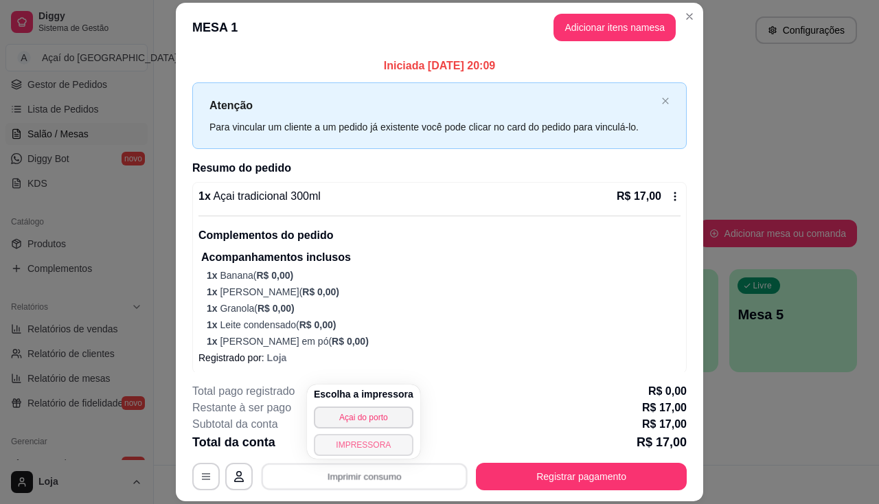
click at [354, 450] on button "IMPRESSORA" at bounding box center [364, 445] width 100 height 22
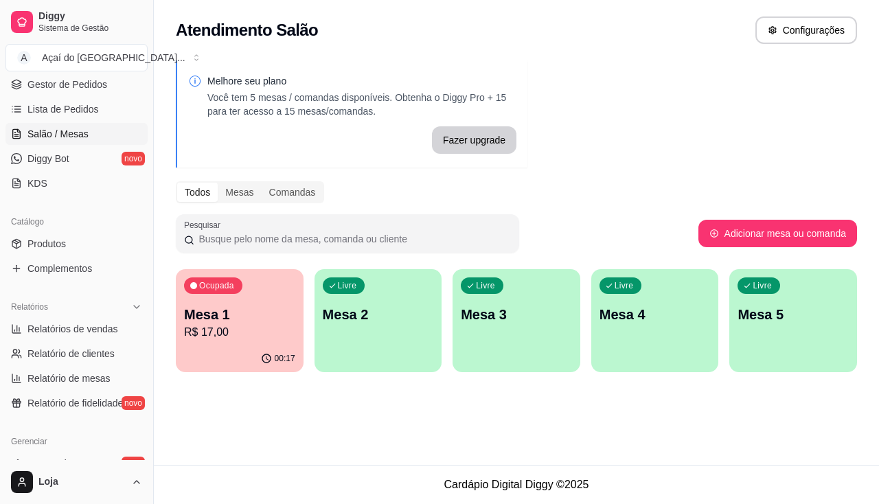
click at [344, 323] on p "Mesa 2" at bounding box center [378, 314] width 111 height 19
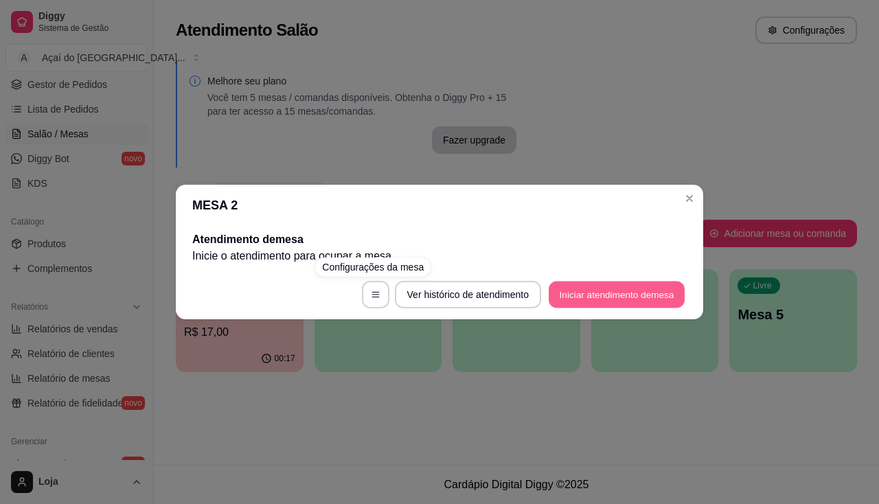
click at [599, 287] on button "Iniciar atendimento de mesa" at bounding box center [616, 294] width 136 height 27
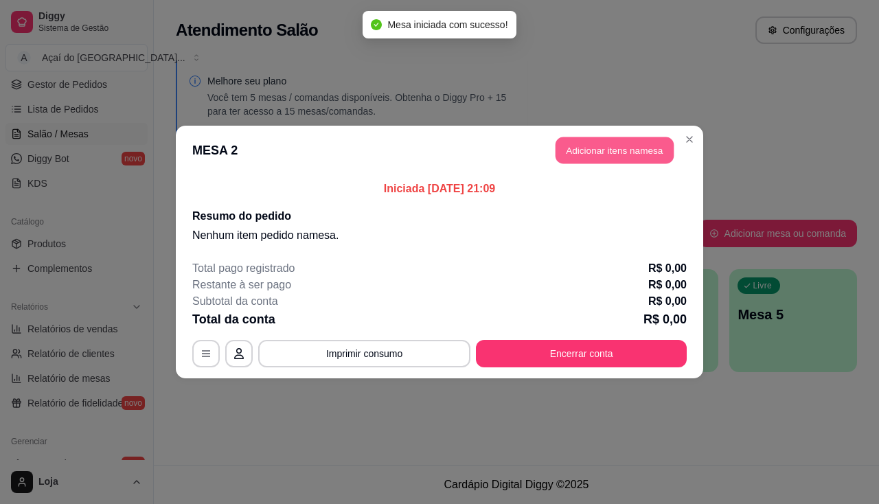
click at [578, 143] on button "Adicionar itens na mesa" at bounding box center [614, 150] width 118 height 27
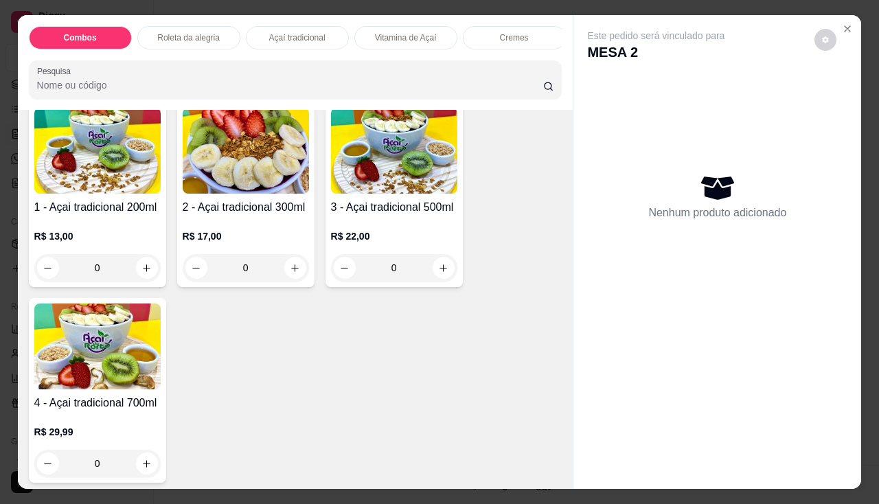
scroll to position [824, 0]
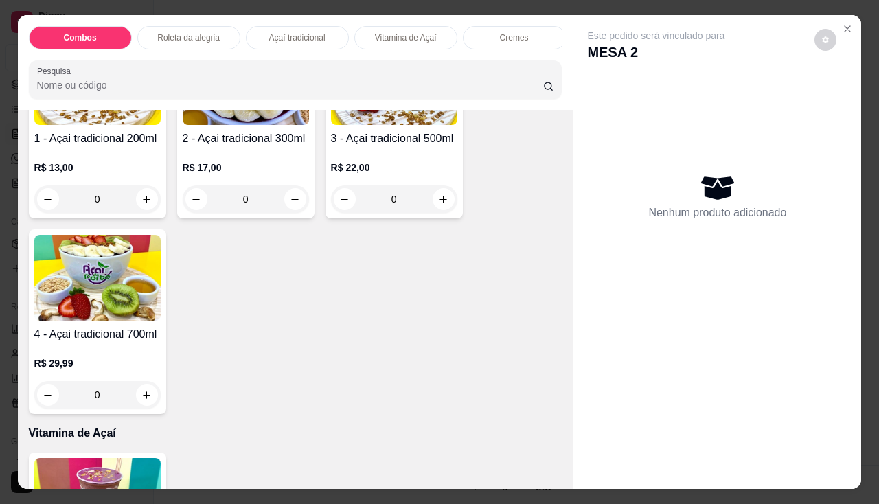
click at [137, 313] on img at bounding box center [97, 278] width 126 height 86
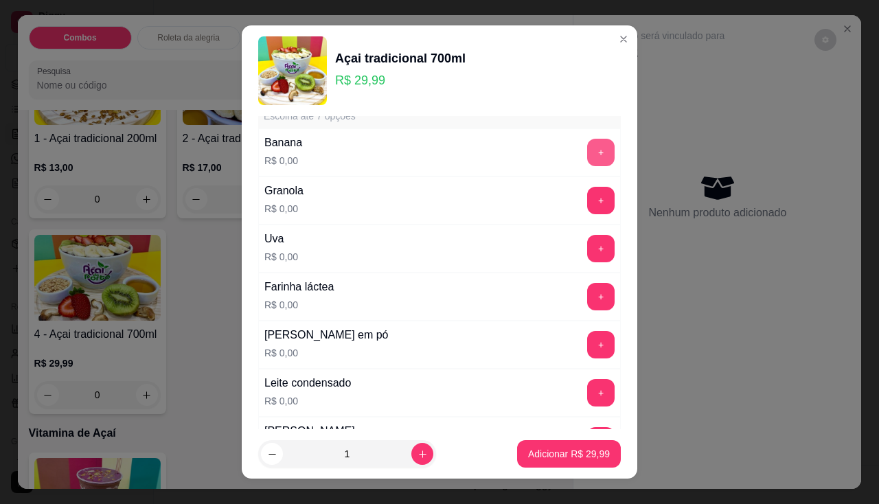
scroll to position [343, 0]
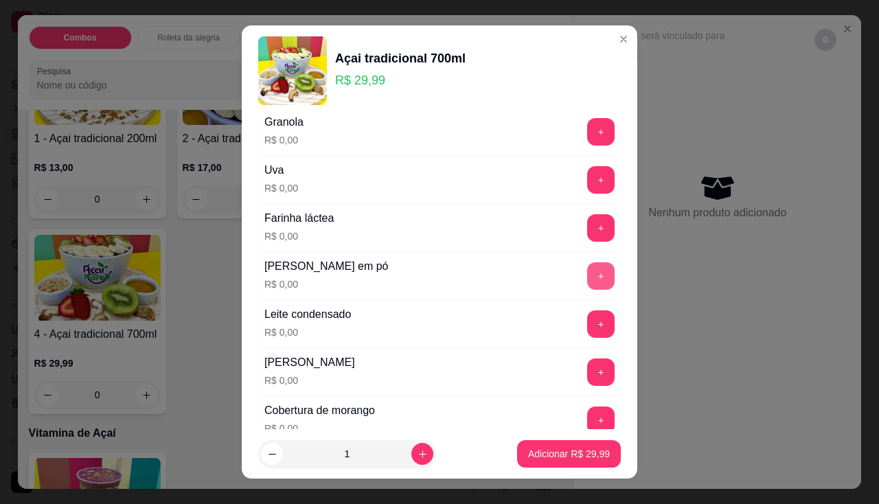
click at [588, 283] on div "+" at bounding box center [600, 275] width 38 height 27
click at [587, 281] on button "+" at bounding box center [600, 275] width 27 height 27
click at [588, 179] on button "+" at bounding box center [601, 179] width 27 height 27
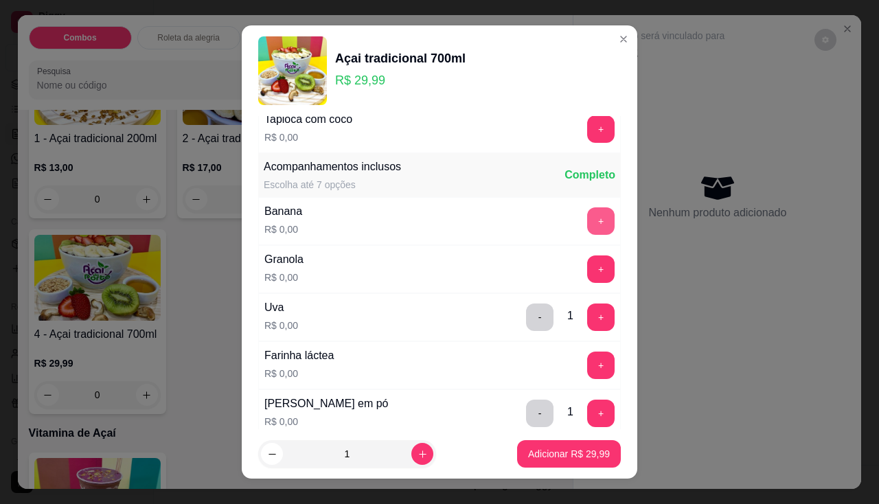
click at [587, 224] on button "+" at bounding box center [600, 220] width 27 height 27
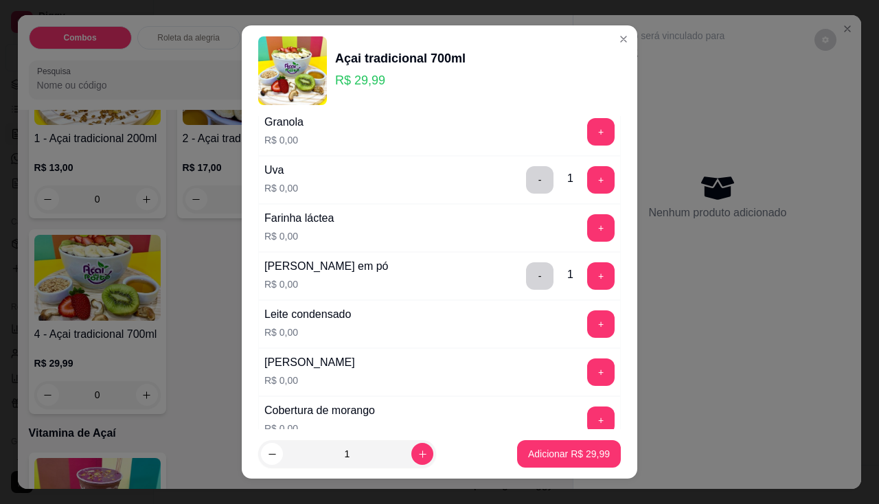
scroll to position [412, 0]
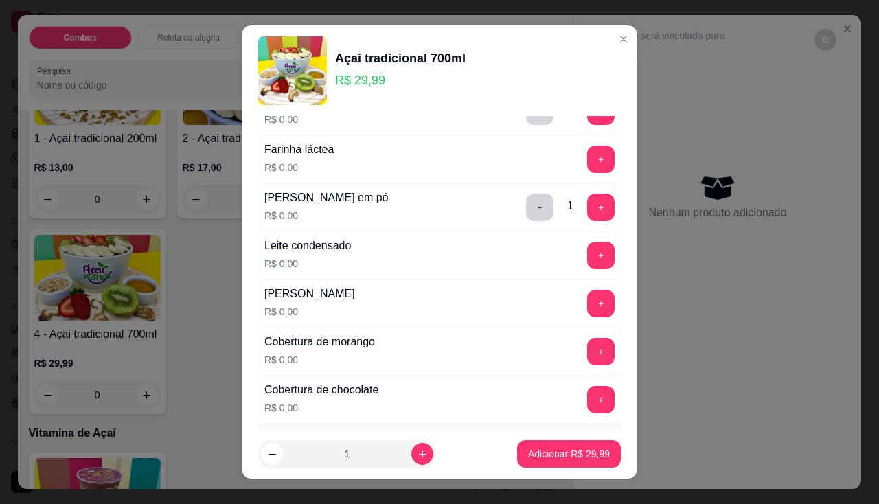
click at [570, 279] on div "[PERSON_NAME]$ 0,00 +" at bounding box center [439, 303] width 362 height 48
click at [587, 262] on button "+" at bounding box center [600, 255] width 27 height 27
click at [587, 155] on button "+" at bounding box center [600, 159] width 27 height 27
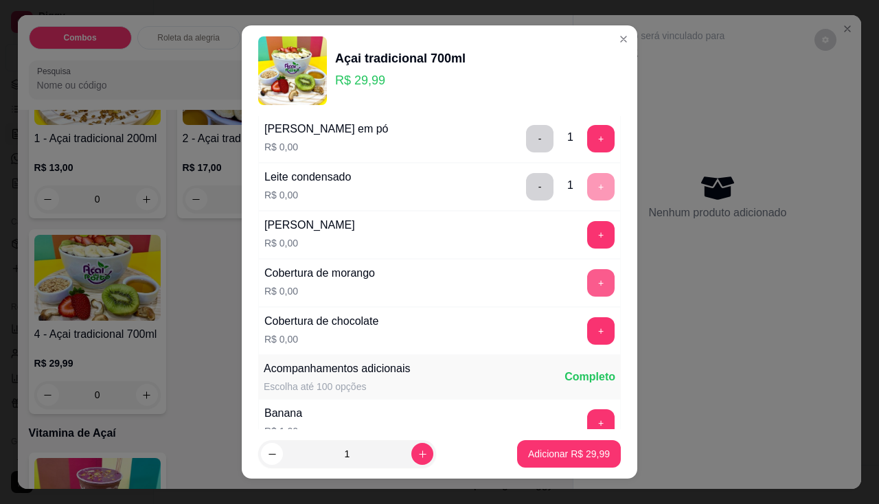
click at [587, 273] on button "+" at bounding box center [600, 282] width 27 height 27
click at [588, 318] on button "+" at bounding box center [601, 330] width 27 height 27
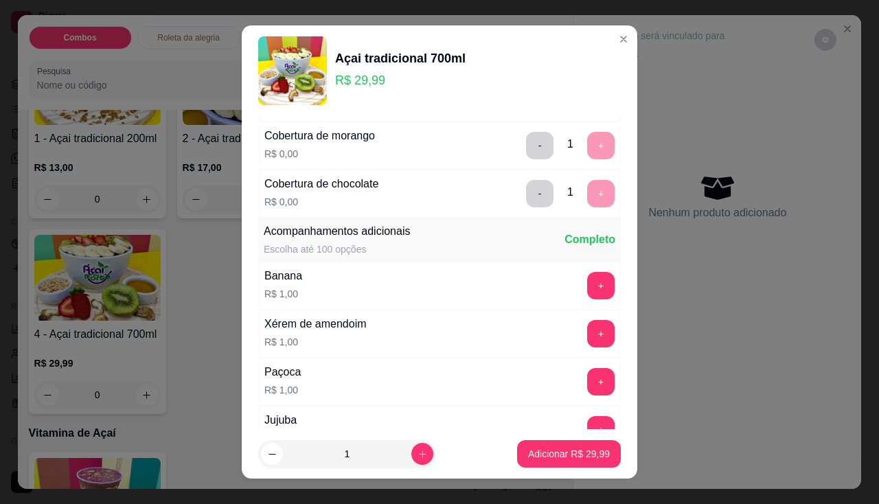
scroll to position [686, 0]
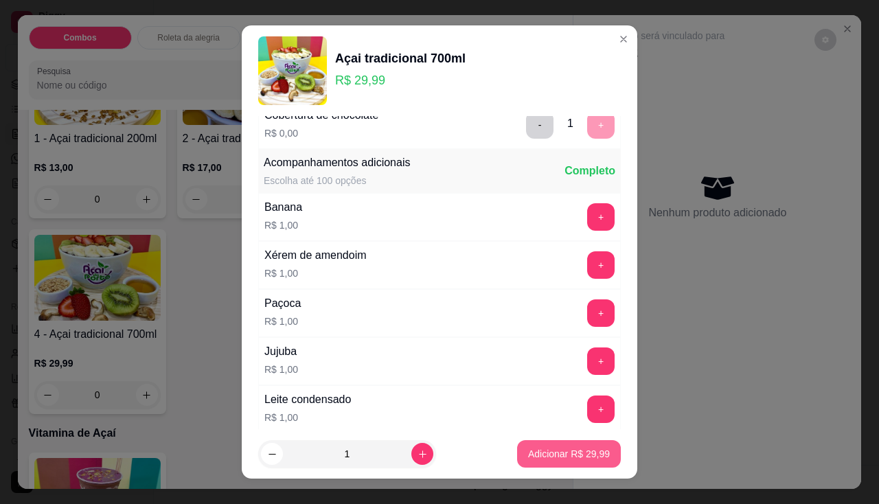
click at [544, 461] on button "Adicionar R$ 29,99" at bounding box center [569, 453] width 104 height 27
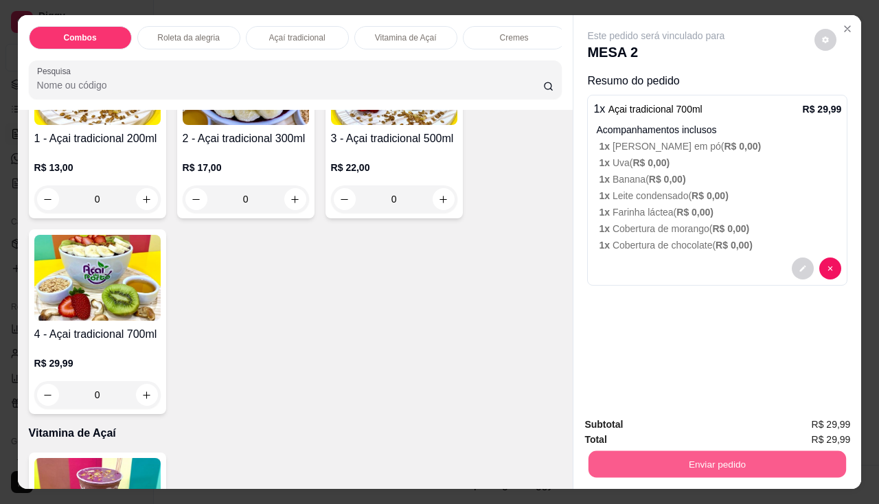
click at [651, 452] on button "Enviar pedido" at bounding box center [716, 464] width 257 height 27
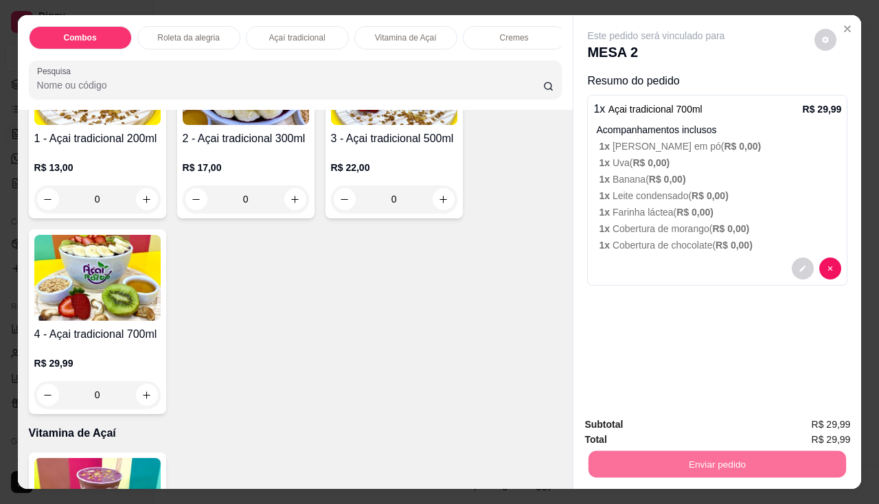
click at [650, 419] on button "Não registrar e enviar pedido" at bounding box center [672, 426] width 143 height 26
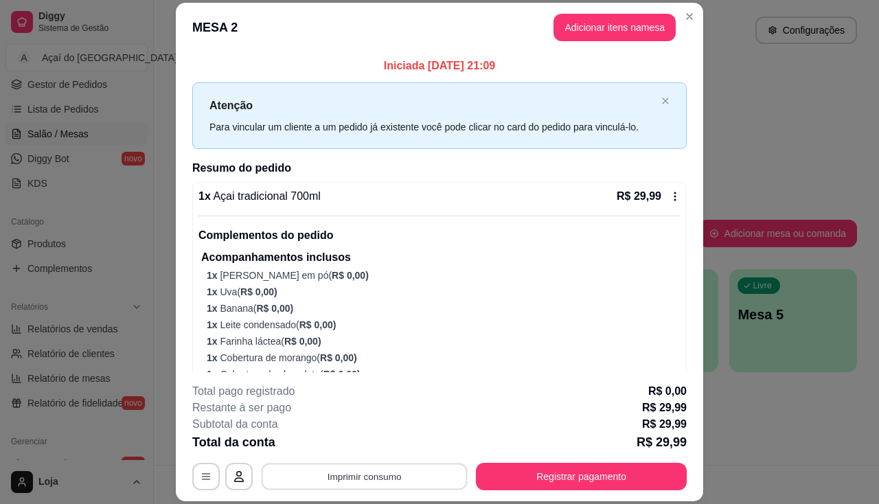
click at [390, 487] on button "Imprimir consumo" at bounding box center [365, 476] width 206 height 27
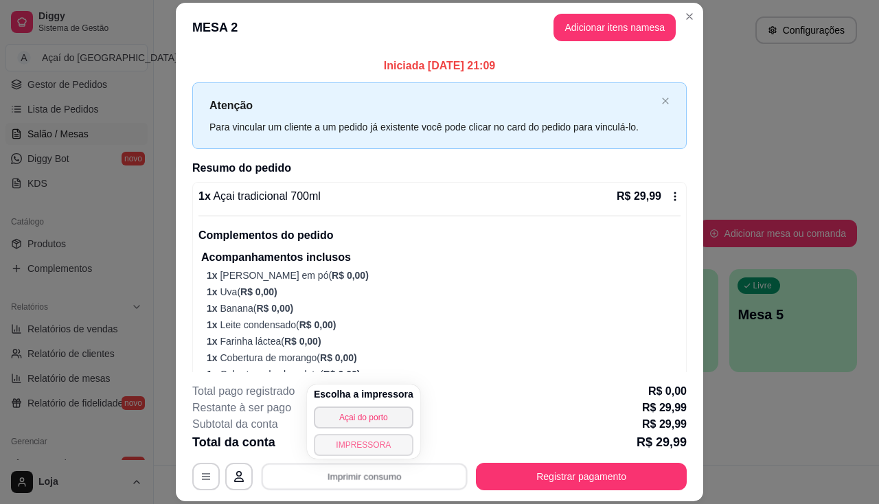
click at [377, 449] on button "IMPRESSORA" at bounding box center [364, 445] width 100 height 22
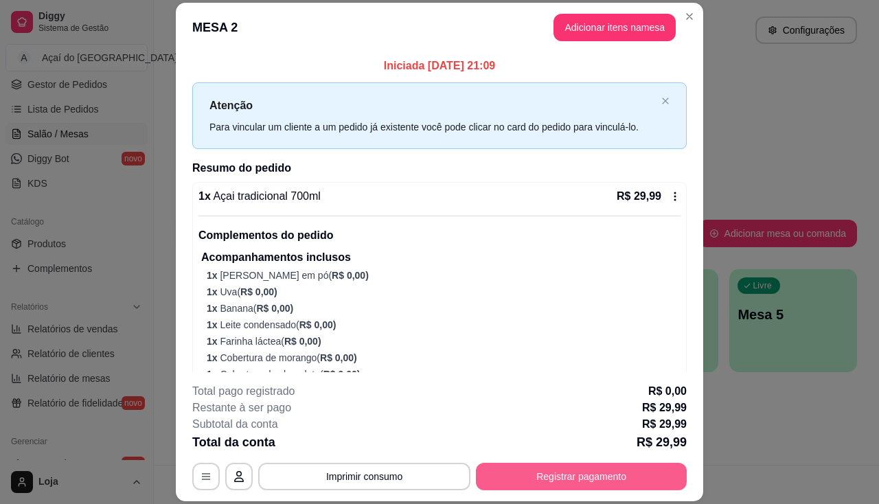
click at [568, 481] on button "Registrar pagamento" at bounding box center [581, 476] width 211 height 27
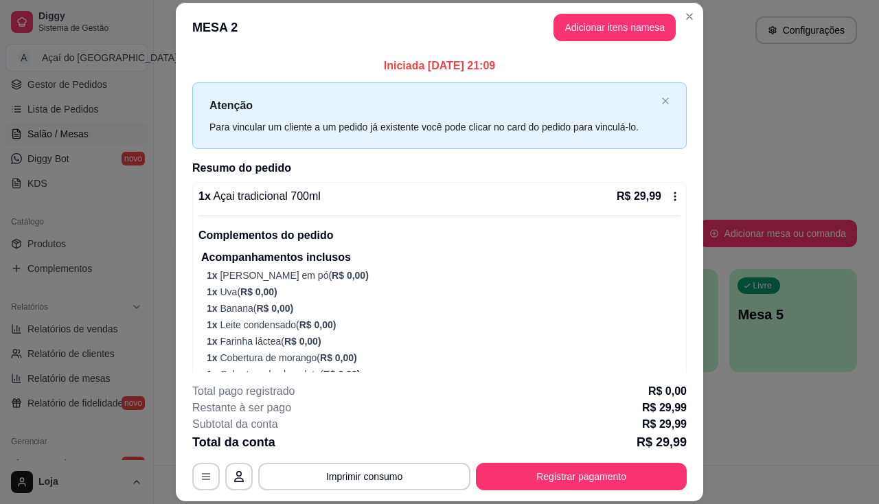
drag, startPoint x: 178, startPoint y: 300, endPoint x: 116, endPoint y: 300, distance: 61.8
click at [177, 300] on div "Iniciada [DATE] 21:09 Atenção Para vincular um cliente a um pedido já existente…" at bounding box center [439, 212] width 527 height 321
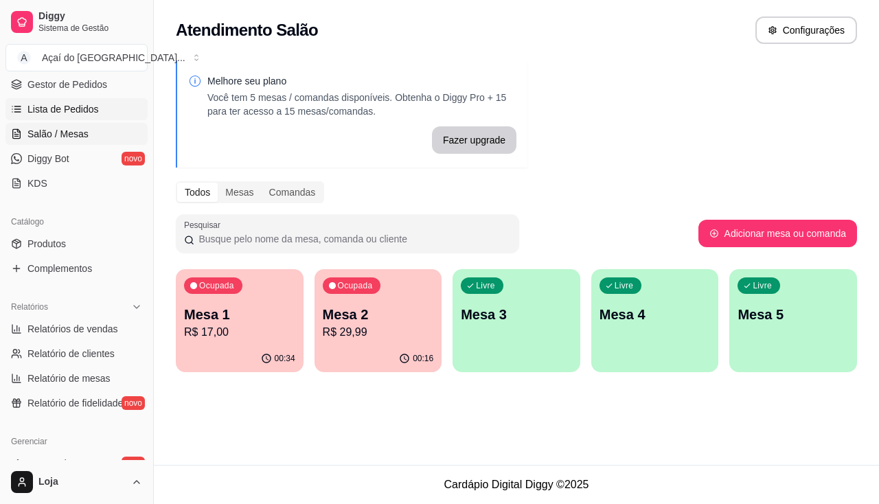
click at [87, 109] on span "Lista de Pedidos" at bounding box center [62, 109] width 71 height 14
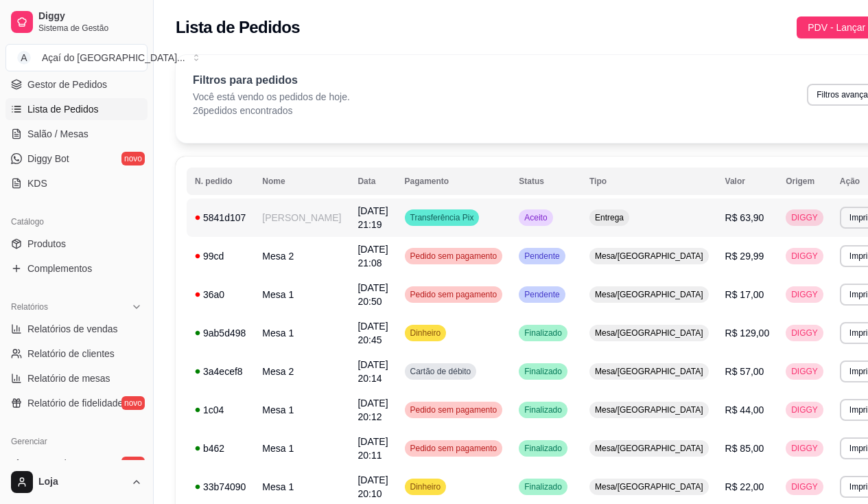
click at [277, 216] on td "[PERSON_NAME]" at bounding box center [301, 217] width 95 height 38
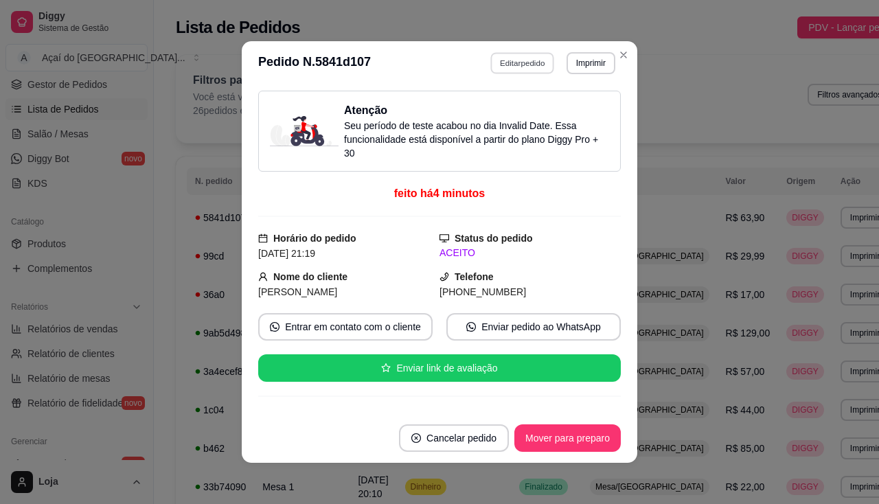
click at [532, 62] on button "Editar pedido" at bounding box center [523, 62] width 64 height 21
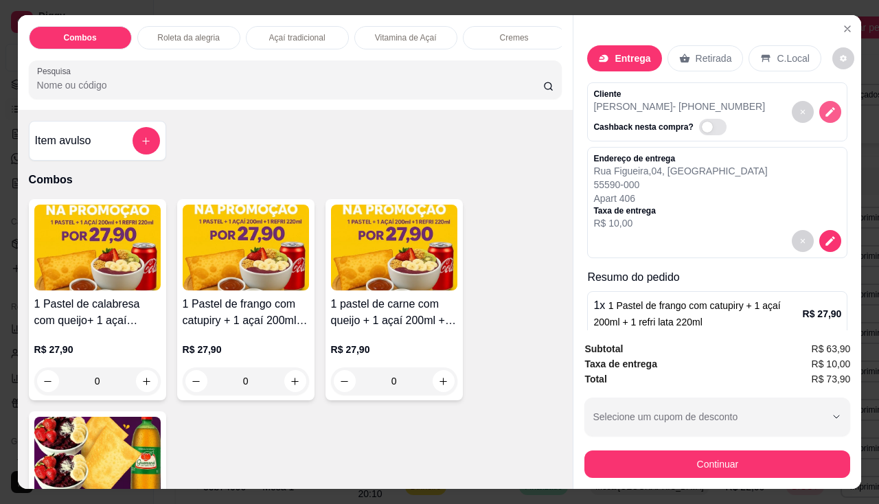
click at [824, 108] on icon "decrease-product-quantity" at bounding box center [830, 112] width 12 height 12
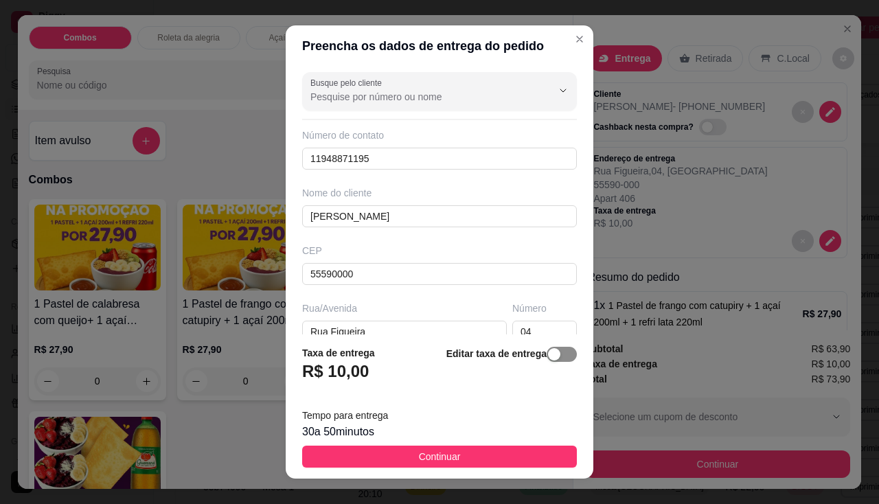
click at [552, 360] on span "button" at bounding box center [561, 354] width 30 height 15
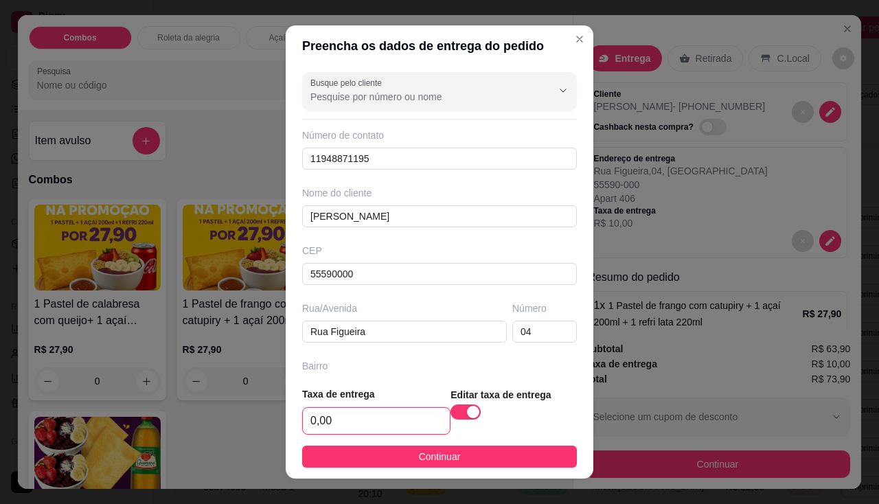
click at [369, 419] on input "0,00" at bounding box center [376, 421] width 147 height 26
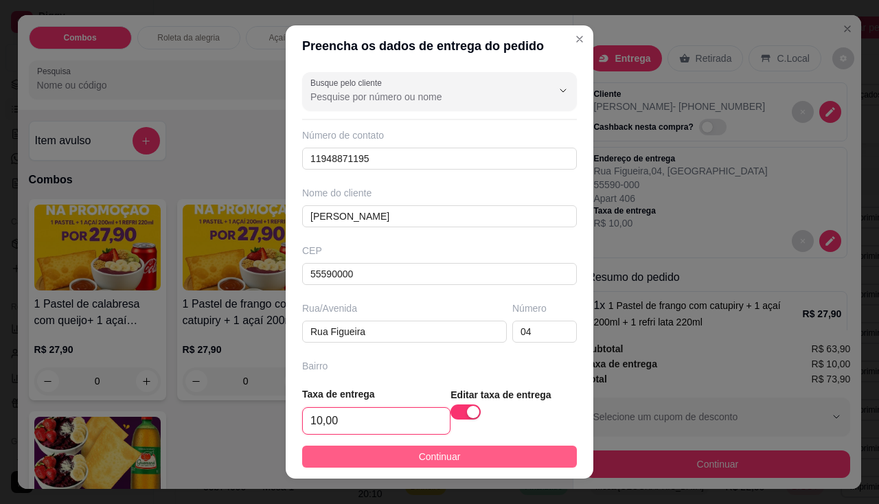
type input "10,00"
click at [390, 458] on button "Continuar" at bounding box center [439, 456] width 275 height 22
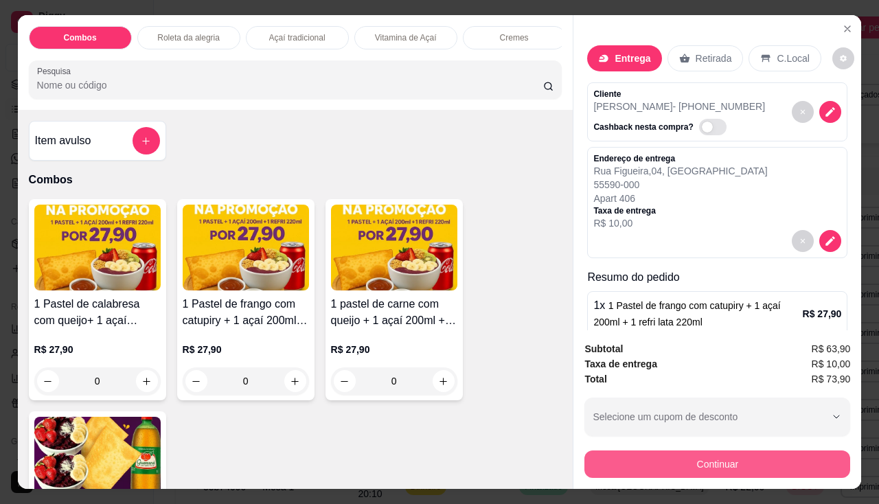
click at [595, 452] on button "Continuar" at bounding box center [717, 463] width 266 height 27
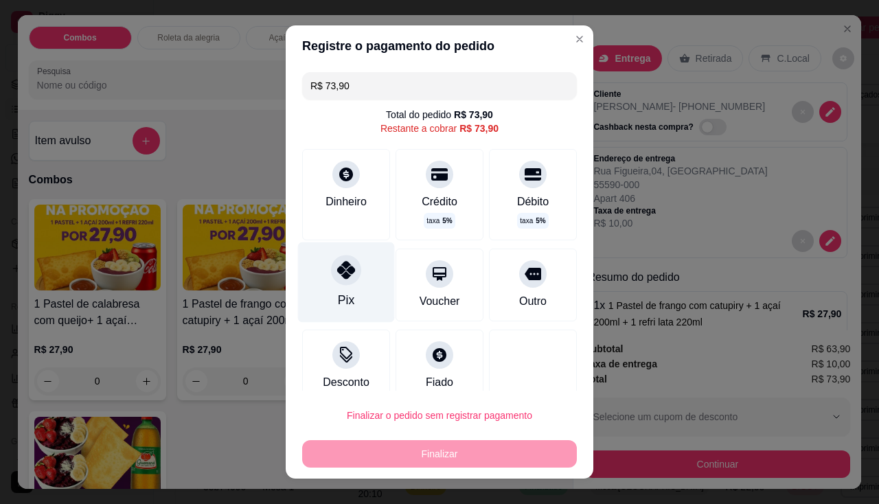
click at [329, 300] on div "Pix" at bounding box center [346, 282] width 97 height 80
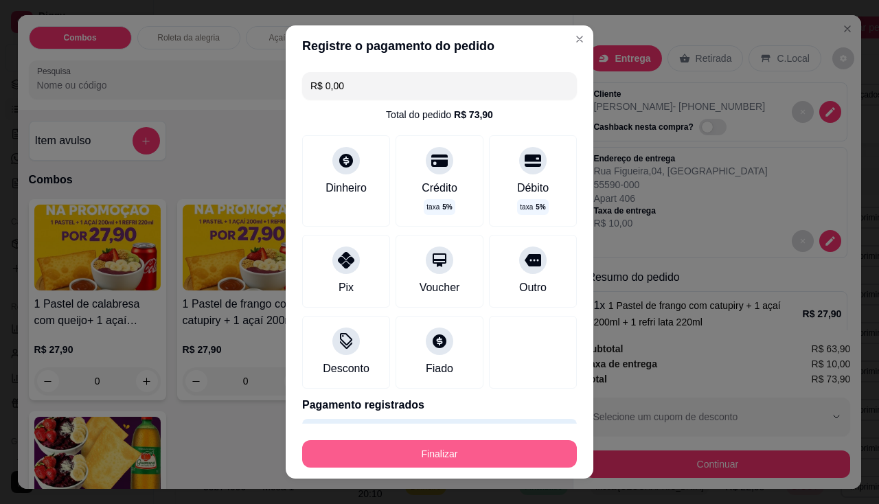
click at [410, 453] on button "Finalizar" at bounding box center [439, 453] width 275 height 27
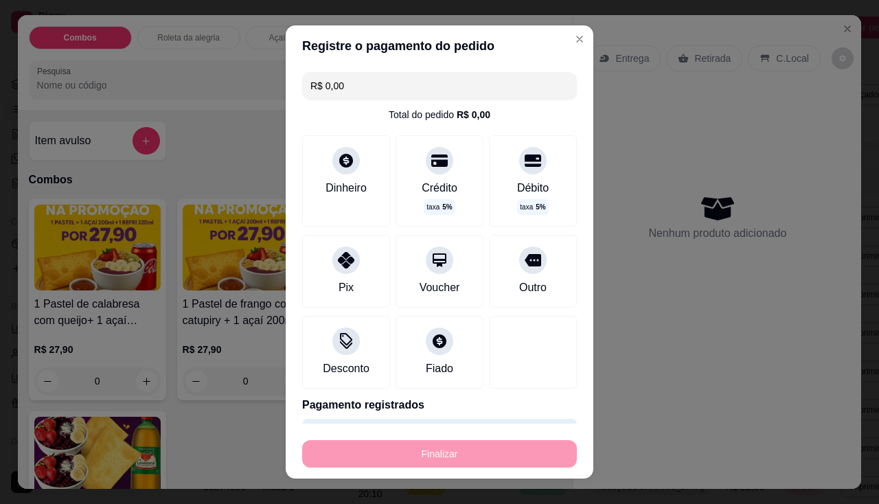
type input "-R$ 73,90"
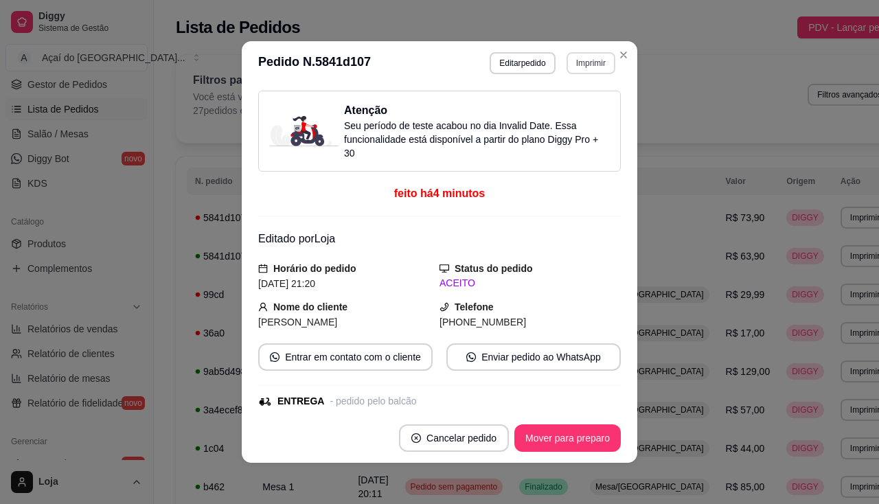
click at [578, 60] on button "Imprimir" at bounding box center [590, 63] width 49 height 22
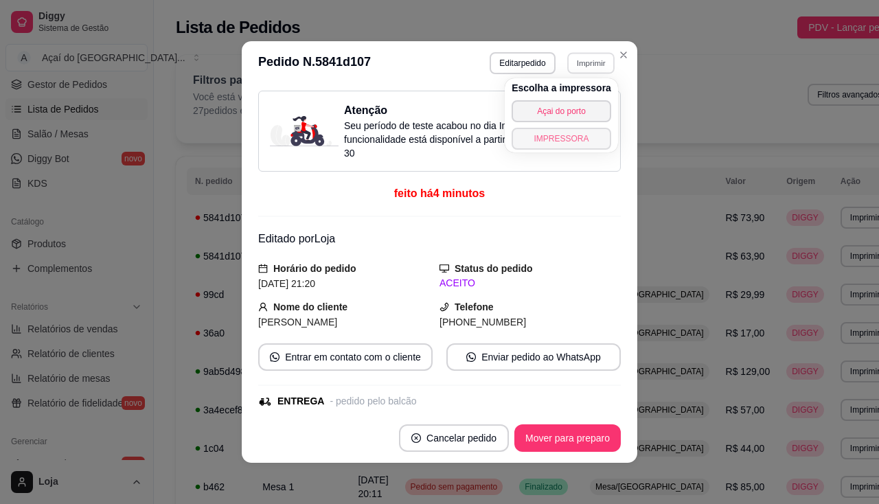
click at [566, 136] on button "IMPRESSORA" at bounding box center [561, 139] width 100 height 22
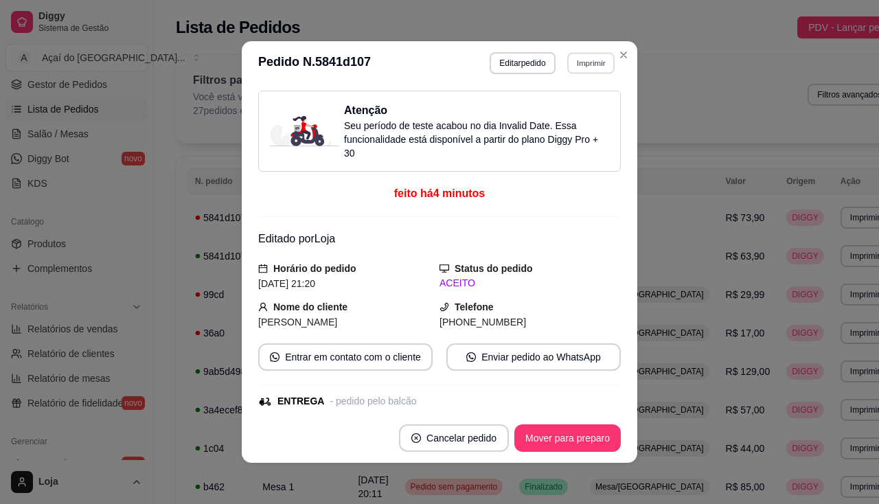
click at [592, 58] on button "Imprimir" at bounding box center [590, 62] width 47 height 21
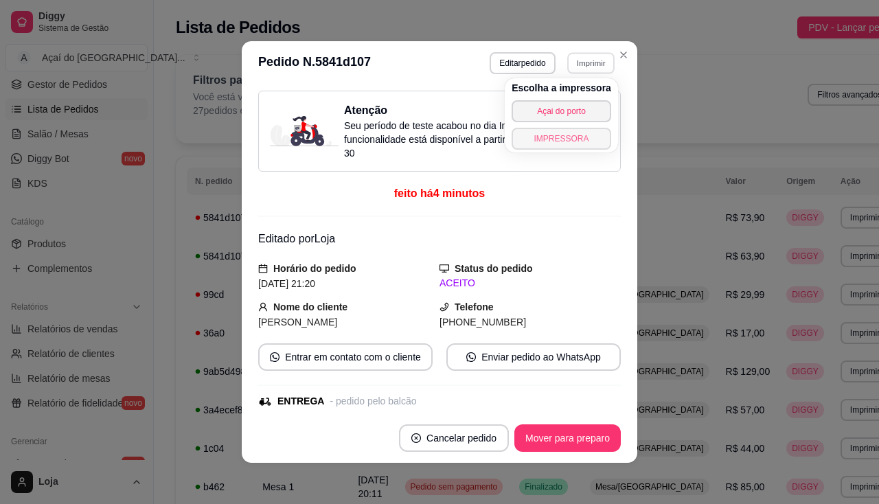
click at [561, 131] on button "IMPRESSORA" at bounding box center [561, 139] width 100 height 22
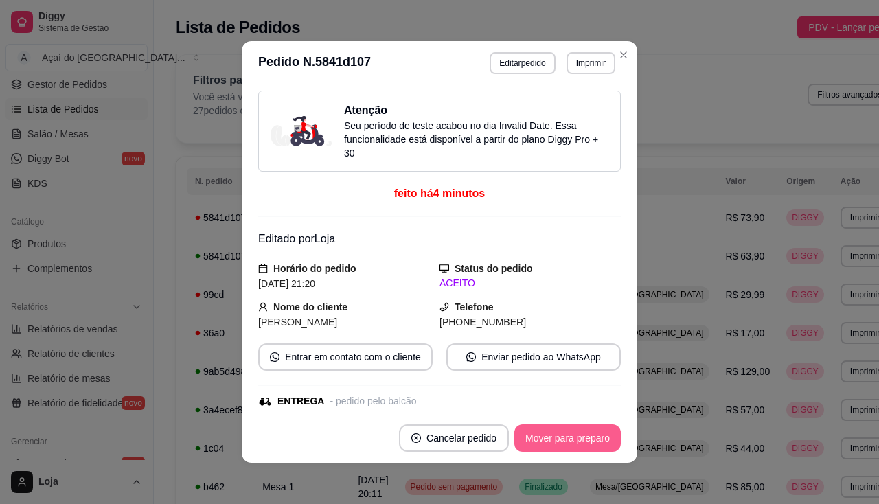
click at [604, 439] on button "Mover para preparo" at bounding box center [567, 437] width 106 height 27
click at [604, 439] on button "Mover para entrega" at bounding box center [567, 438] width 103 height 27
click at [604, 439] on button "Mover para finalizado" at bounding box center [564, 438] width 111 height 27
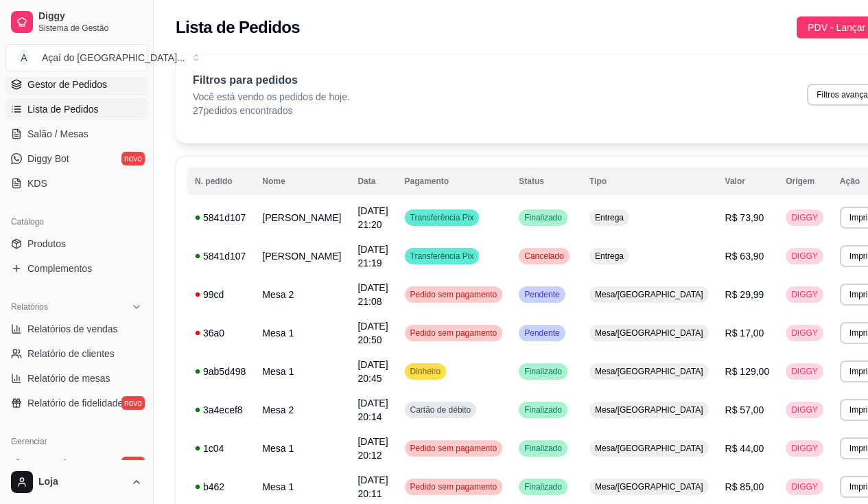
click at [68, 88] on span "Gestor de Pedidos" at bounding box center [67, 85] width 80 height 14
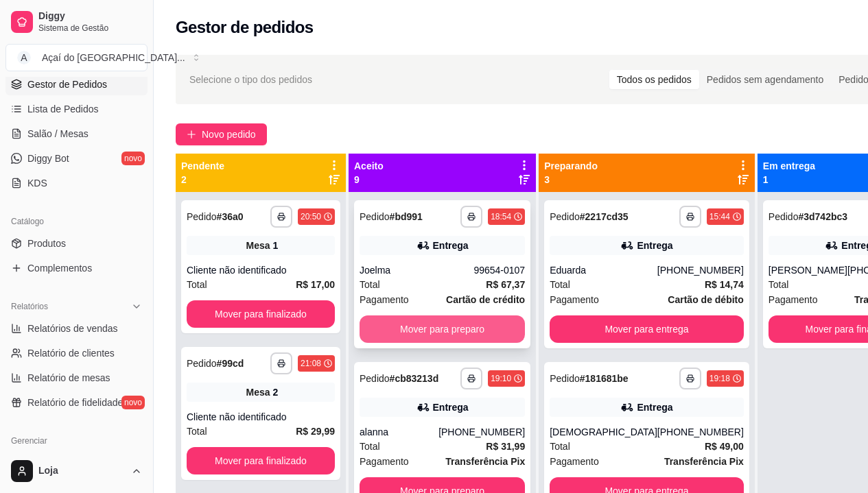
click at [408, 333] on button "Mover para preparo" at bounding box center [442, 329] width 165 height 27
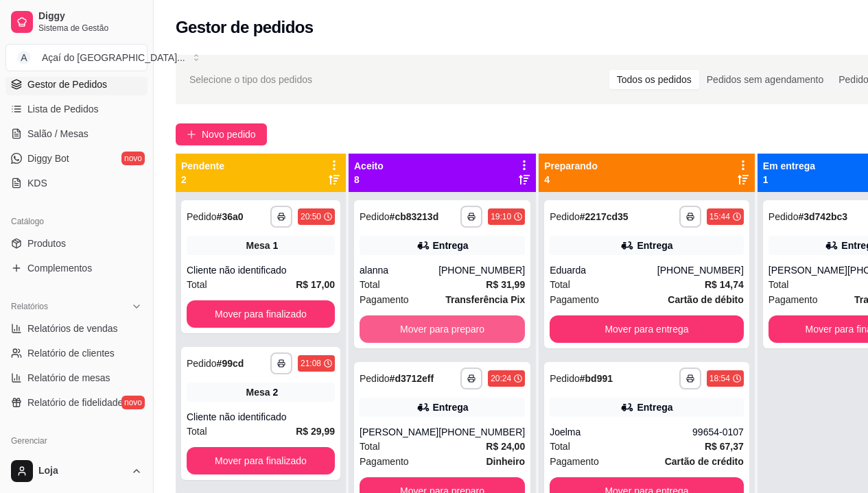
click at [408, 333] on button "Mover para preparo" at bounding box center [442, 329] width 165 height 27
click at [408, 333] on button "Mover para preparo" at bounding box center [442, 329] width 161 height 27
click at [408, 333] on button "Mover para preparo" at bounding box center [442, 329] width 165 height 27
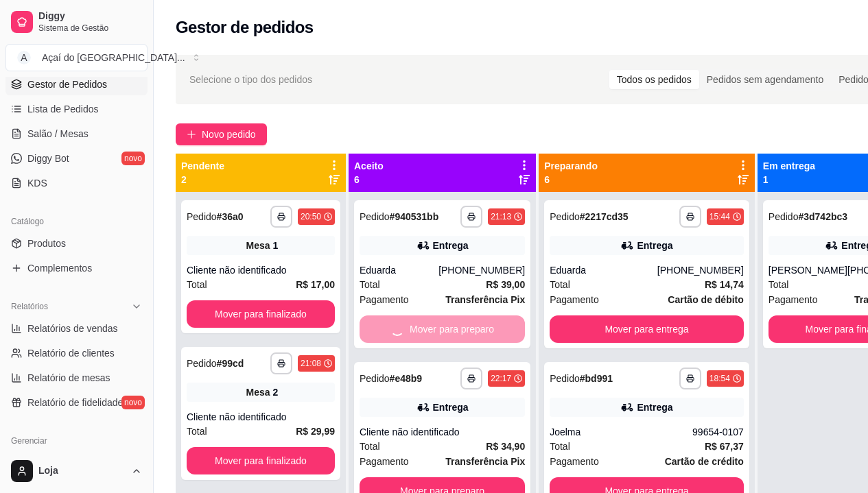
click at [408, 333] on div "Mover para preparo" at bounding box center [442, 329] width 165 height 27
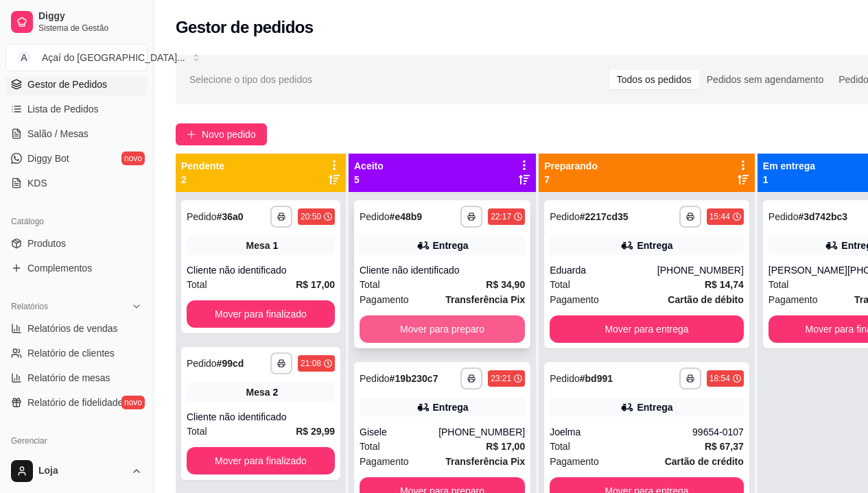
click at [426, 330] on button "Mover para preparo" at bounding box center [442, 329] width 165 height 27
click at [426, 478] on button "Mover para preparo" at bounding box center [442, 491] width 165 height 27
click at [428, 341] on button "Mover para preparo" at bounding box center [442, 329] width 165 height 27
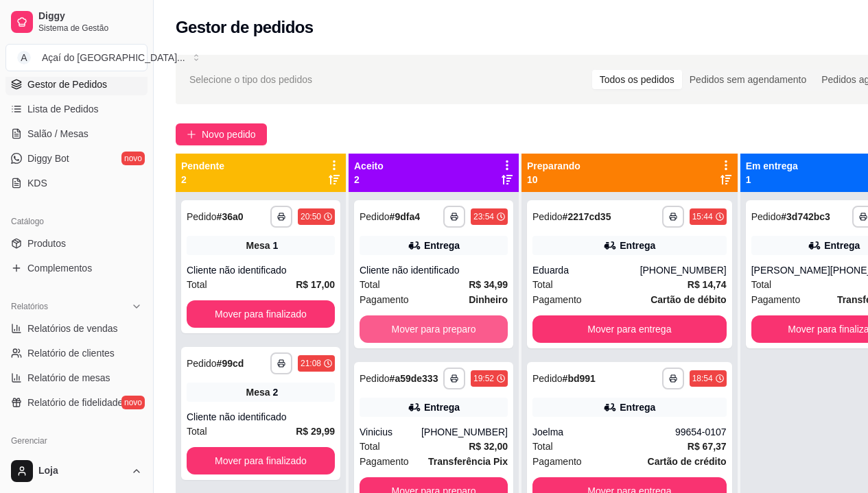
click at [428, 341] on button "Mover para preparo" at bounding box center [434, 329] width 148 height 27
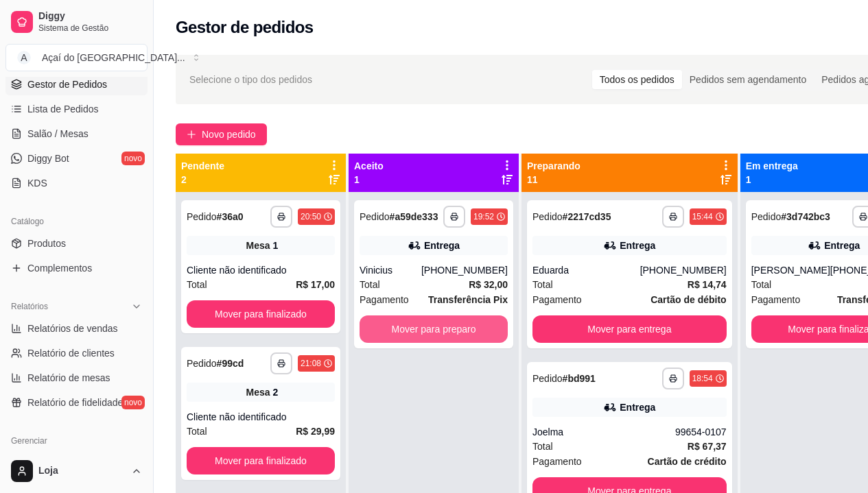
click at [428, 341] on button "Mover para preparo" at bounding box center [434, 329] width 148 height 27
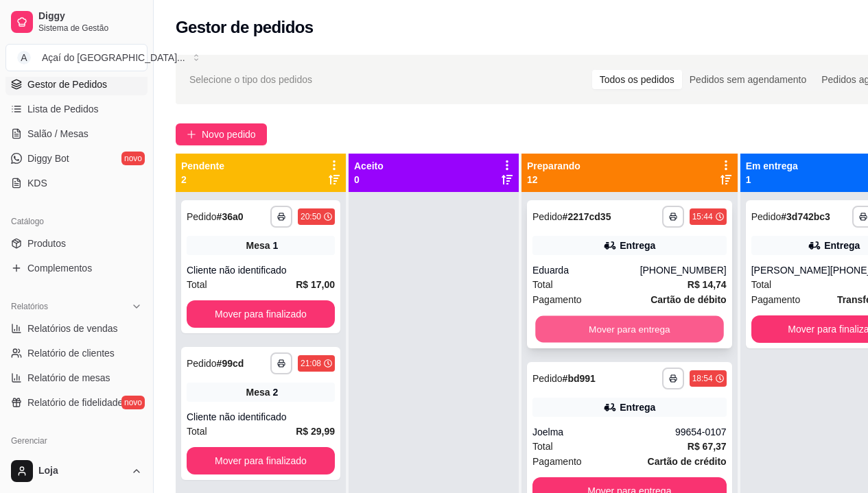
click at [553, 343] on button "Mover para entrega" at bounding box center [629, 329] width 188 height 27
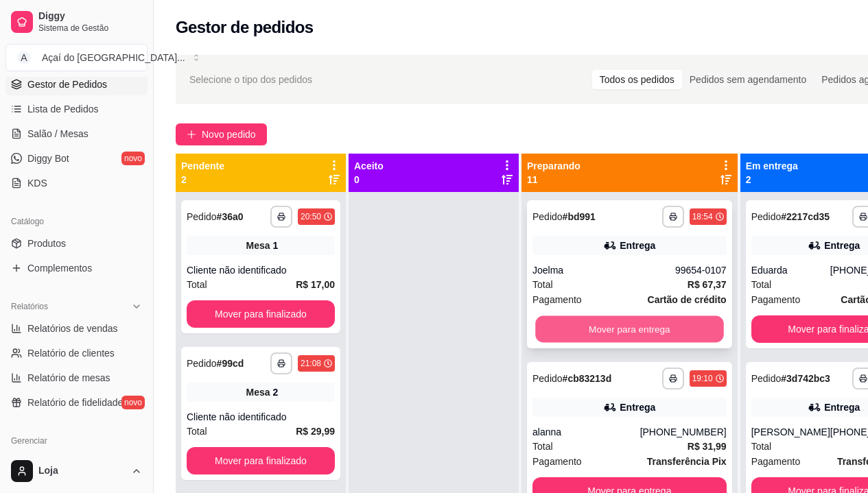
click at [553, 338] on button "Mover para entrega" at bounding box center [629, 329] width 188 height 27
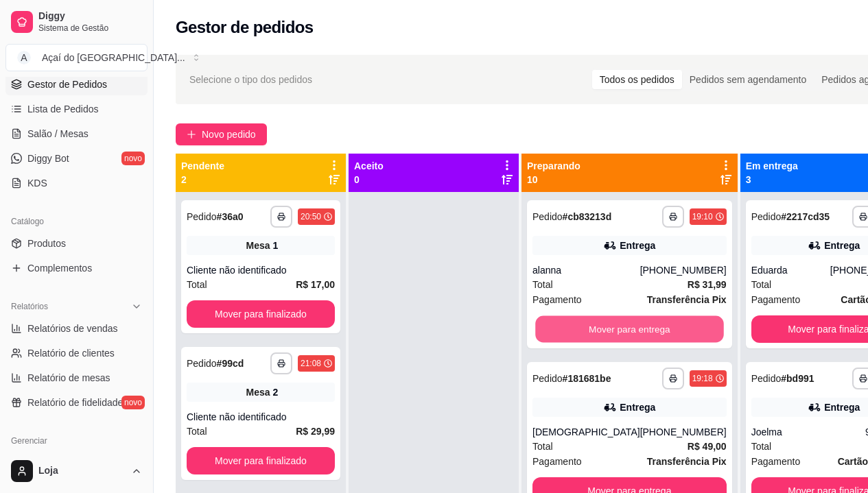
click at [553, 338] on button "Mover para entrega" at bounding box center [629, 329] width 188 height 27
click at [553, 338] on button "Mover para entrega" at bounding box center [630, 329] width 194 height 27
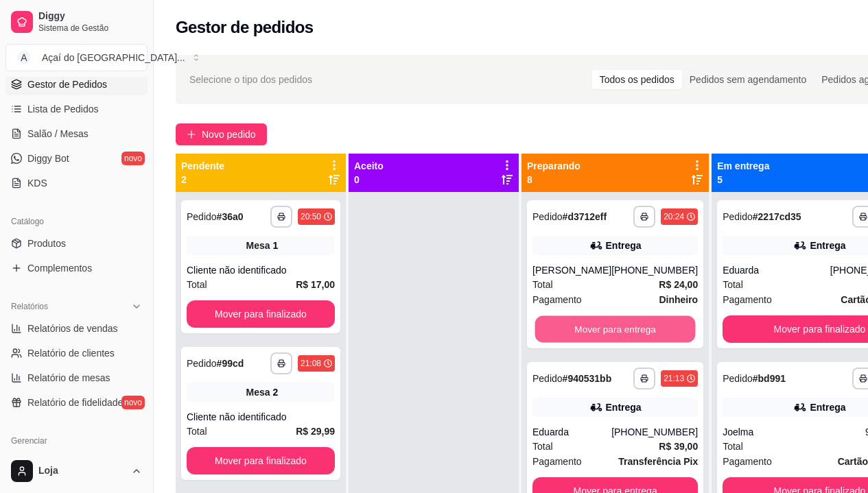
click at [553, 338] on button "Mover para entrega" at bounding box center [615, 329] width 161 height 27
click at [553, 338] on button "Mover para entrega" at bounding box center [615, 329] width 165 height 27
click at [553, 338] on button "Mover para entrega" at bounding box center [615, 329] width 161 height 27
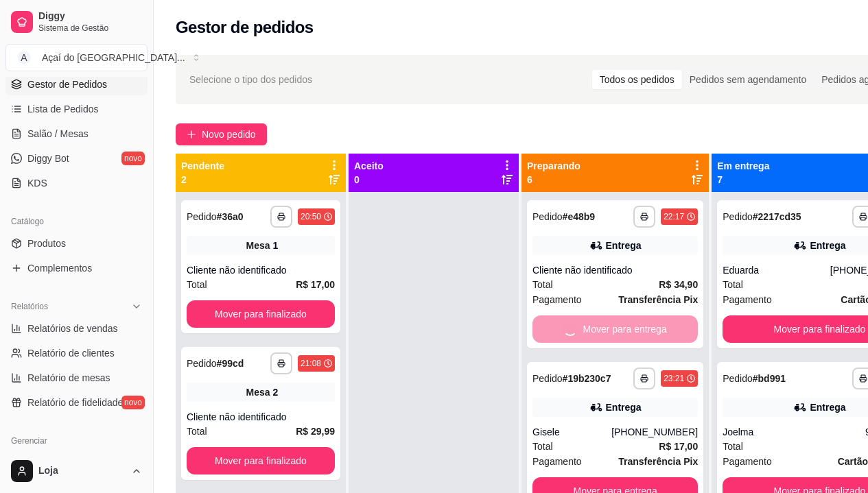
click at [553, 478] on button "Mover para entrega" at bounding box center [615, 491] width 165 height 27
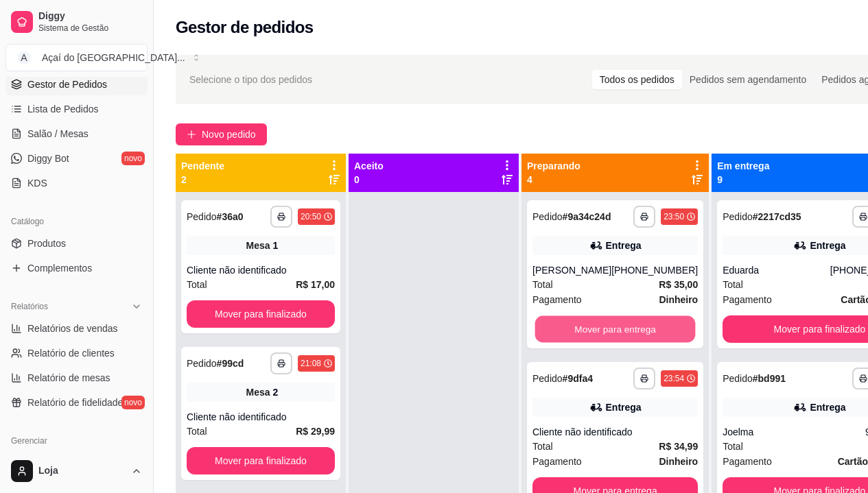
click at [553, 338] on button "Mover para entrega" at bounding box center [615, 329] width 161 height 27
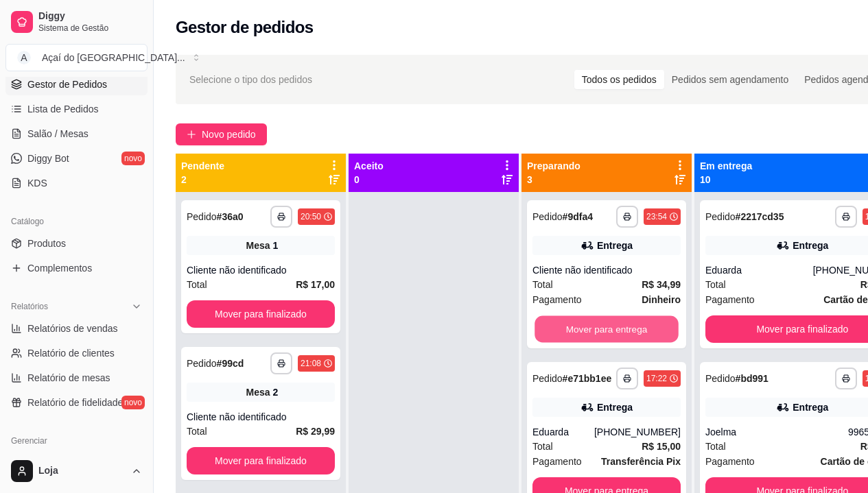
click at [553, 338] on button "Mover para entrega" at bounding box center [607, 329] width 144 height 27
click at [553, 338] on button "Mover para entrega" at bounding box center [607, 329] width 148 height 27
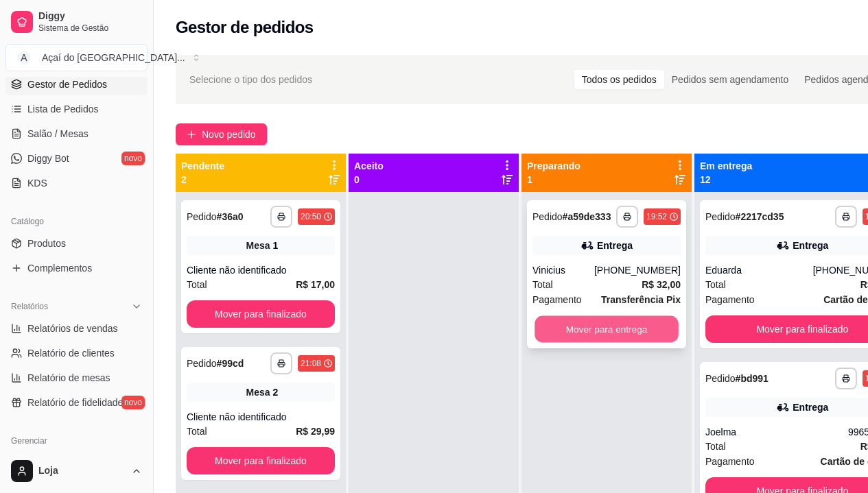
click at [554, 338] on button "Mover para entrega" at bounding box center [607, 329] width 144 height 27
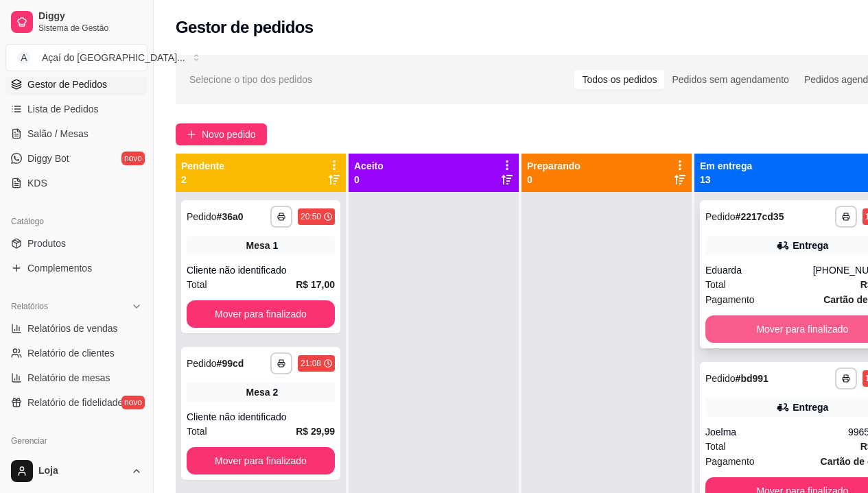
click at [816, 342] on button "Mover para finalizado" at bounding box center [803, 329] width 194 height 27
click at [816, 478] on button "Mover para finalizado" at bounding box center [803, 491] width 194 height 27
click at [818, 335] on button "Mover para finalizado" at bounding box center [803, 329] width 194 height 27
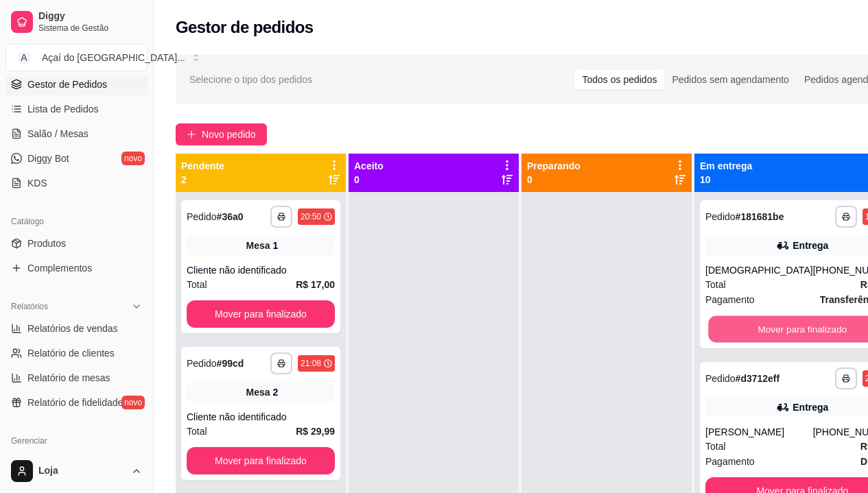
click at [818, 335] on button "Mover para finalizado" at bounding box center [802, 329] width 188 height 27
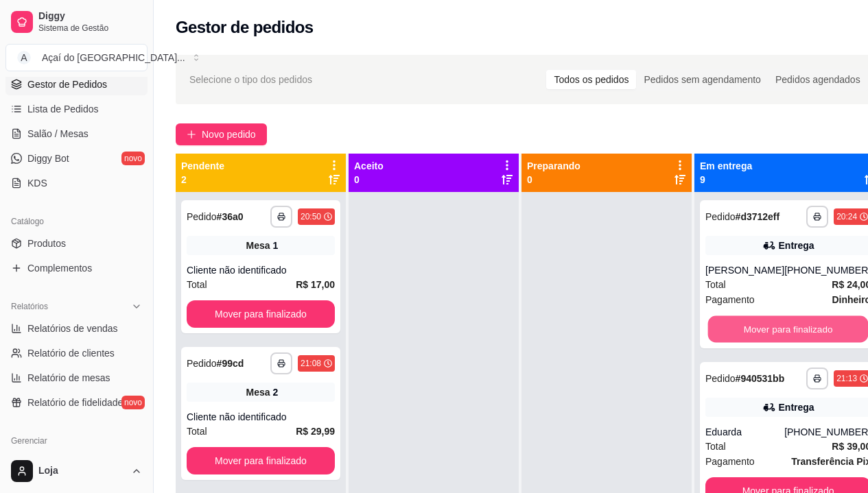
click at [818, 335] on button "Mover para finalizado" at bounding box center [788, 329] width 161 height 27
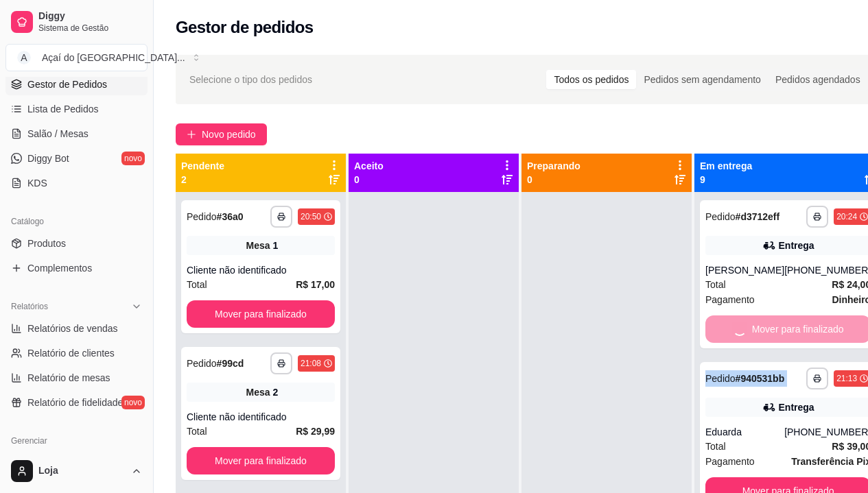
click at [818, 335] on div "Mover para finalizado" at bounding box center [788, 329] width 165 height 27
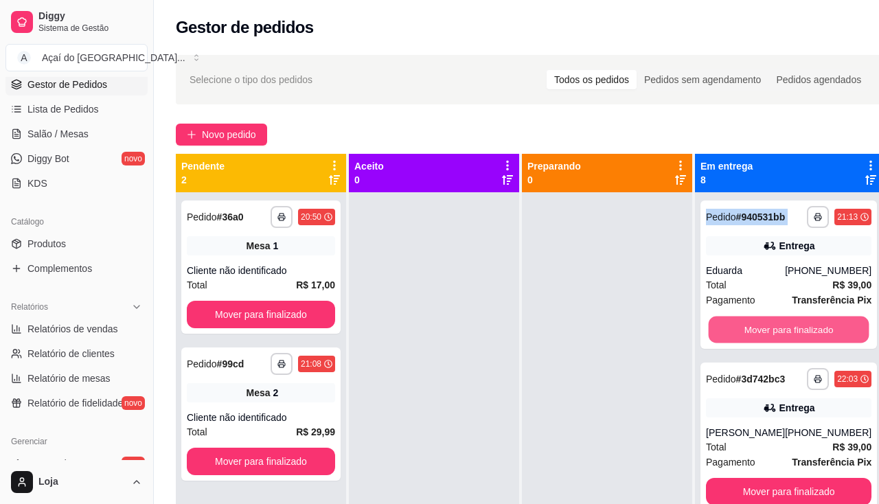
click at [818, 335] on button "Mover para finalizado" at bounding box center [788, 329] width 161 height 27
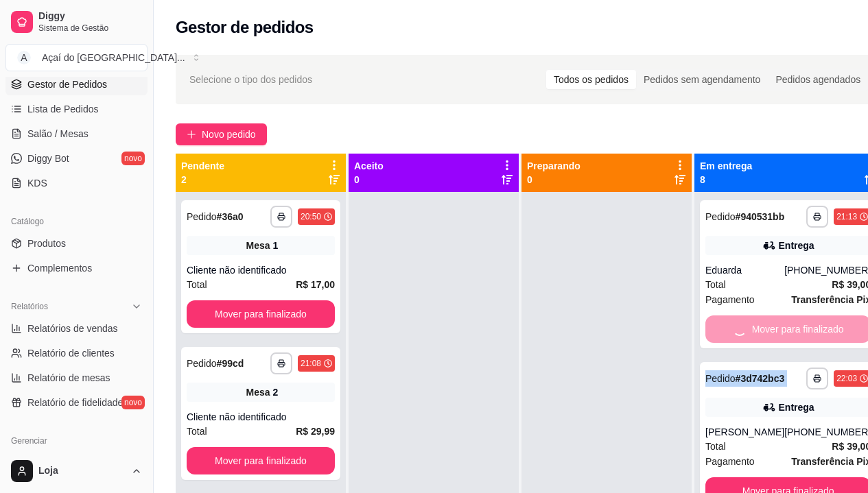
click at [818, 335] on div "Mover para finalizado" at bounding box center [788, 329] width 165 height 27
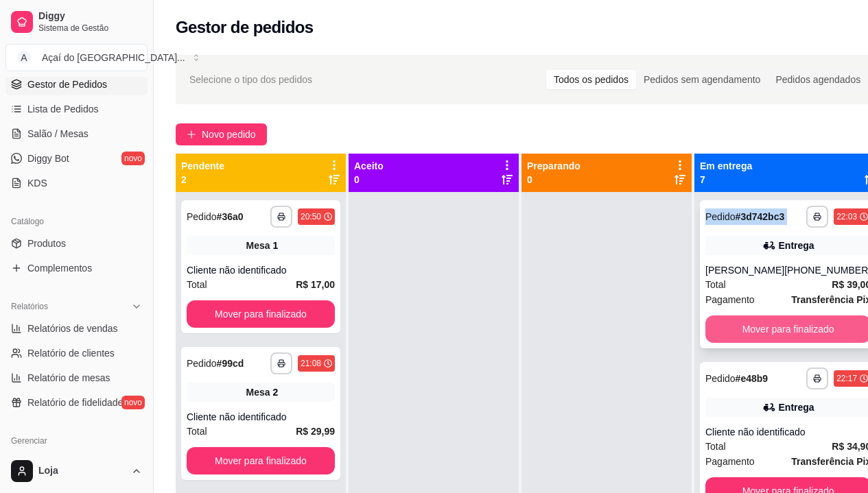
click at [813, 343] on button "Mover para finalizado" at bounding box center [788, 329] width 165 height 27
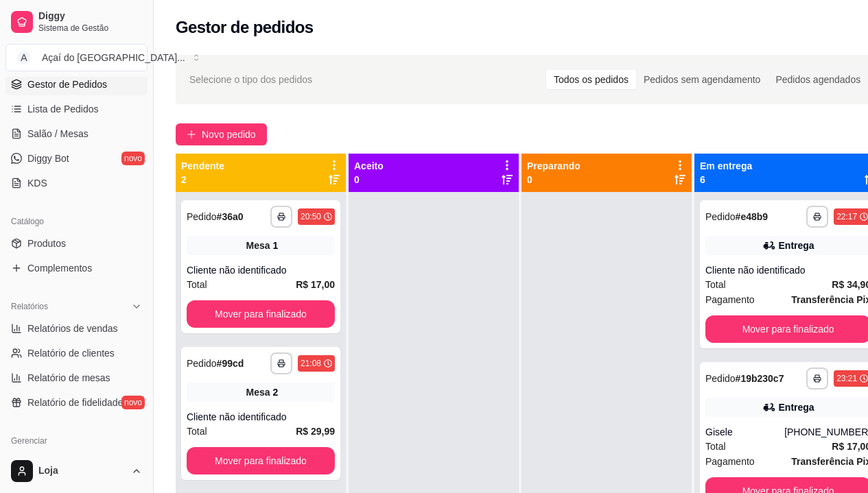
click at [813, 343] on div "**********" at bounding box center [788, 274] width 176 height 148
click at [813, 322] on button "Mover para finalizado" at bounding box center [788, 329] width 165 height 27
click at [813, 322] on div "**********" at bounding box center [788, 274] width 176 height 148
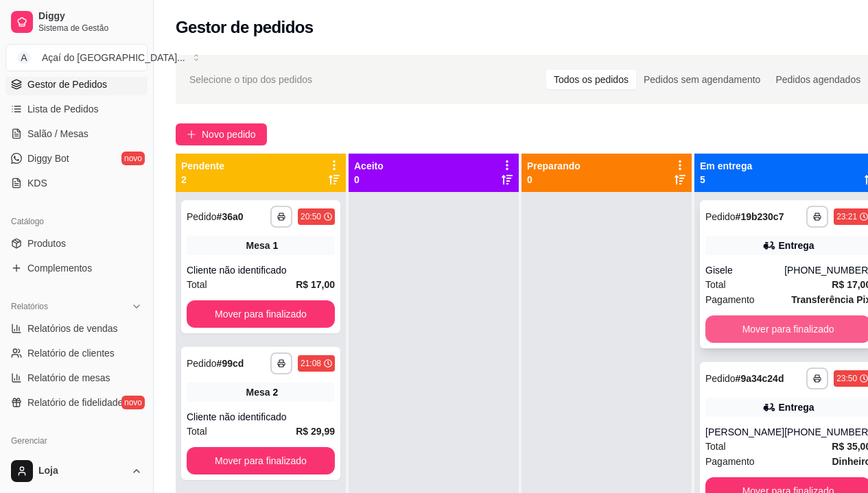
click at [807, 343] on button "Mover para finalizado" at bounding box center [788, 329] width 165 height 27
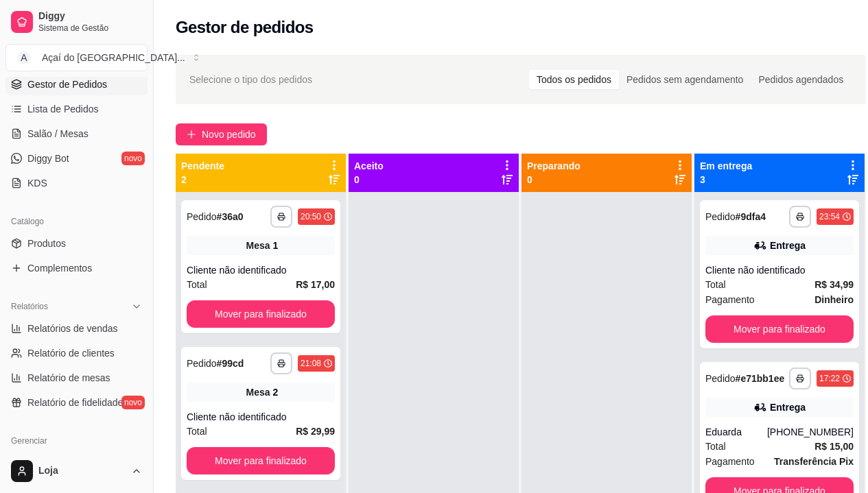
click at [807, 345] on div "**********" at bounding box center [779, 274] width 159 height 148
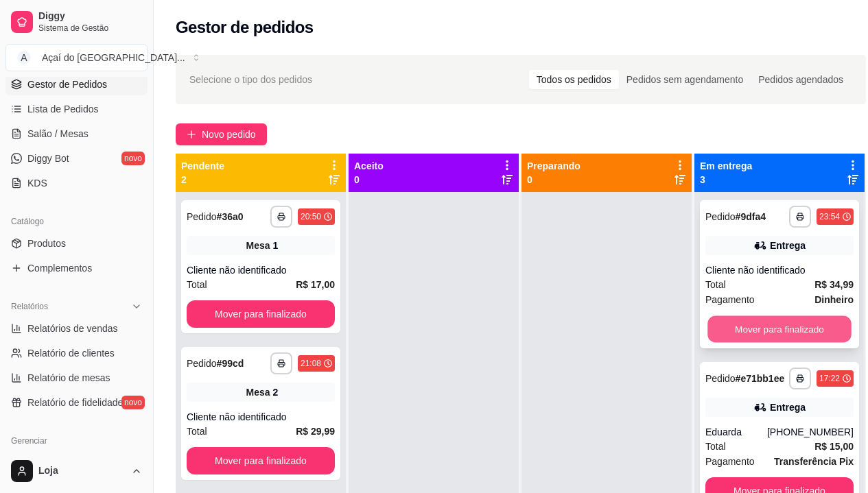
click at [807, 328] on button "Mover para finalizado" at bounding box center [780, 329] width 144 height 27
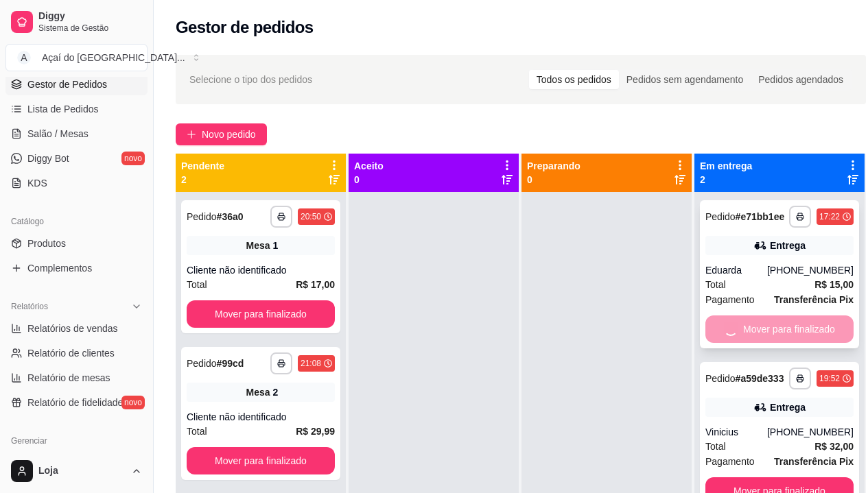
click at [807, 478] on button "Mover para finalizado" at bounding box center [780, 491] width 148 height 27
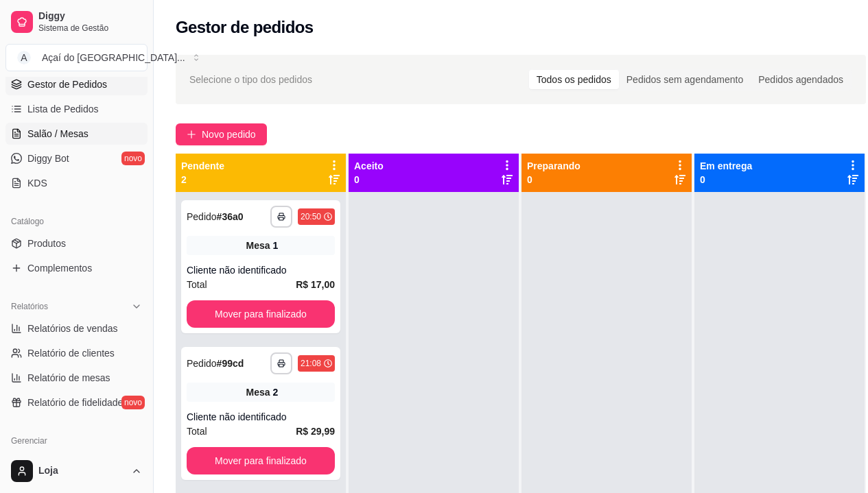
click at [54, 139] on span "Salão / Mesas" at bounding box center [57, 134] width 61 height 14
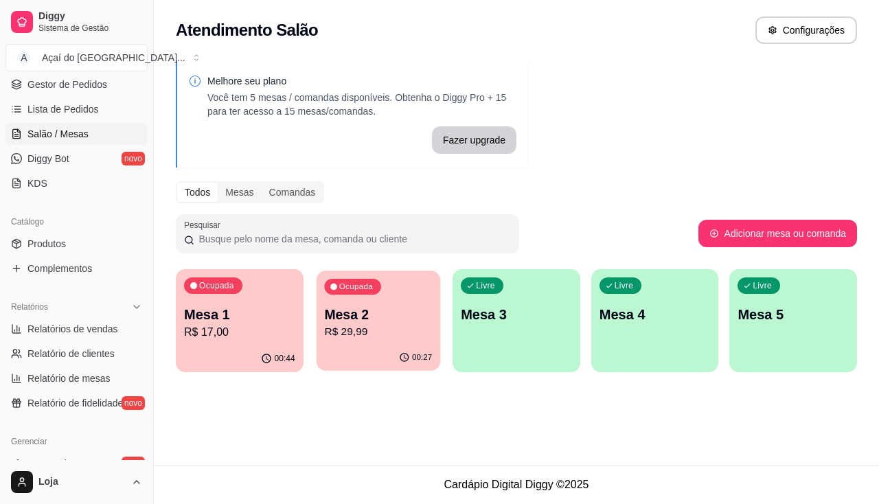
click at [367, 331] on p "R$ 29,99" at bounding box center [378, 332] width 108 height 16
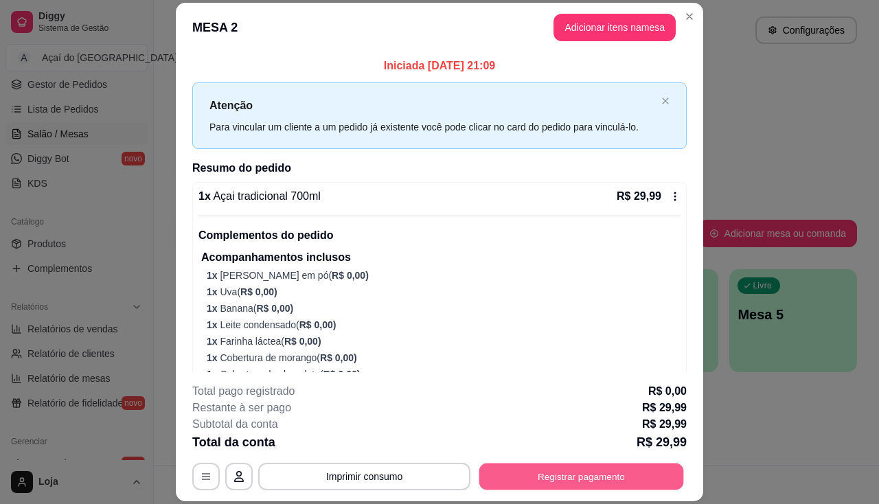
click at [576, 474] on button "Registrar pagamento" at bounding box center [581, 476] width 205 height 27
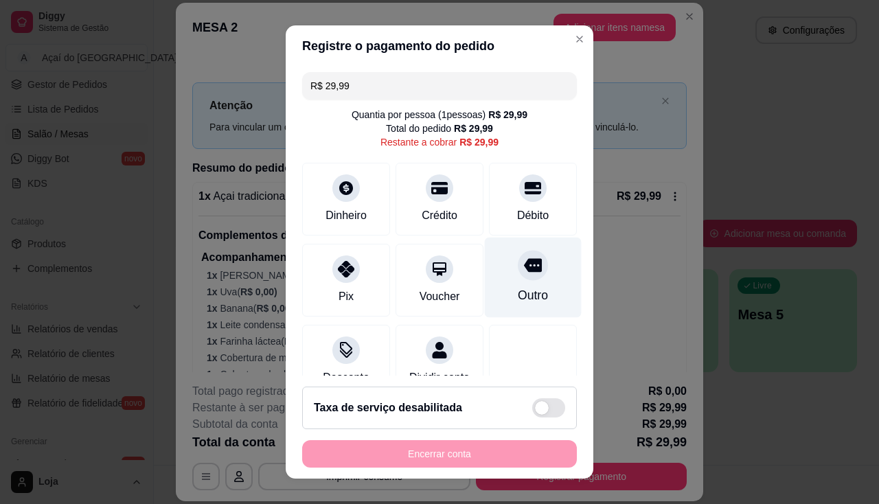
drag, startPoint x: 514, startPoint y: 190, endPoint x: 511, endPoint y: 246, distance: 55.7
click at [524, 190] on icon at bounding box center [532, 188] width 16 height 12
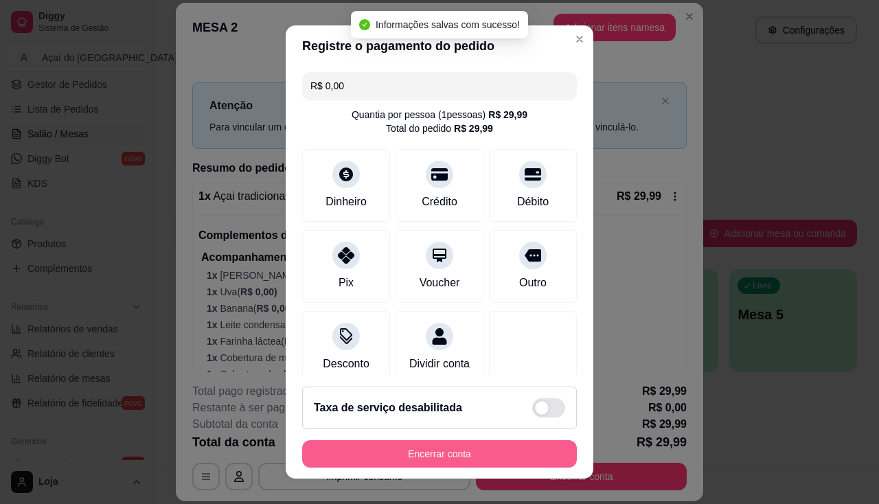
type input "R$ 0,00"
click at [533, 446] on button "Encerrar conta" at bounding box center [439, 453] width 275 height 27
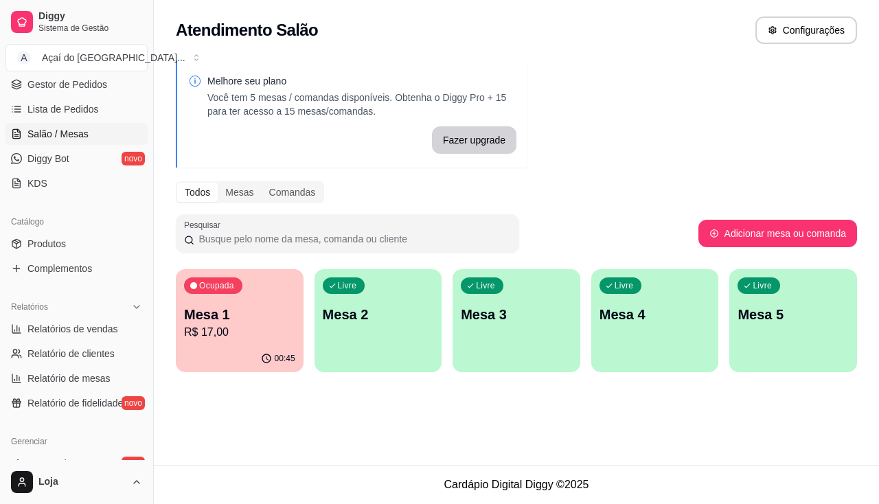
click at [213, 338] on p "R$ 17,00" at bounding box center [239, 332] width 111 height 16
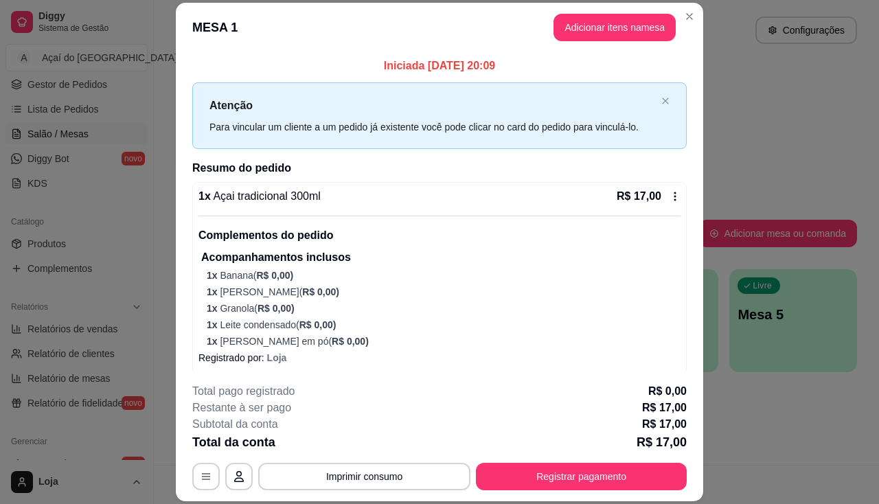
scroll to position [6, 0]
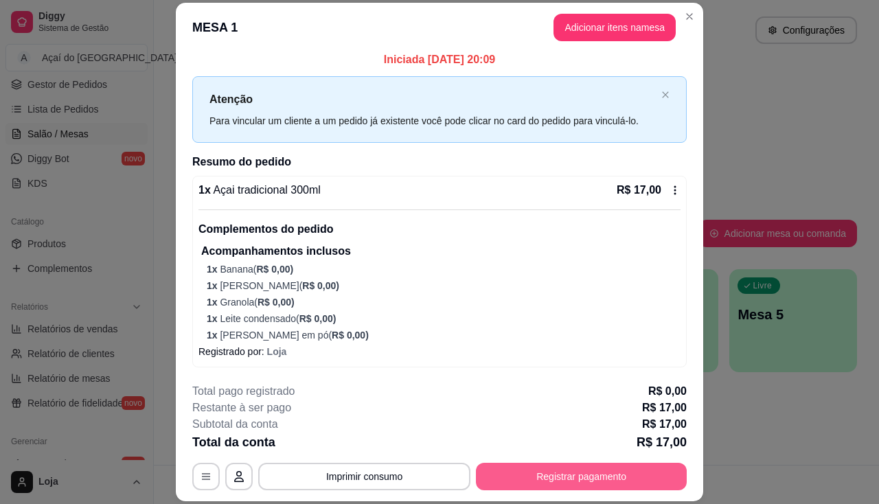
click at [545, 469] on button "Registrar pagamento" at bounding box center [581, 476] width 211 height 27
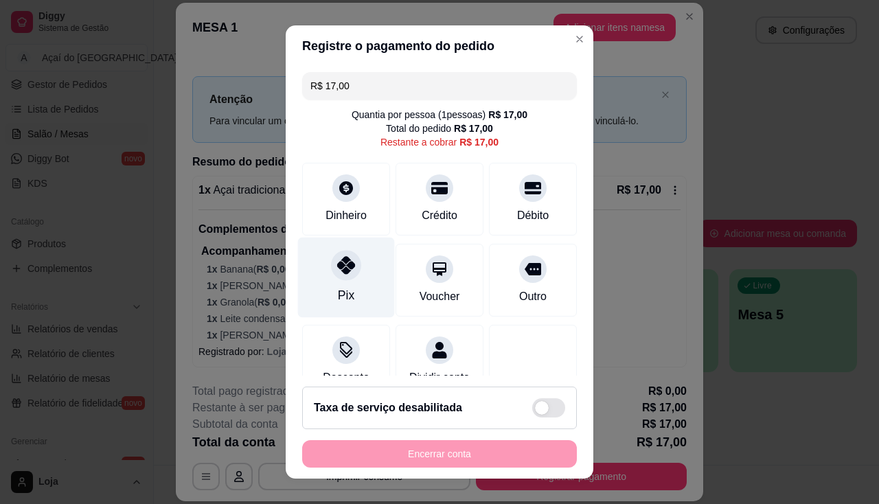
click at [362, 286] on div "Pix" at bounding box center [346, 277] width 97 height 80
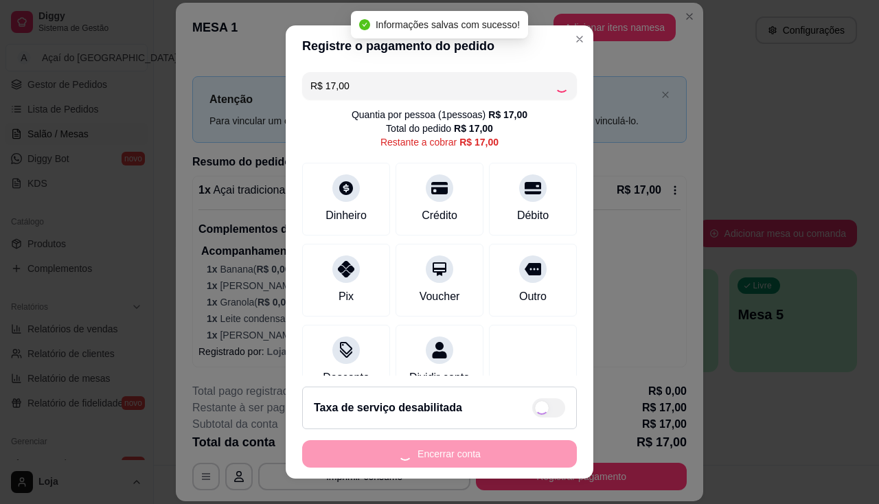
type input "R$ 0,00"
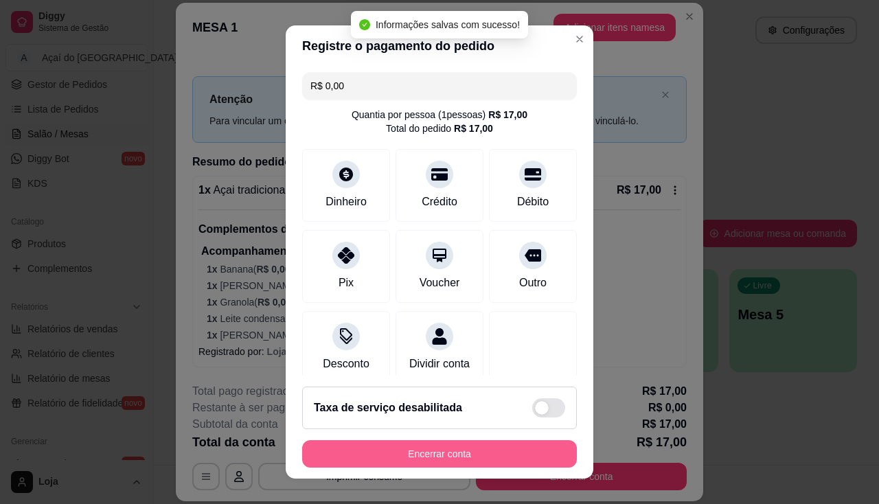
click at [486, 442] on button "Encerrar conta" at bounding box center [439, 453] width 275 height 27
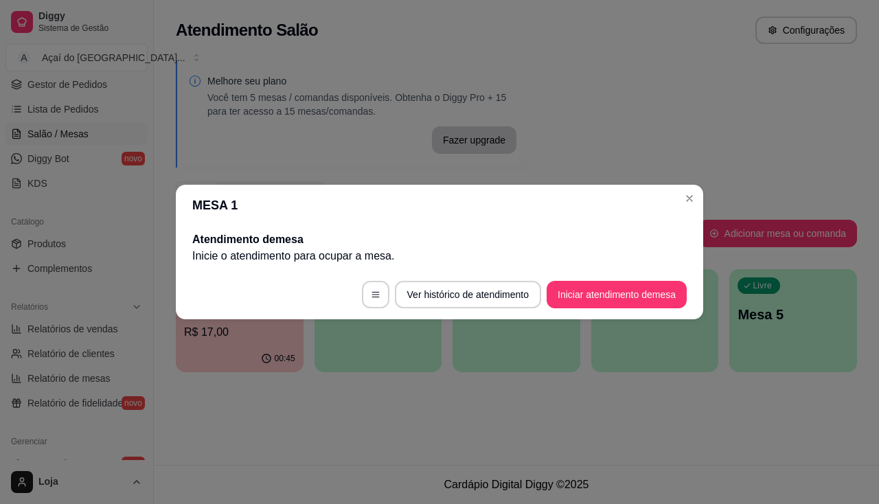
scroll to position [0, 0]
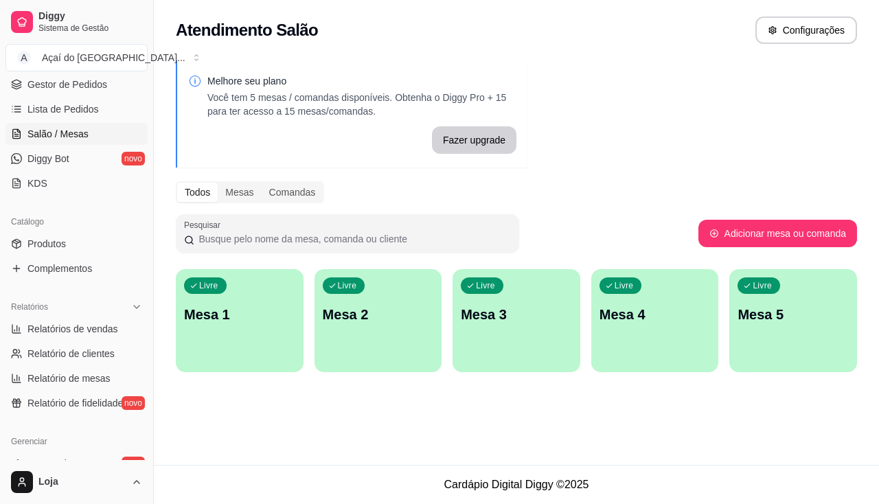
click at [217, 318] on p "Mesa 1" at bounding box center [239, 314] width 111 height 19
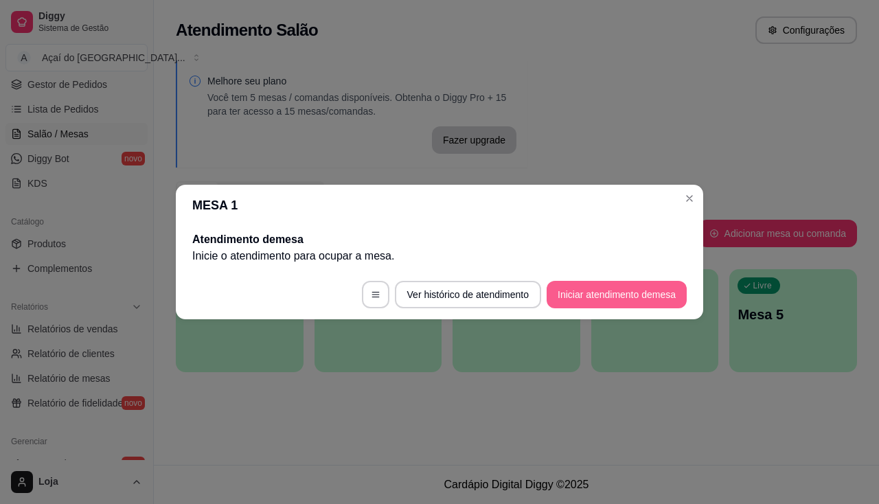
click at [615, 293] on button "Iniciar atendimento de mesa" at bounding box center [616, 294] width 140 height 27
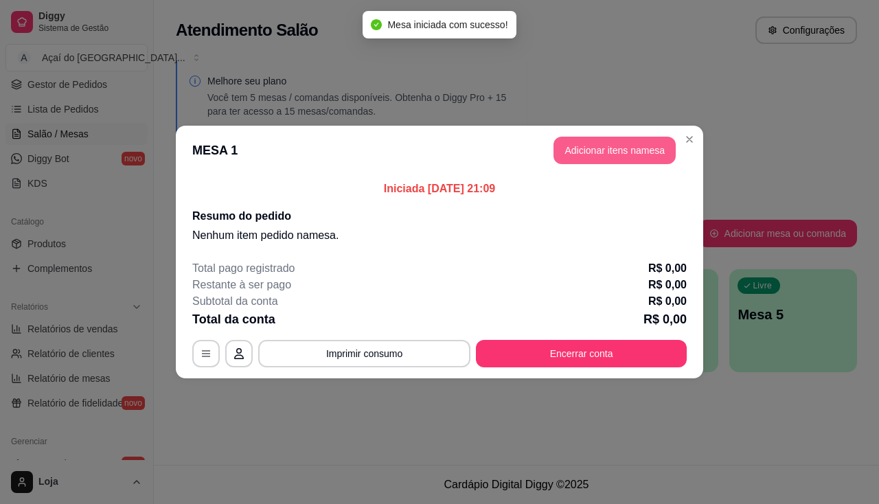
click at [629, 146] on button "Adicionar itens na mesa" at bounding box center [614, 150] width 122 height 27
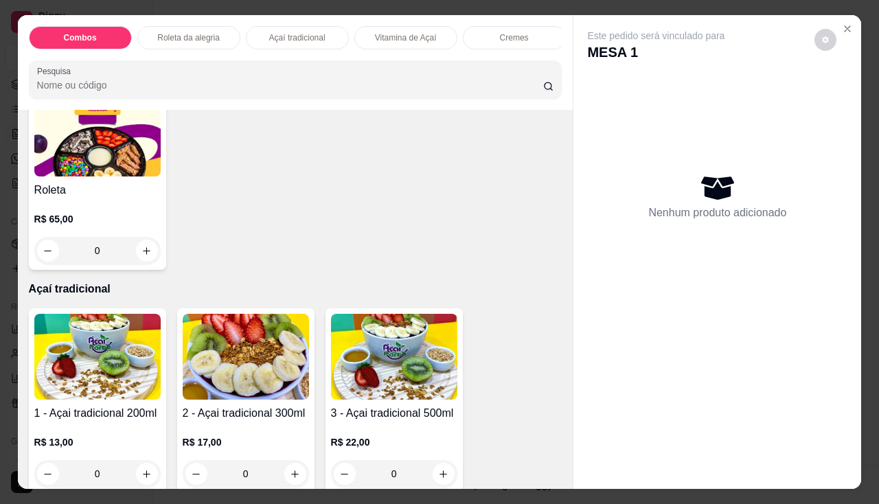
scroll to position [686, 0]
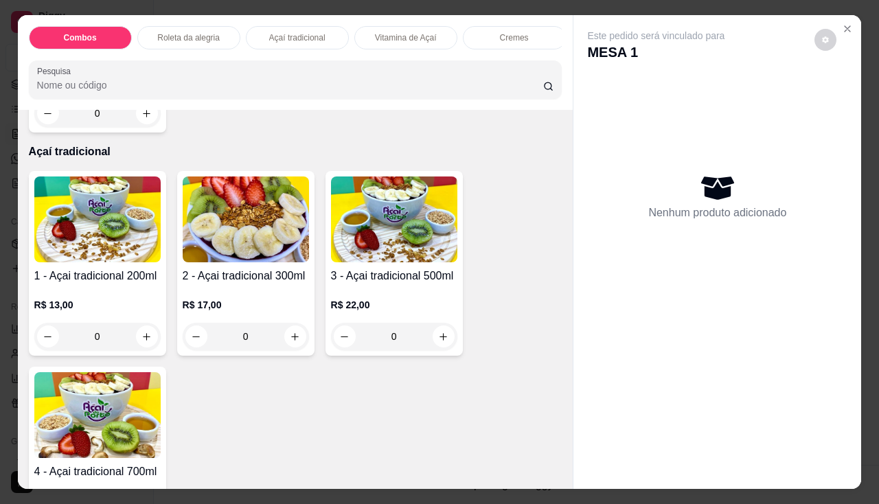
click at [269, 290] on div "R$ 17,00 0" at bounding box center [246, 317] width 126 height 66
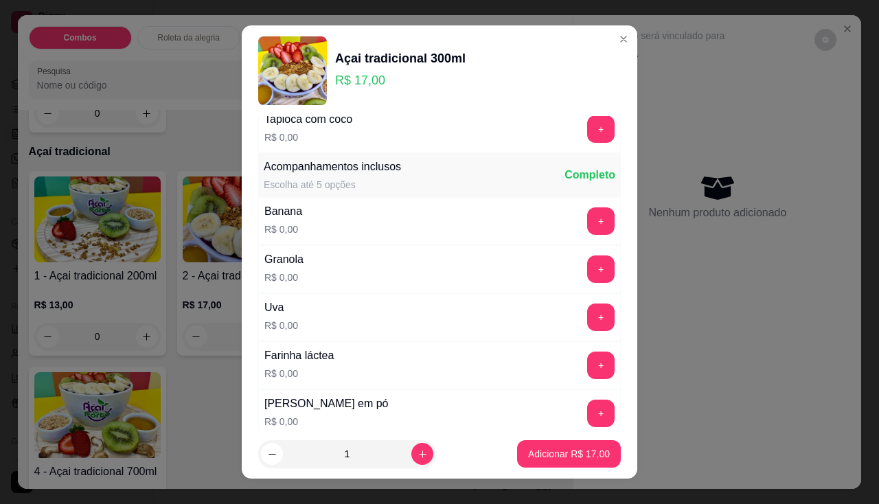
scroll to position [275, 0]
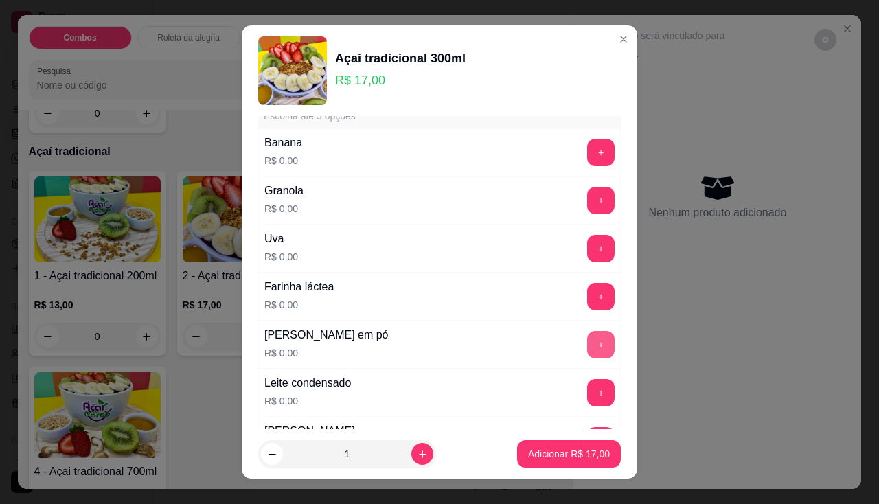
click at [587, 344] on button "+" at bounding box center [600, 344] width 27 height 27
click at [587, 200] on button "+" at bounding box center [600, 200] width 27 height 27
click at [587, 393] on button "+" at bounding box center [600, 392] width 27 height 27
click at [587, 302] on button "+" at bounding box center [600, 296] width 27 height 27
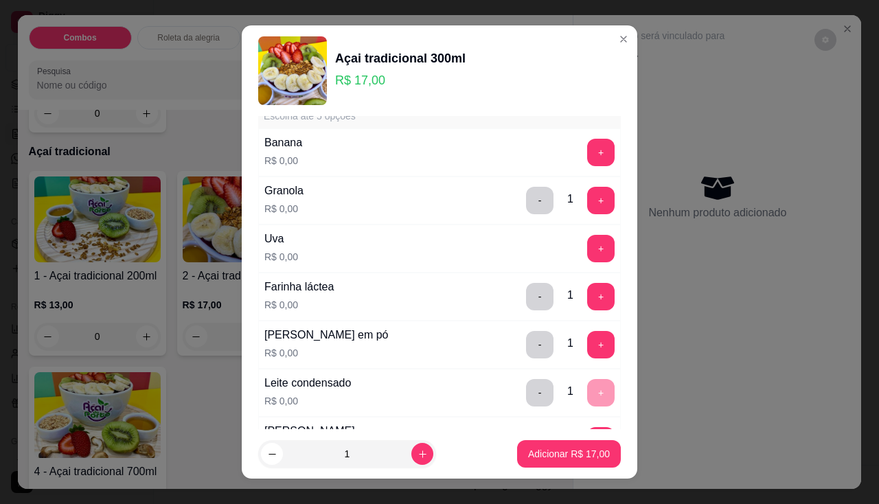
scroll to position [137, 0]
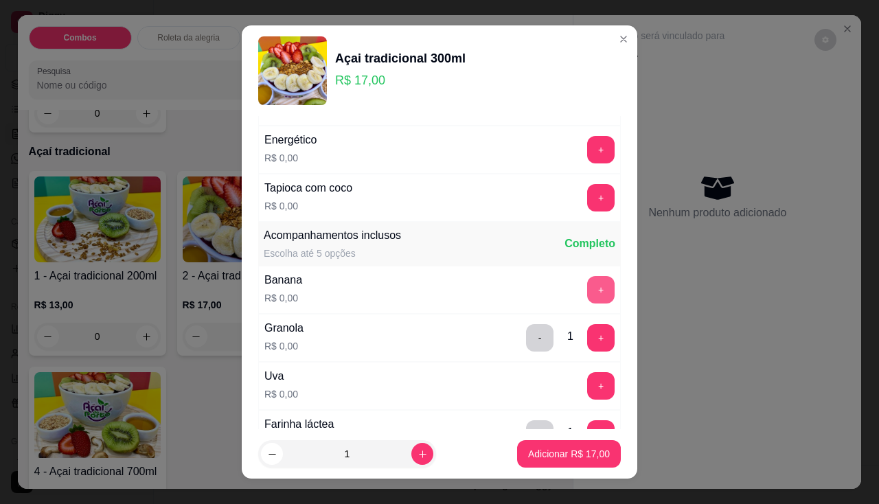
click at [587, 294] on button "+" at bounding box center [600, 289] width 27 height 27
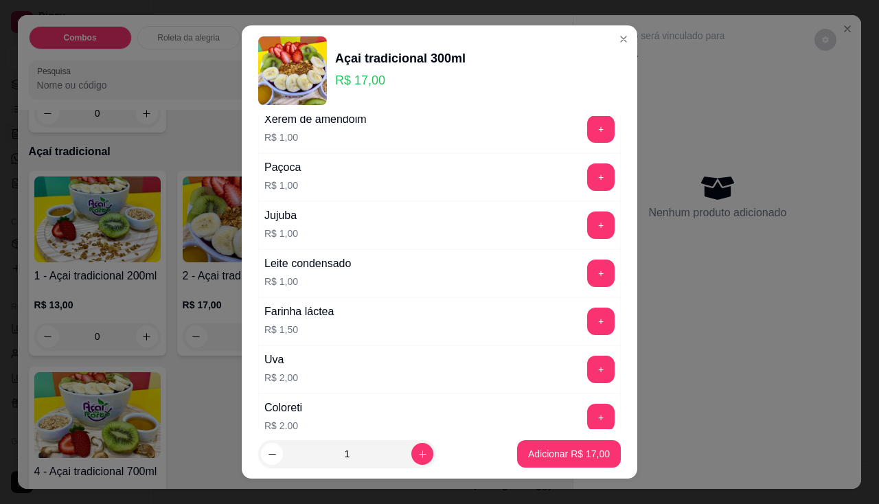
scroll to position [1028, 0]
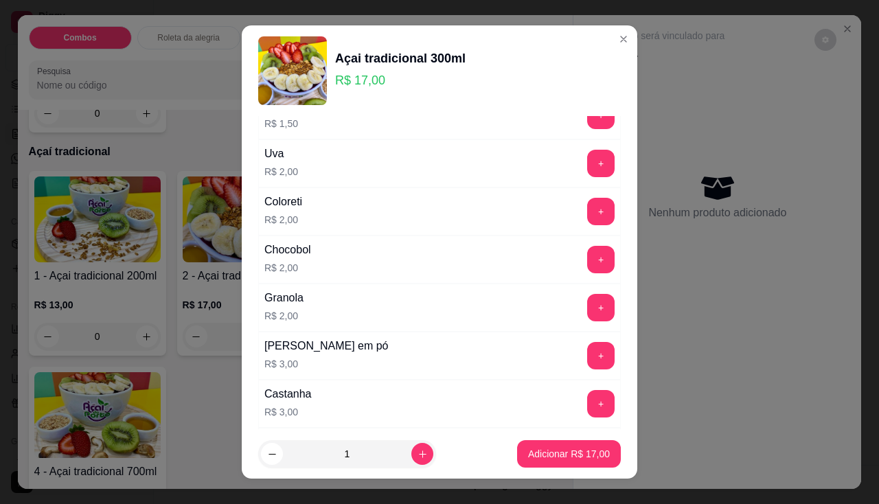
click at [587, 262] on button "+" at bounding box center [600, 259] width 27 height 27
click at [539, 453] on p "Adicionar R$ 19,00" at bounding box center [569, 454] width 80 height 13
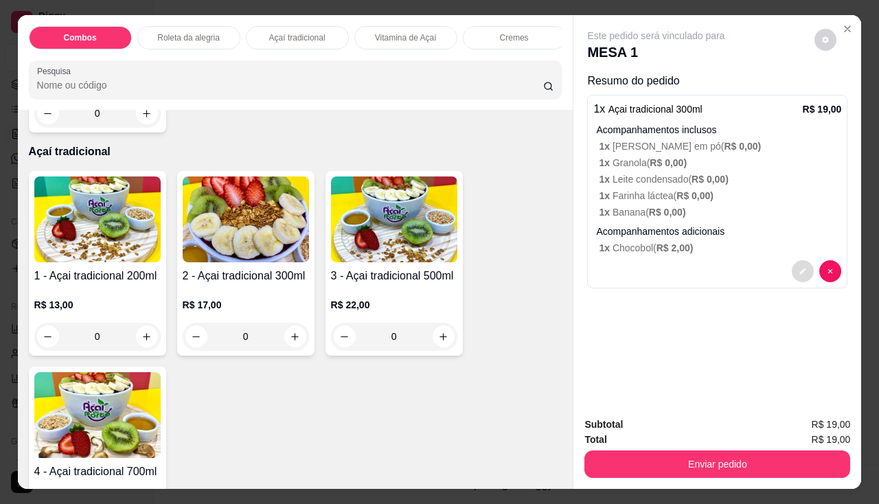
click at [804, 264] on button "decrease-product-quantity" at bounding box center [802, 271] width 22 height 22
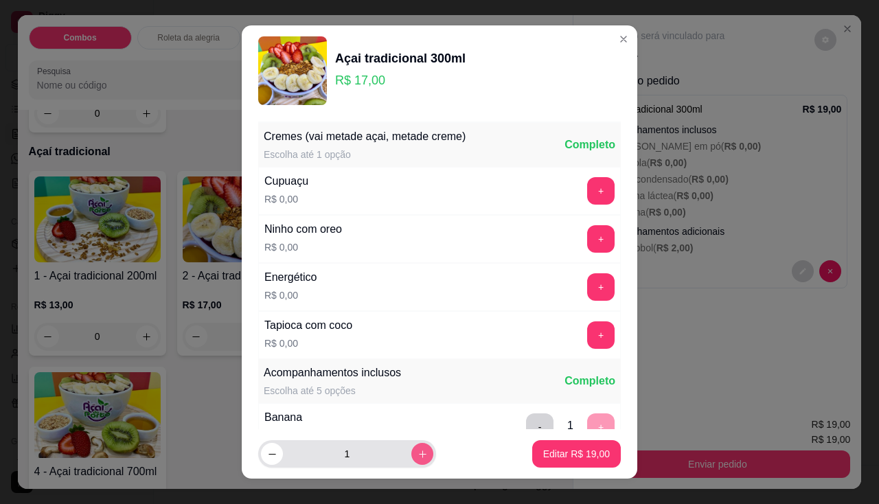
click at [417, 454] on icon "increase-product-quantity" at bounding box center [422, 454] width 10 height 10
type input "2"
click at [551, 449] on p "Editar R$ 38,00" at bounding box center [576, 454] width 67 height 14
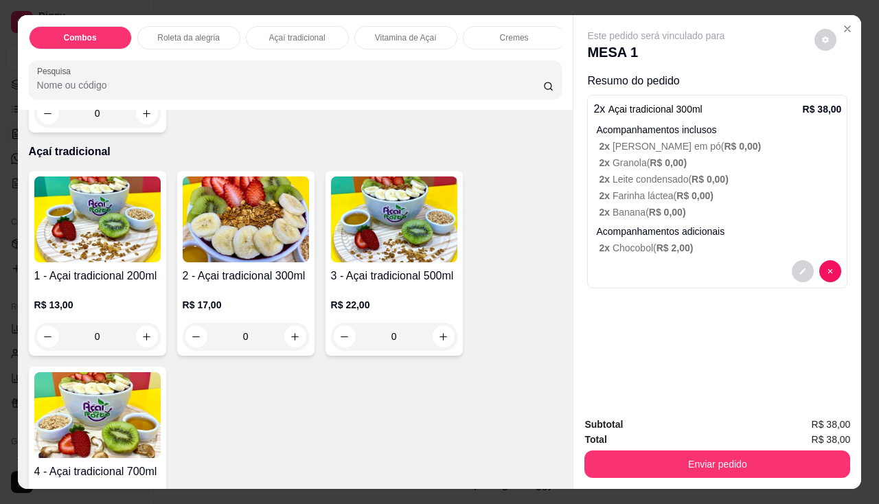
click at [218, 262] on img at bounding box center [246, 219] width 126 height 86
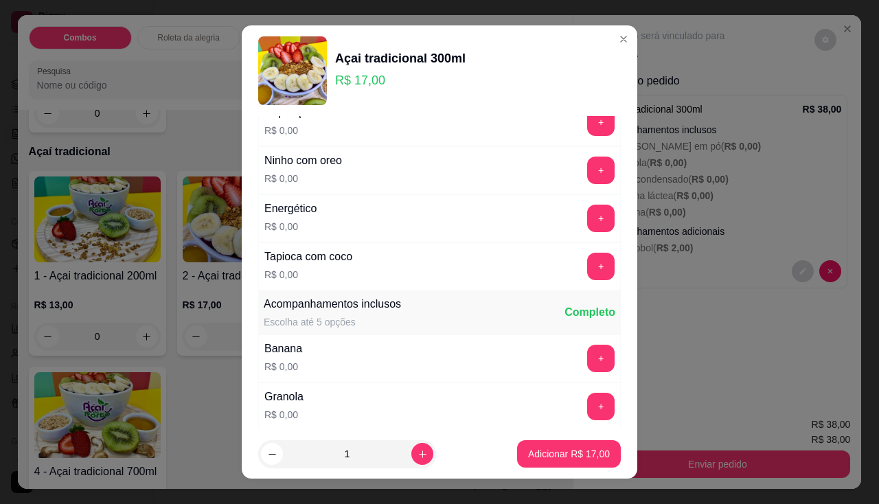
scroll to position [137, 0]
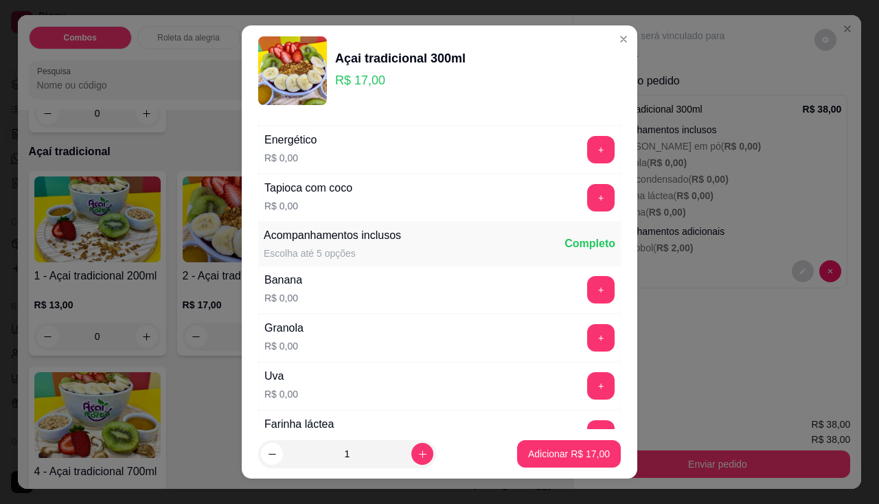
click at [590, 291] on div "+" at bounding box center [600, 289] width 38 height 27
click at [588, 291] on button "+" at bounding box center [601, 289] width 27 height 27
click at [587, 343] on button "+" at bounding box center [600, 337] width 27 height 27
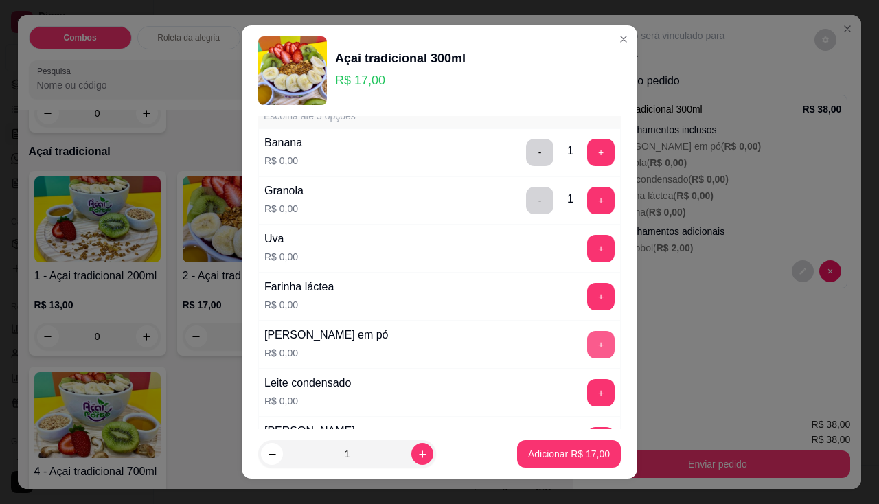
scroll to position [343, 0]
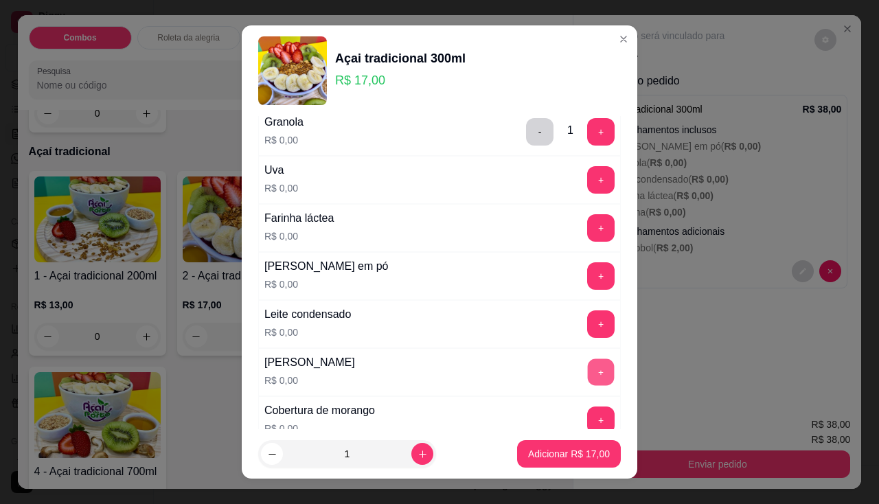
click at [588, 361] on button "+" at bounding box center [601, 371] width 27 height 27
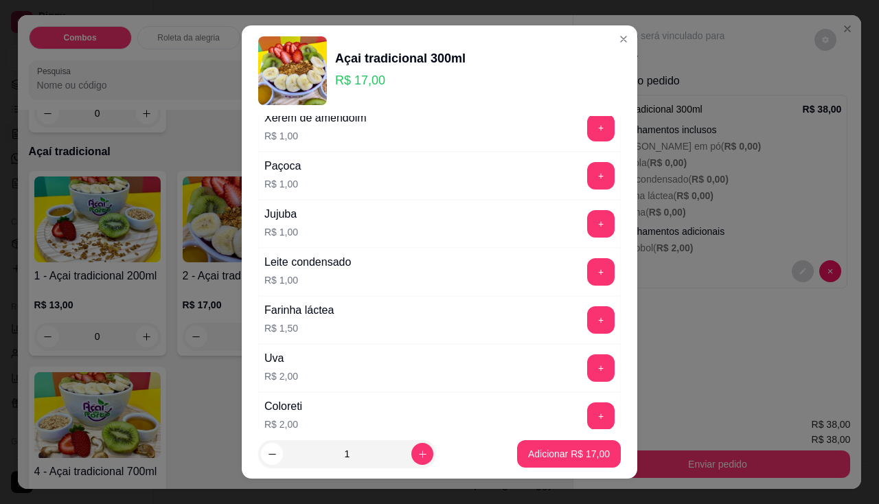
scroll to position [755, 0]
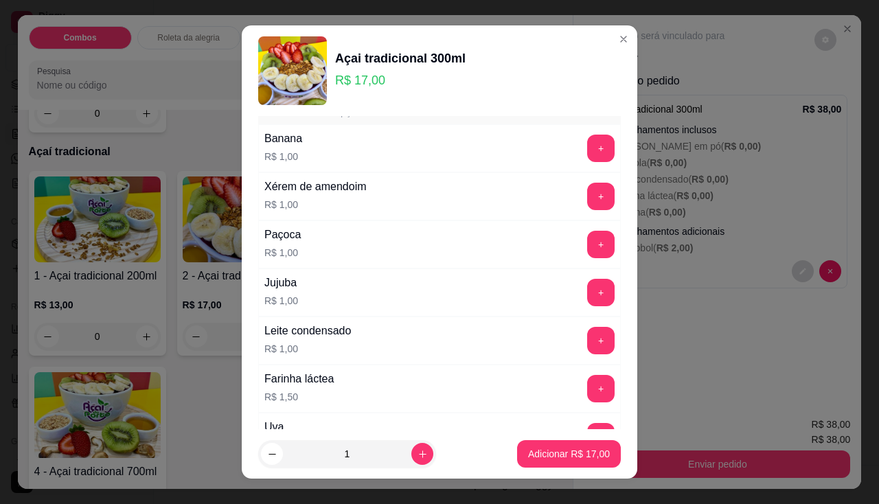
click at [576, 259] on div "Paçoca R$ 1,00 +" at bounding box center [439, 244] width 362 height 48
click at [587, 236] on button "+" at bounding box center [600, 244] width 27 height 27
click at [563, 458] on p "Adicionar R$ 18,00" at bounding box center [569, 454] width 80 height 13
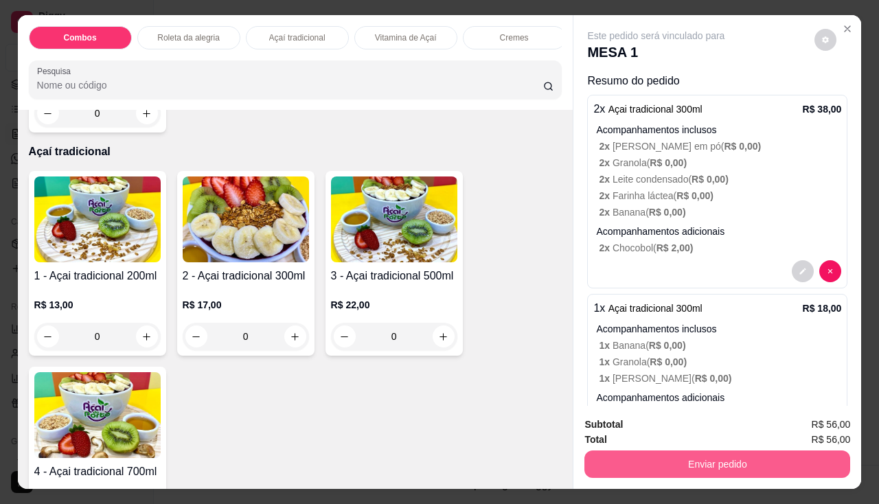
click at [604, 454] on button "Enviar pedido" at bounding box center [717, 463] width 266 height 27
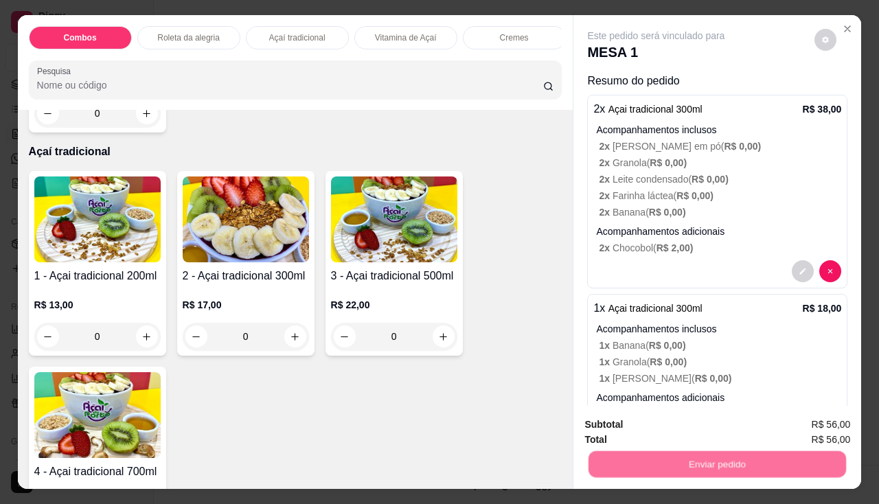
click at [620, 425] on button "Não registrar e enviar pedido" at bounding box center [672, 425] width 139 height 25
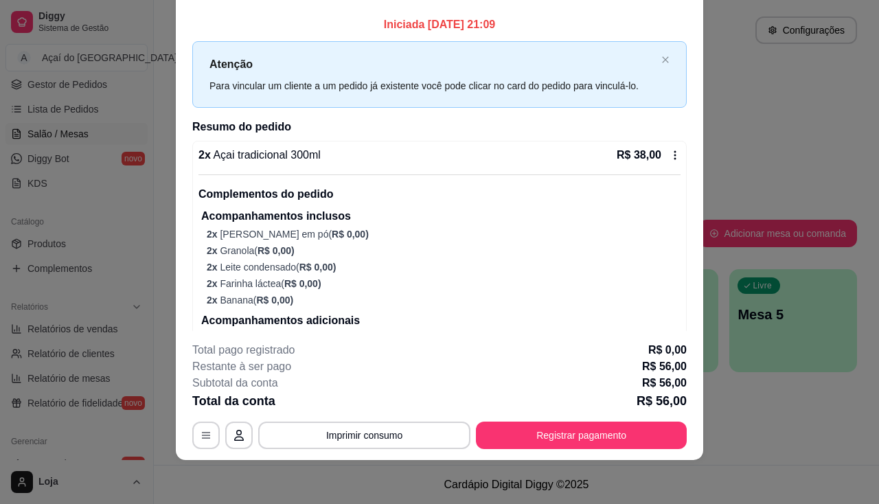
scroll to position [0, 0]
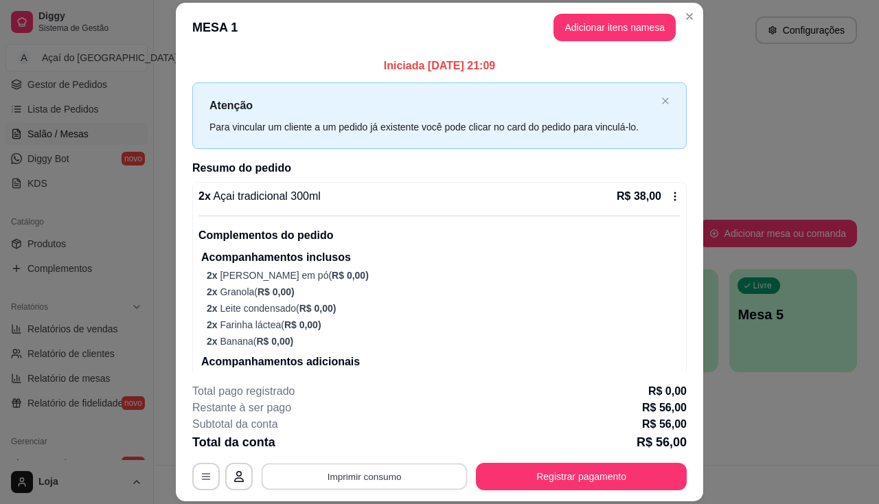
click at [388, 483] on button "Imprimir consumo" at bounding box center [365, 476] width 206 height 27
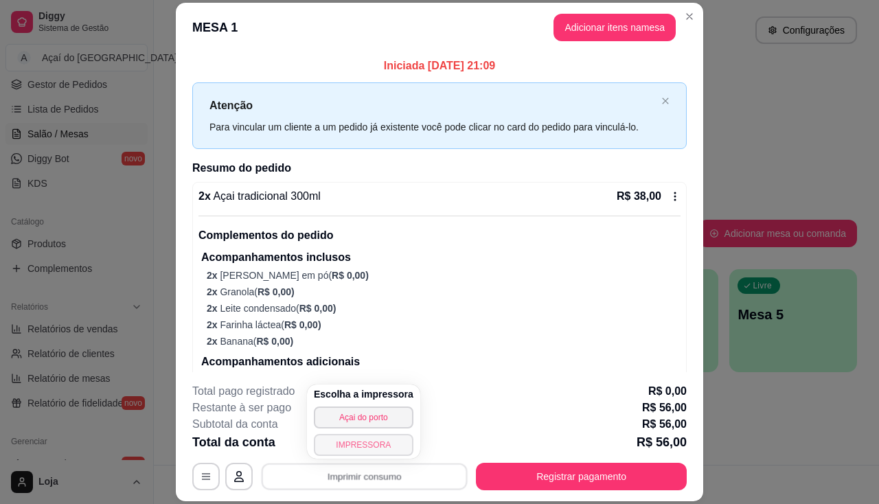
click at [375, 449] on button "IMPRESSORA" at bounding box center [364, 445] width 100 height 22
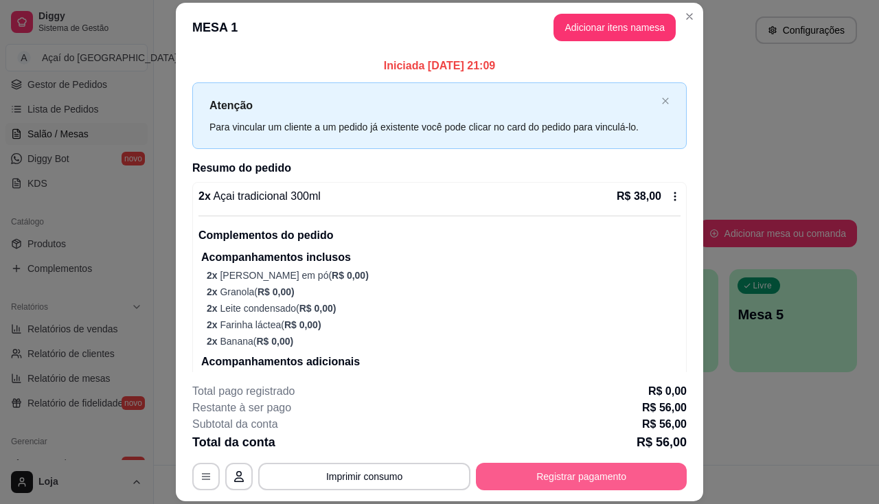
click at [514, 476] on button "Registrar pagamento" at bounding box center [581, 476] width 211 height 27
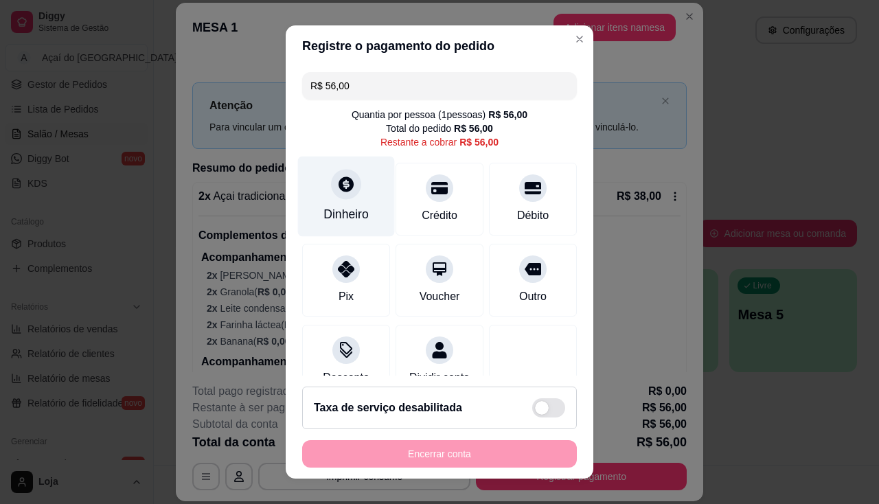
click at [348, 212] on div "Dinheiro" at bounding box center [345, 214] width 45 height 18
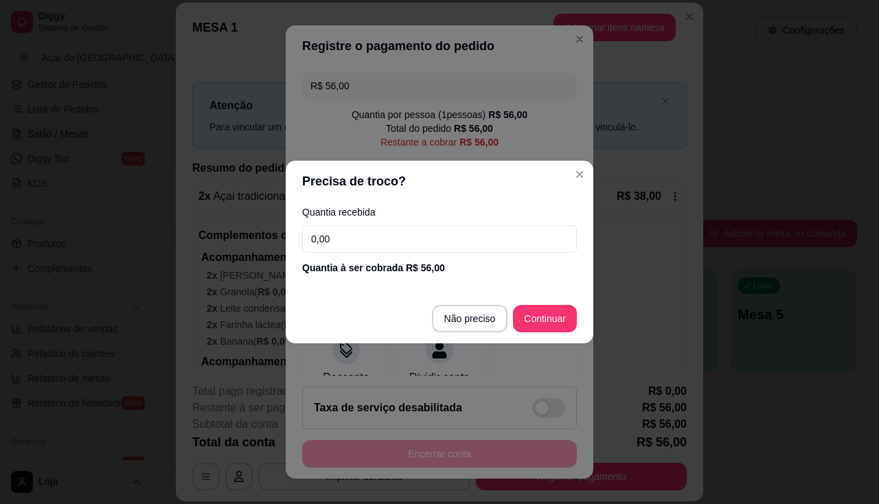
click at [399, 239] on input "0,00" at bounding box center [439, 238] width 275 height 27
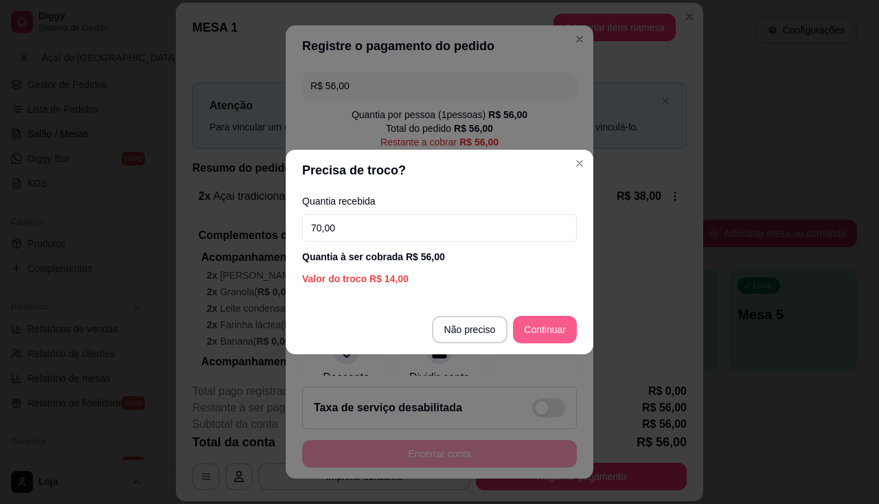
type input "70,00"
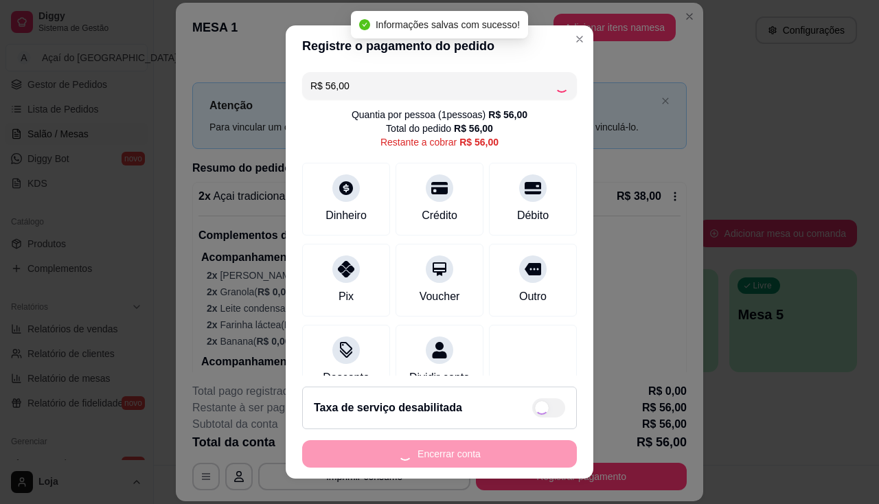
type input "R$ 0,00"
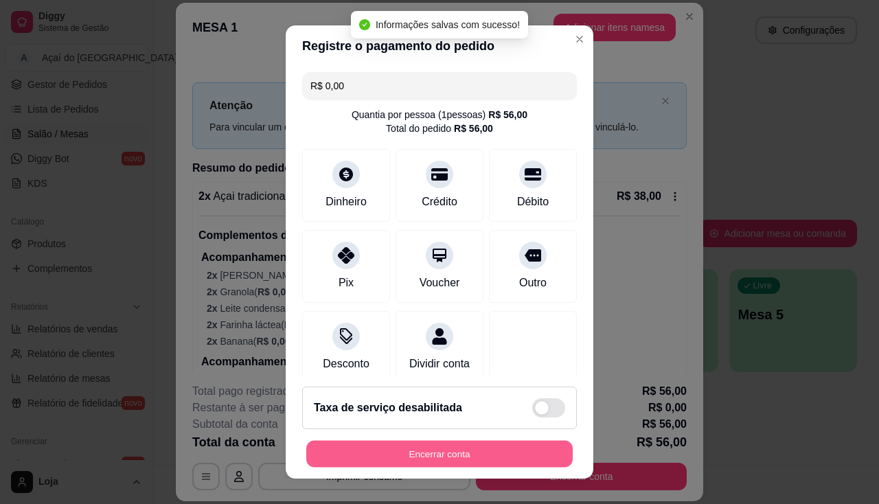
click at [514, 445] on button "Encerrar conta" at bounding box center [439, 454] width 266 height 27
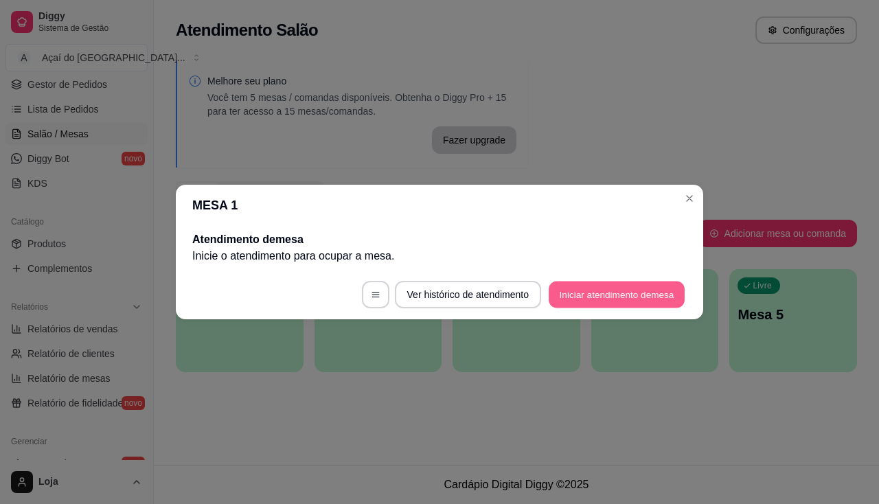
click at [553, 292] on button "Iniciar atendimento de mesa" at bounding box center [616, 294] width 136 height 27
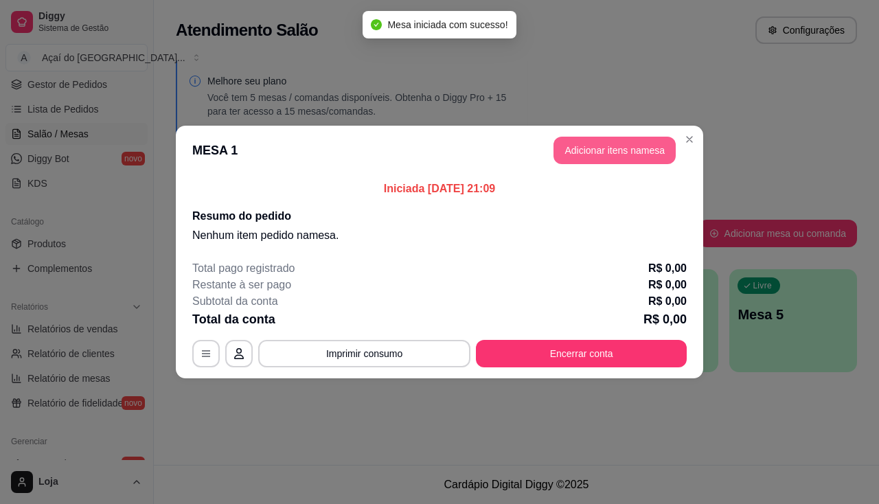
click at [585, 152] on button "Adicionar itens na mesa" at bounding box center [614, 150] width 122 height 27
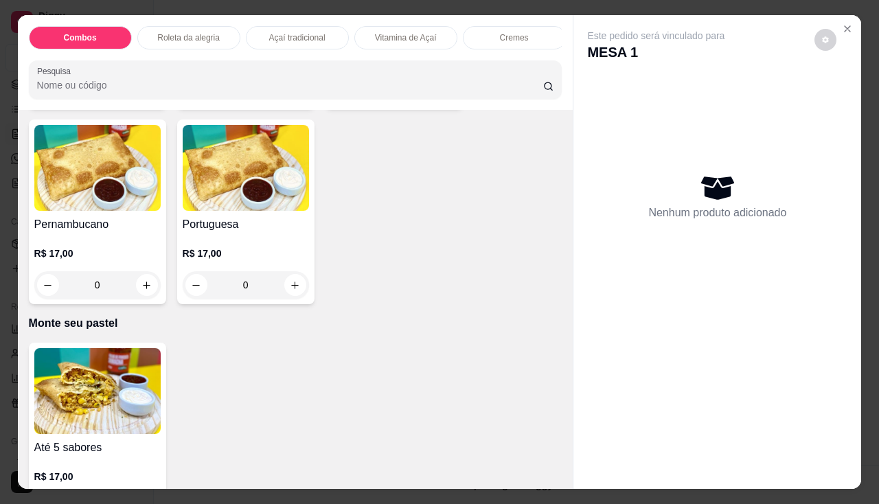
scroll to position [2745, 0]
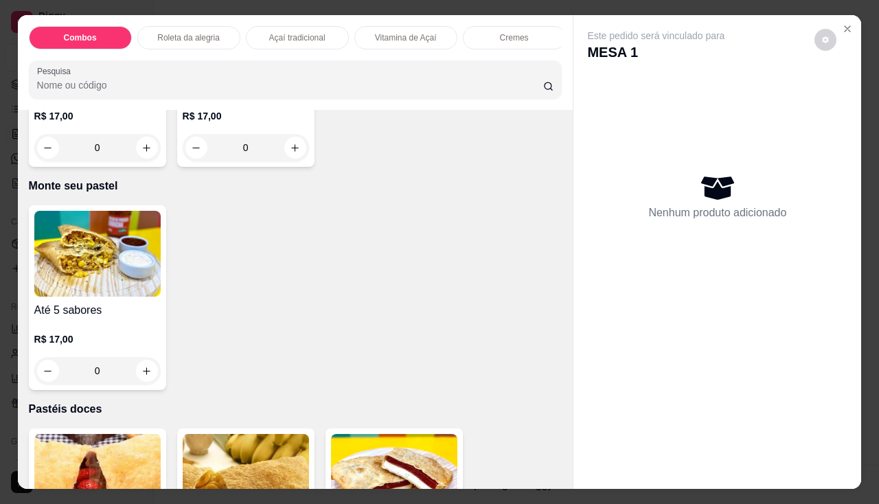
click at [148, 370] on div "0" at bounding box center [97, 370] width 126 height 27
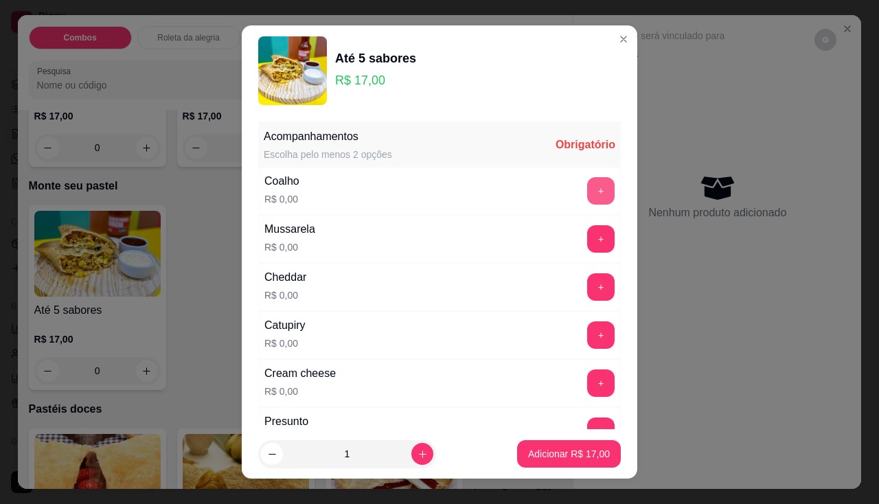
click at [587, 191] on button "+" at bounding box center [600, 190] width 27 height 27
click at [587, 237] on button "+" at bounding box center [600, 238] width 27 height 27
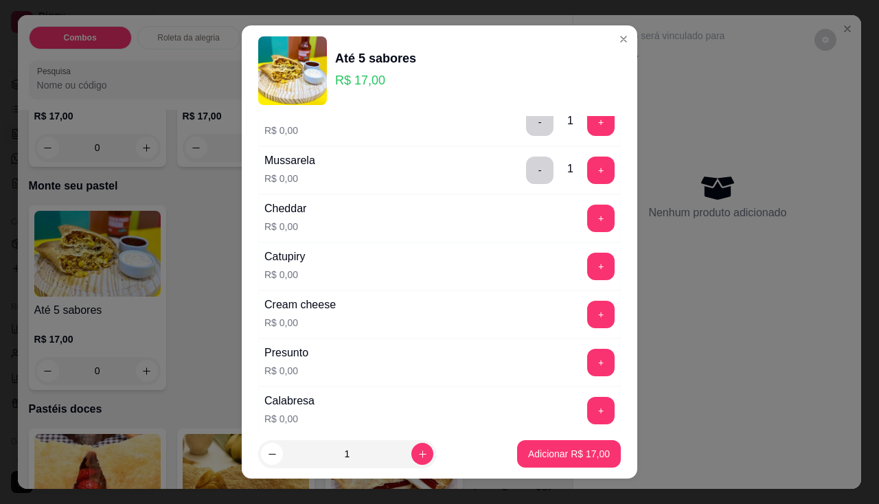
scroll to position [137, 0]
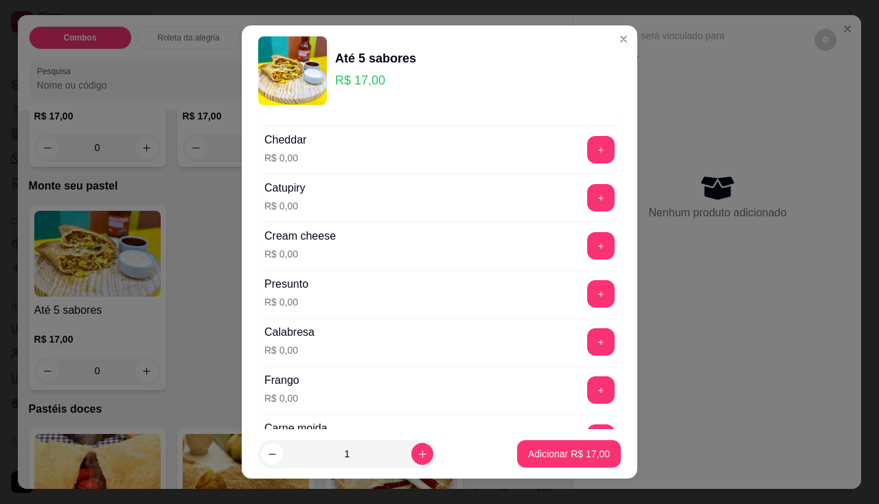
click at [590, 391] on div "+" at bounding box center [600, 389] width 38 height 27
click at [588, 391] on button "+" at bounding box center [601, 389] width 27 height 27
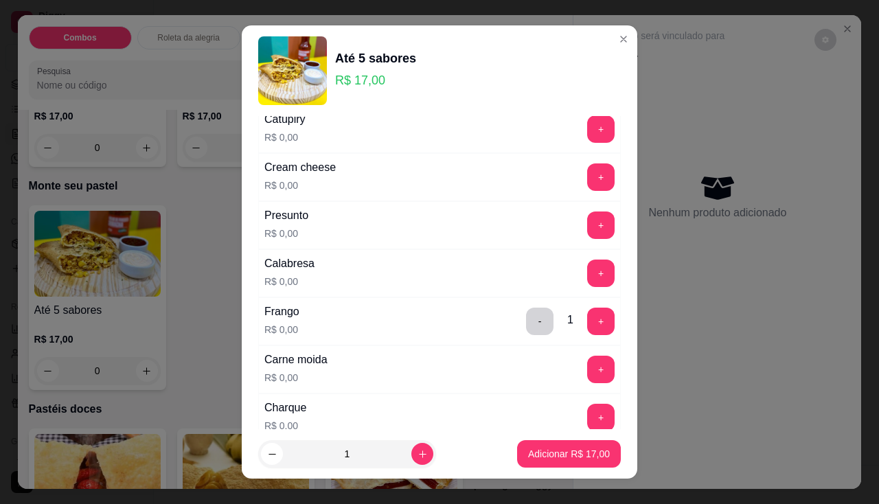
scroll to position [343, 0]
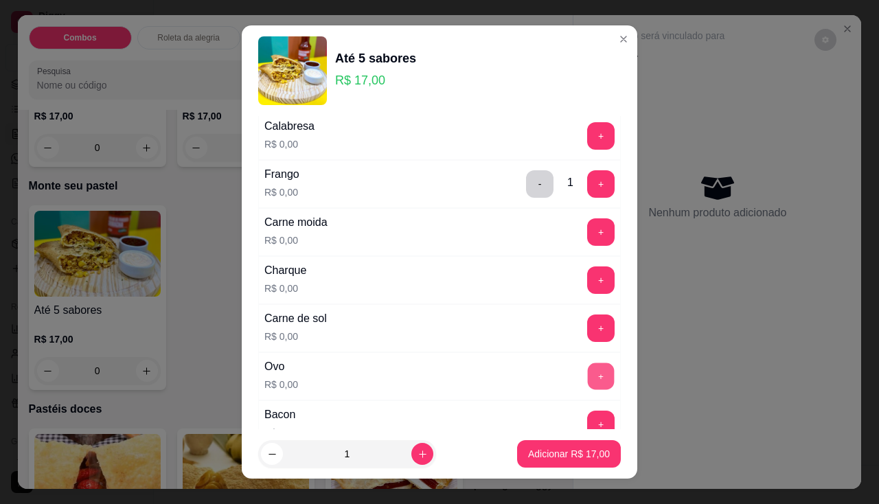
click at [588, 389] on button "+" at bounding box center [601, 375] width 27 height 27
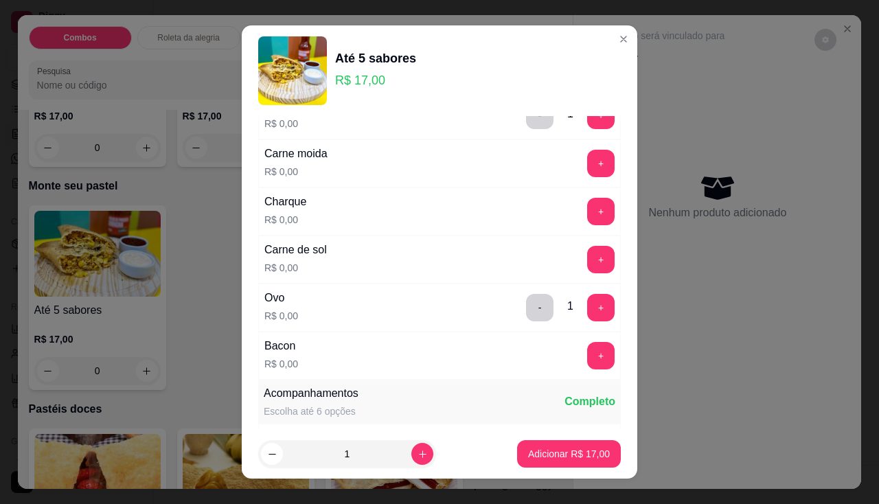
scroll to position [549, 0]
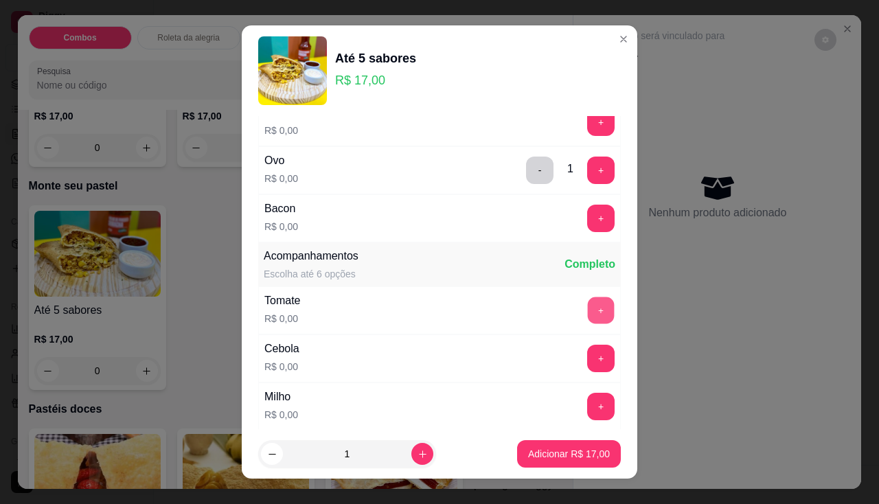
click at [588, 316] on button "+" at bounding box center [601, 310] width 27 height 27
click at [587, 365] on button "+" at bounding box center [600, 358] width 27 height 27
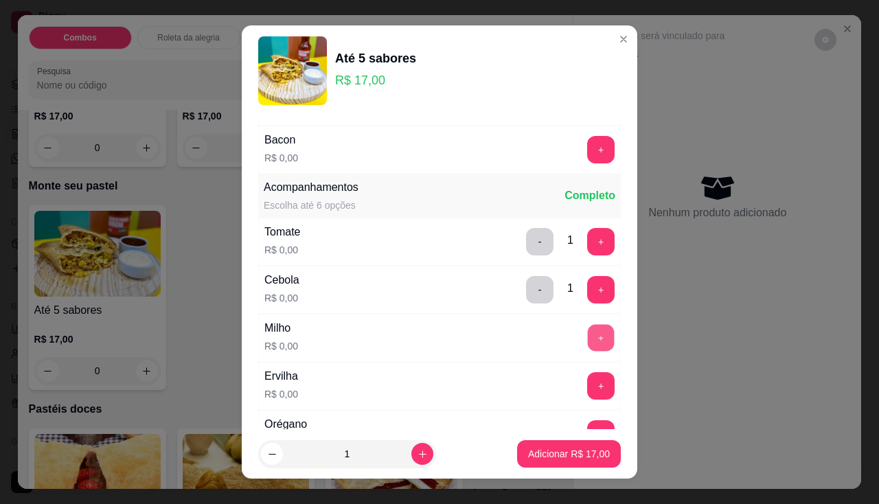
click at [588, 338] on button "+" at bounding box center [601, 337] width 27 height 27
click at [417, 450] on div "1" at bounding box center [347, 453] width 172 height 27
type input "2"
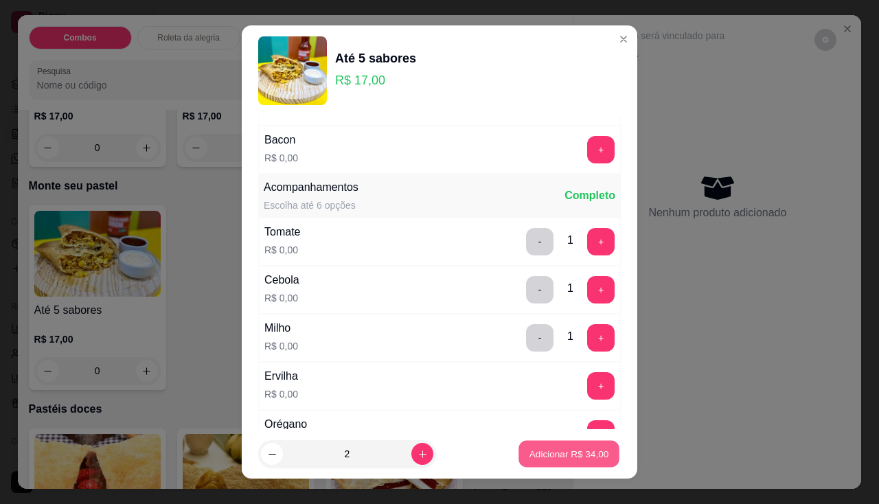
click at [531, 453] on p "Adicionar R$ 34,00" at bounding box center [569, 454] width 80 height 13
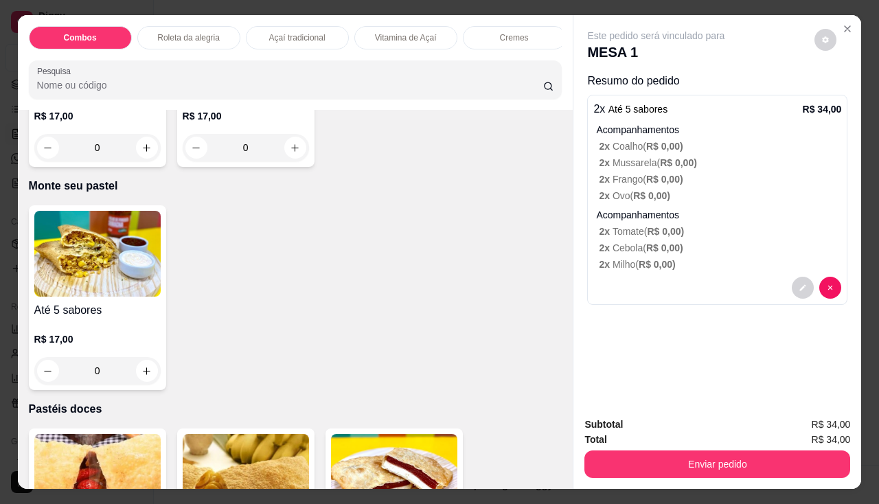
click at [137, 371] on div "0" at bounding box center [97, 370] width 126 height 27
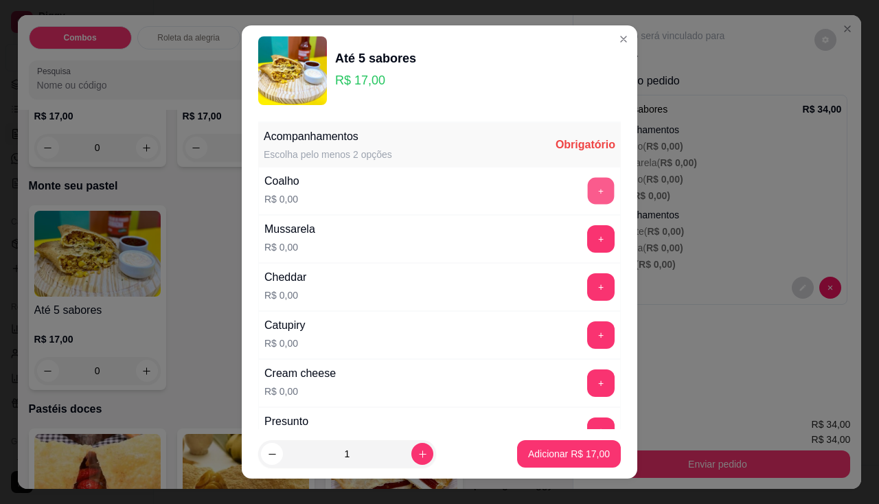
click at [588, 200] on button "+" at bounding box center [601, 190] width 27 height 27
click at [587, 244] on button "+" at bounding box center [600, 238] width 27 height 27
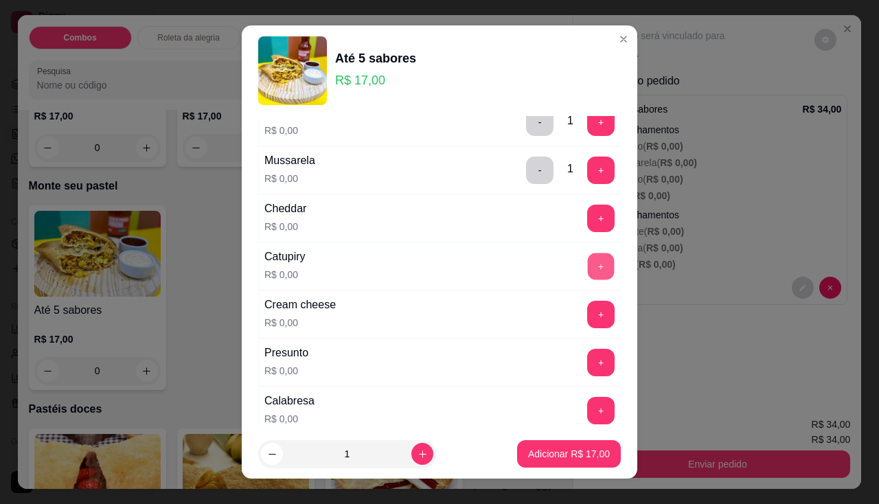
click at [588, 264] on button "+" at bounding box center [601, 266] width 27 height 27
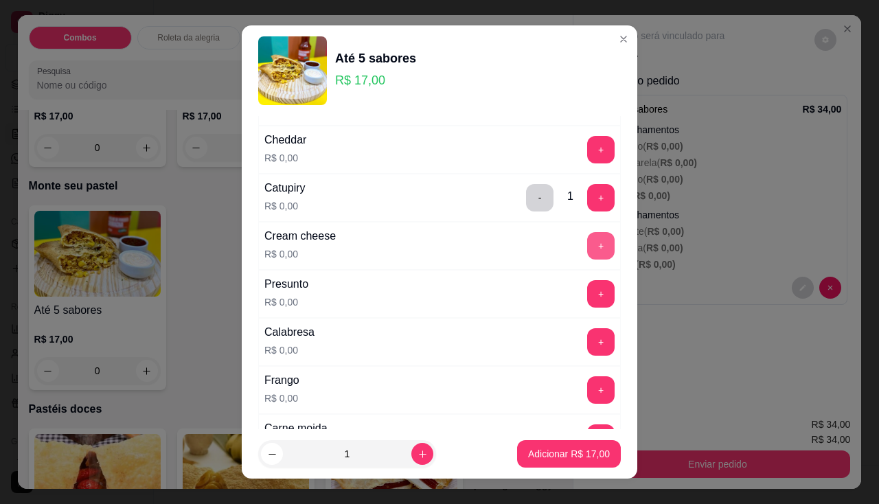
scroll to position [206, 0]
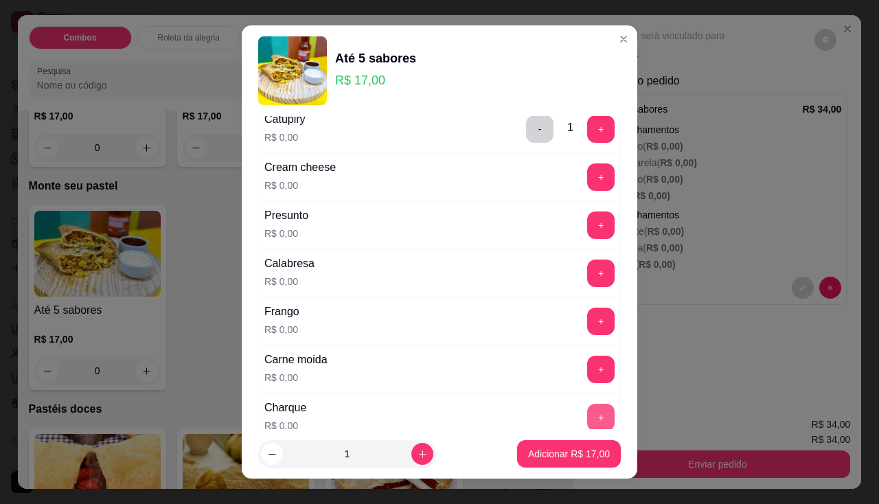
click at [587, 423] on button "+" at bounding box center [600, 417] width 27 height 27
click at [587, 325] on button "+" at bounding box center [600, 320] width 27 height 27
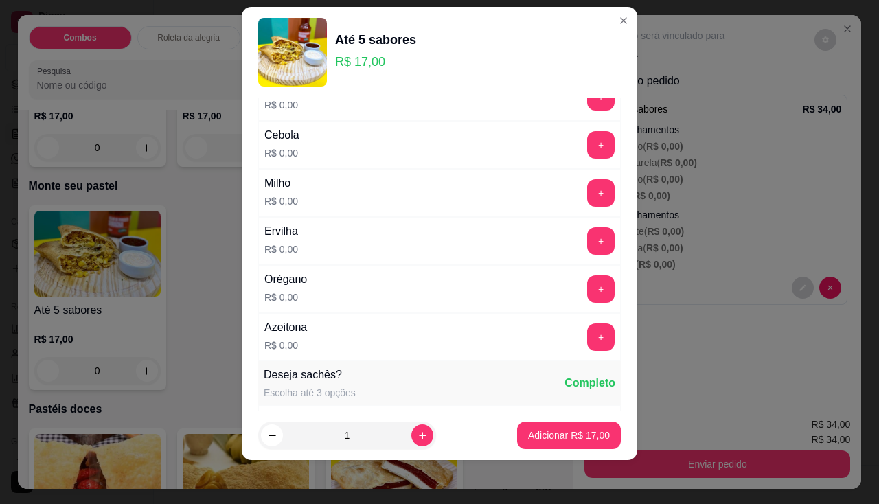
scroll to position [675, 0]
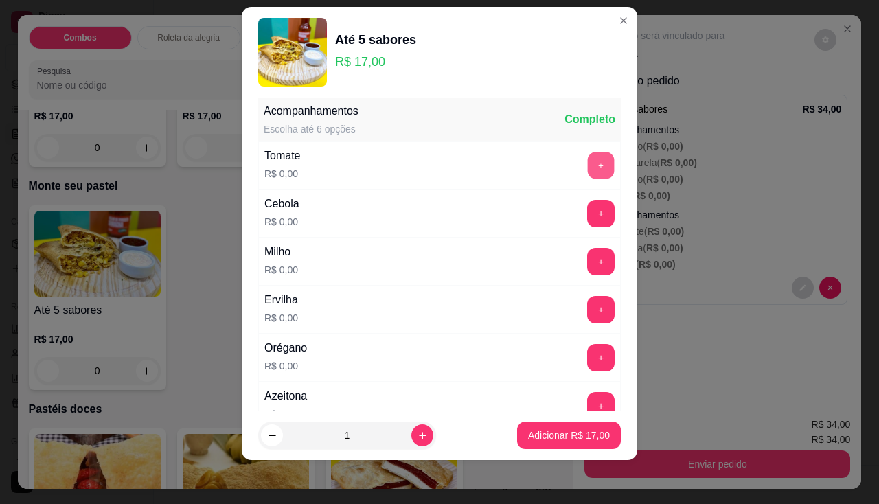
click at [588, 166] on button "+" at bounding box center [601, 165] width 27 height 27
click at [587, 222] on button "+" at bounding box center [600, 213] width 27 height 27
click at [588, 266] on button "+" at bounding box center [601, 261] width 27 height 27
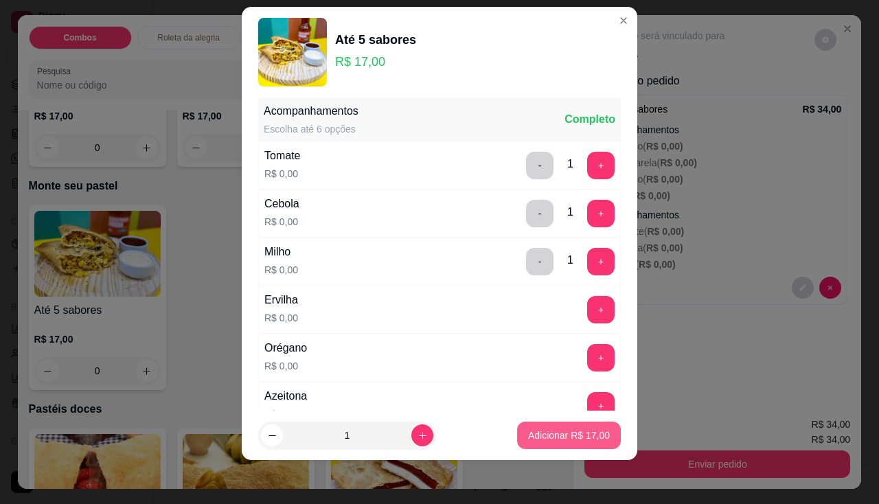
click at [555, 436] on p "Adicionar R$ 17,00" at bounding box center [569, 435] width 82 height 14
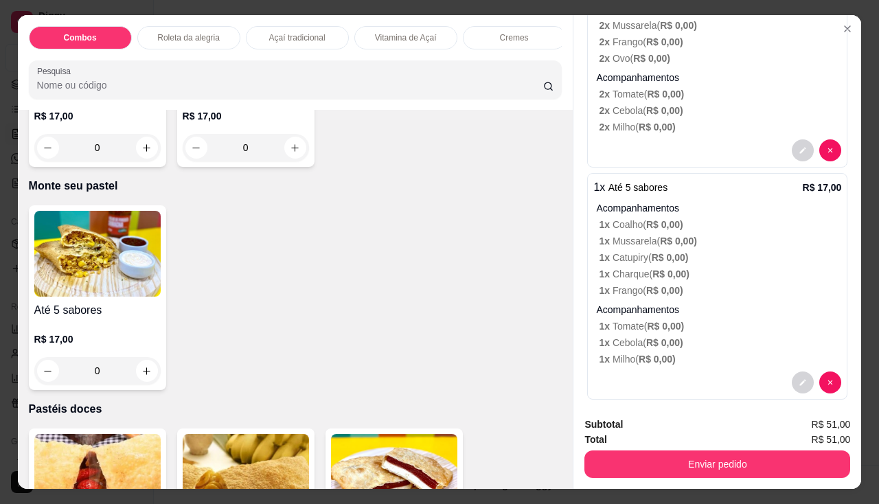
scroll to position [150, 0]
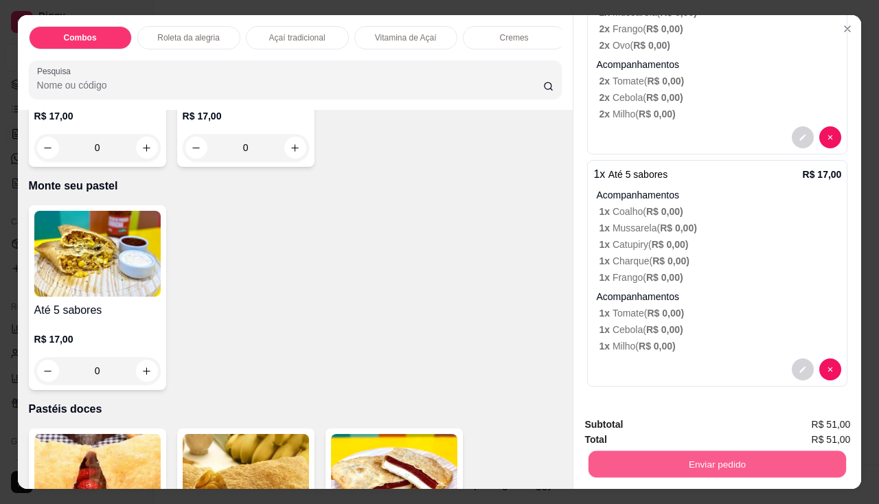
click at [669, 451] on button "Enviar pedido" at bounding box center [716, 464] width 257 height 27
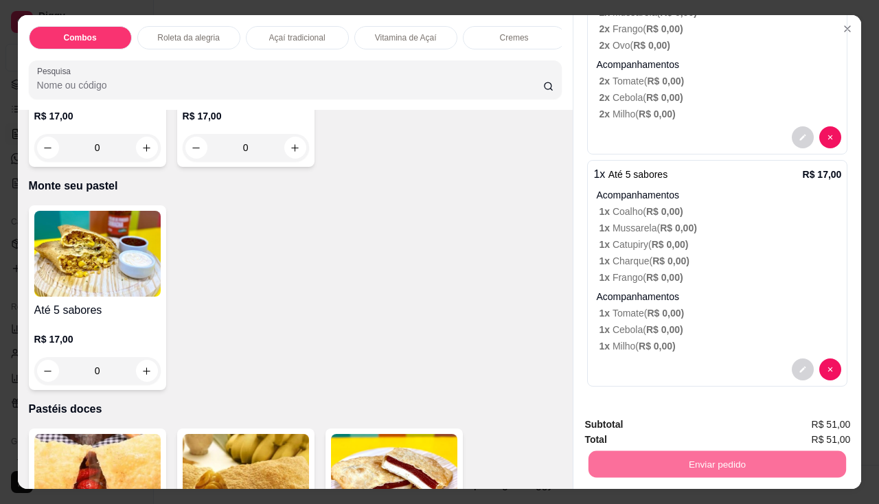
click at [669, 428] on button "Não registrar e enviar pedido" at bounding box center [672, 426] width 143 height 26
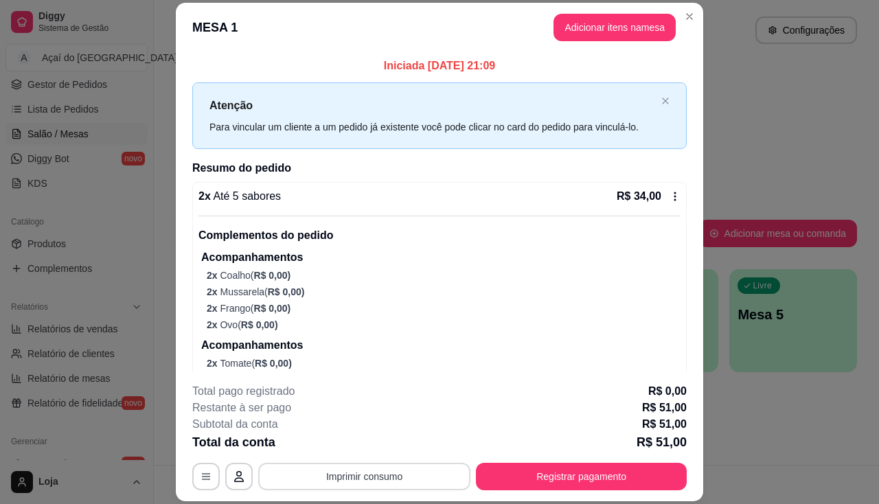
click at [447, 483] on button "Imprimir consumo" at bounding box center [364, 476] width 212 height 27
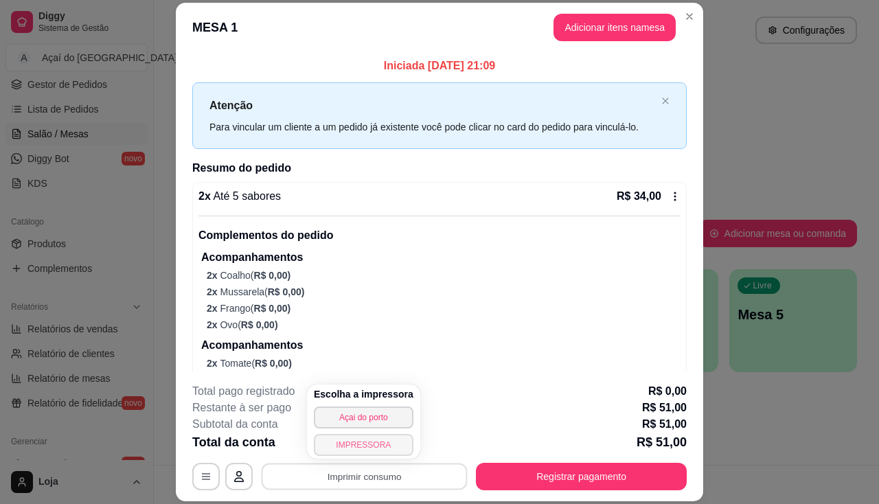
click at [384, 445] on button "IMPRESSORA" at bounding box center [364, 445] width 100 height 22
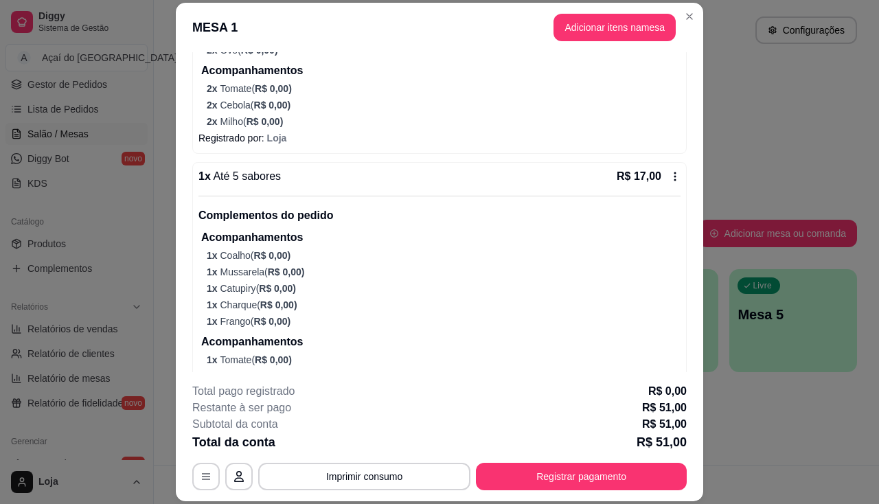
scroll to position [332, 0]
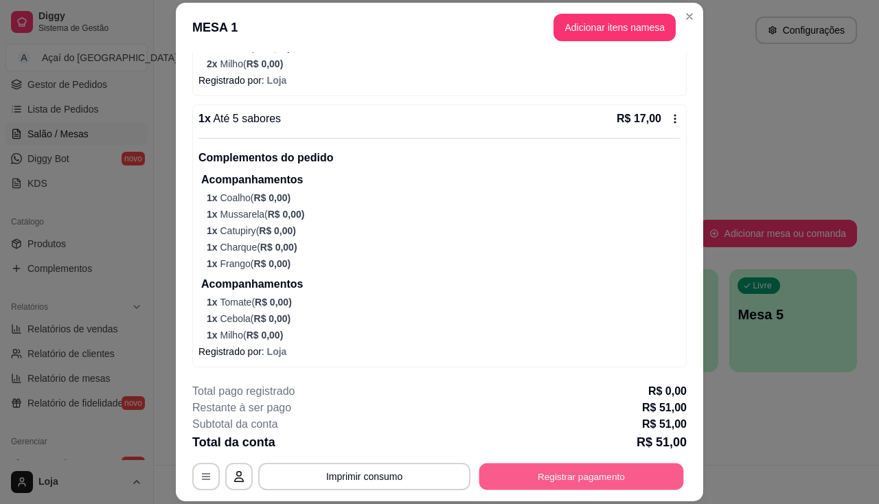
click at [566, 489] on button "Registrar pagamento" at bounding box center [581, 476] width 205 height 27
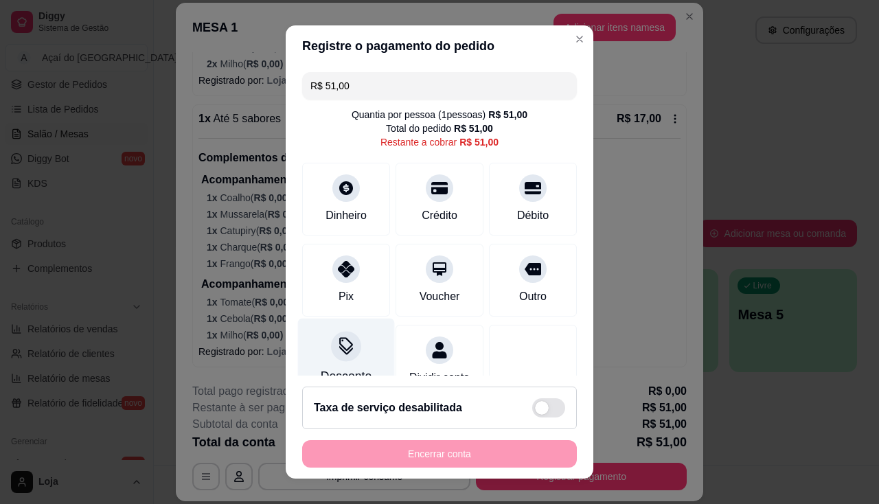
drag, startPoint x: 329, startPoint y: 289, endPoint x: 353, endPoint y: 328, distance: 45.9
click at [338, 294] on div "Pix" at bounding box center [346, 280] width 88 height 73
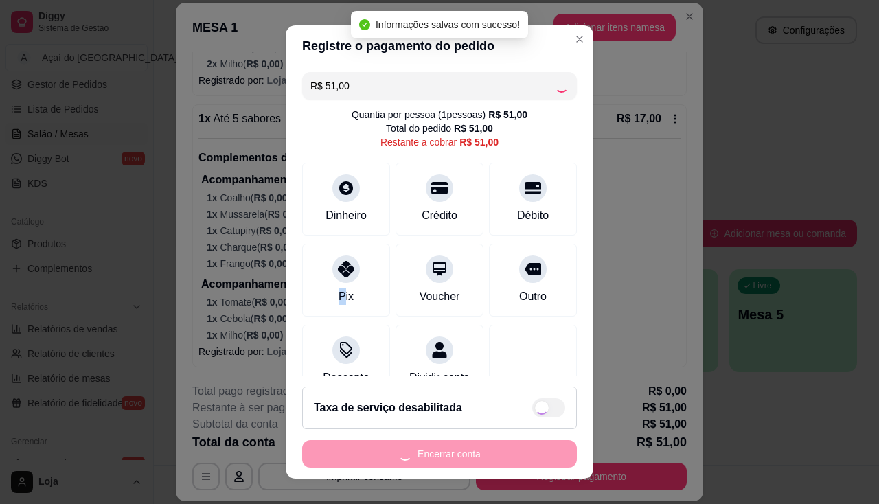
type input "R$ 0,00"
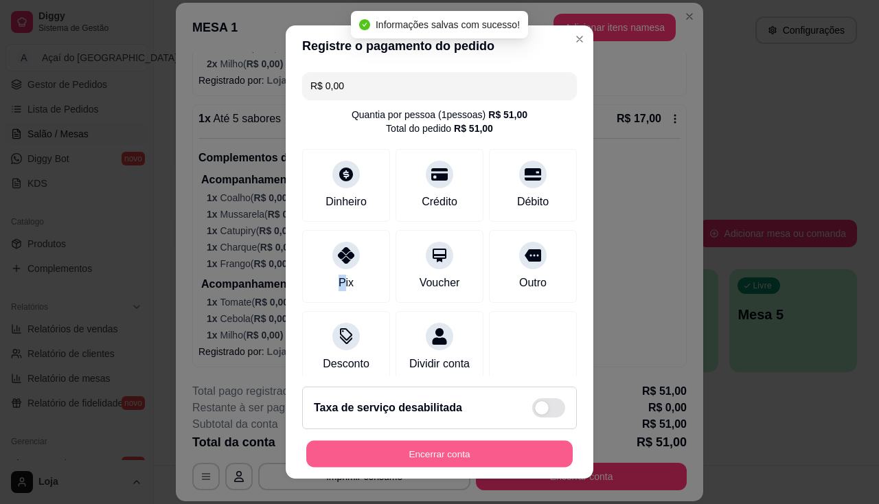
click at [402, 449] on button "Encerrar conta" at bounding box center [439, 454] width 266 height 27
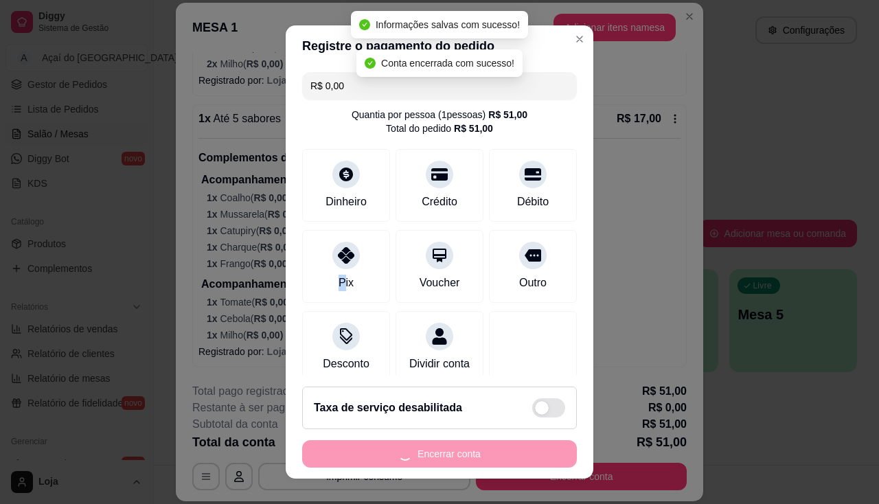
scroll to position [0, 0]
